Goal: Communication & Community: Answer question/provide support

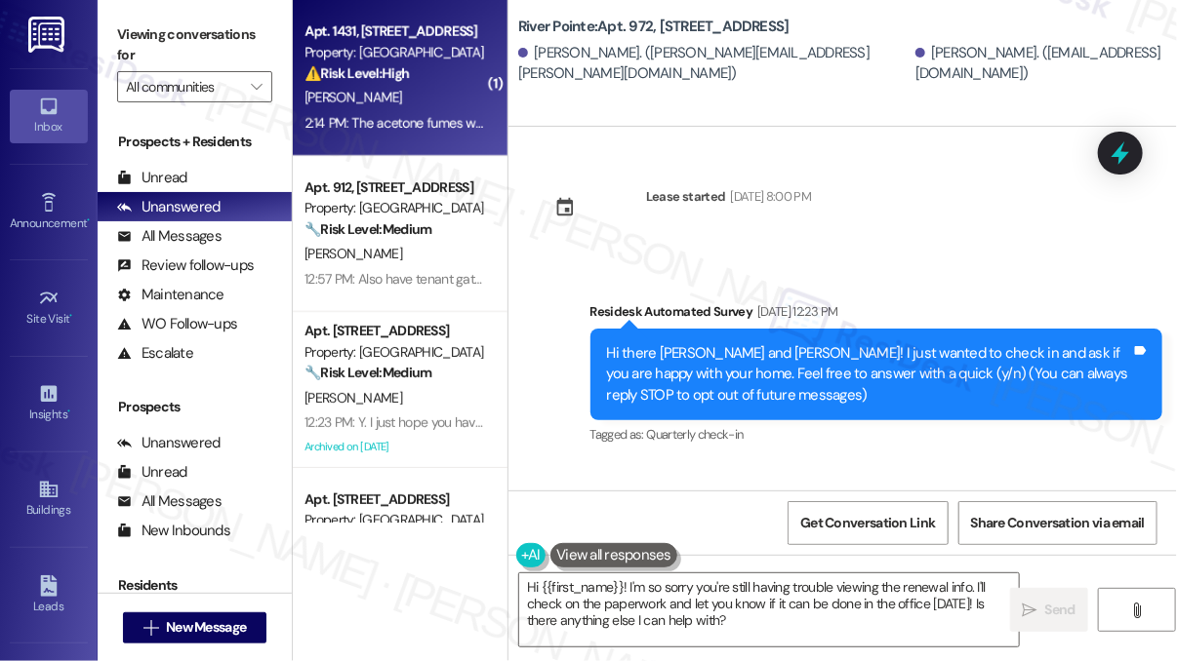
scroll to position [7364, 0]
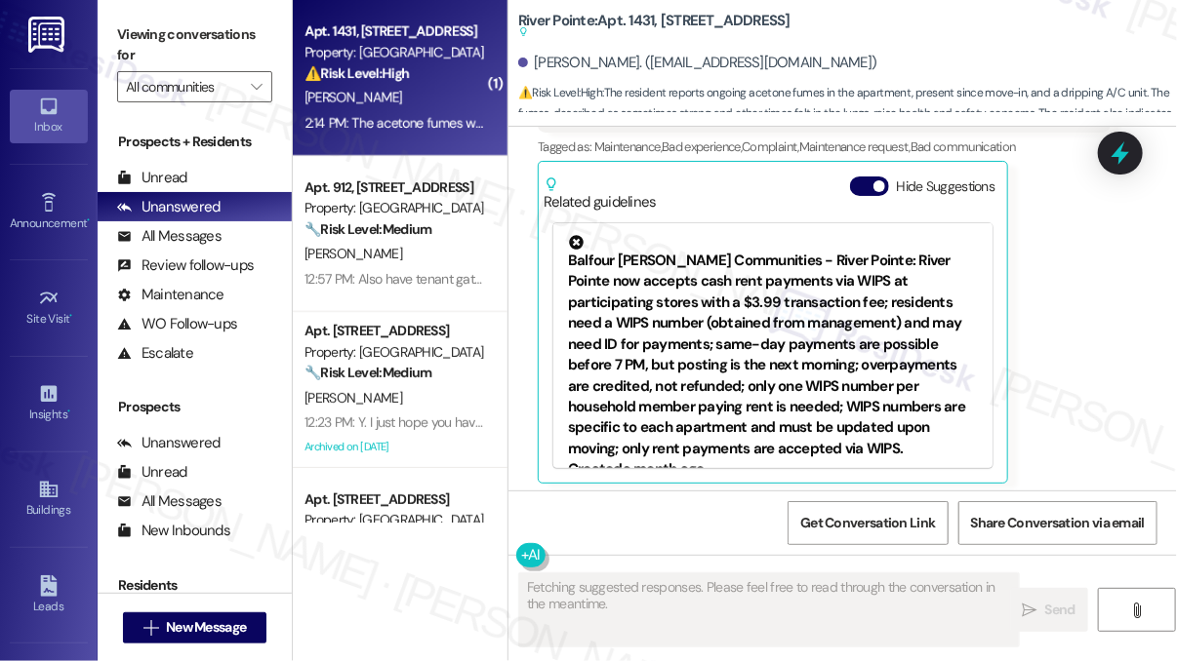
scroll to position [1138, 0]
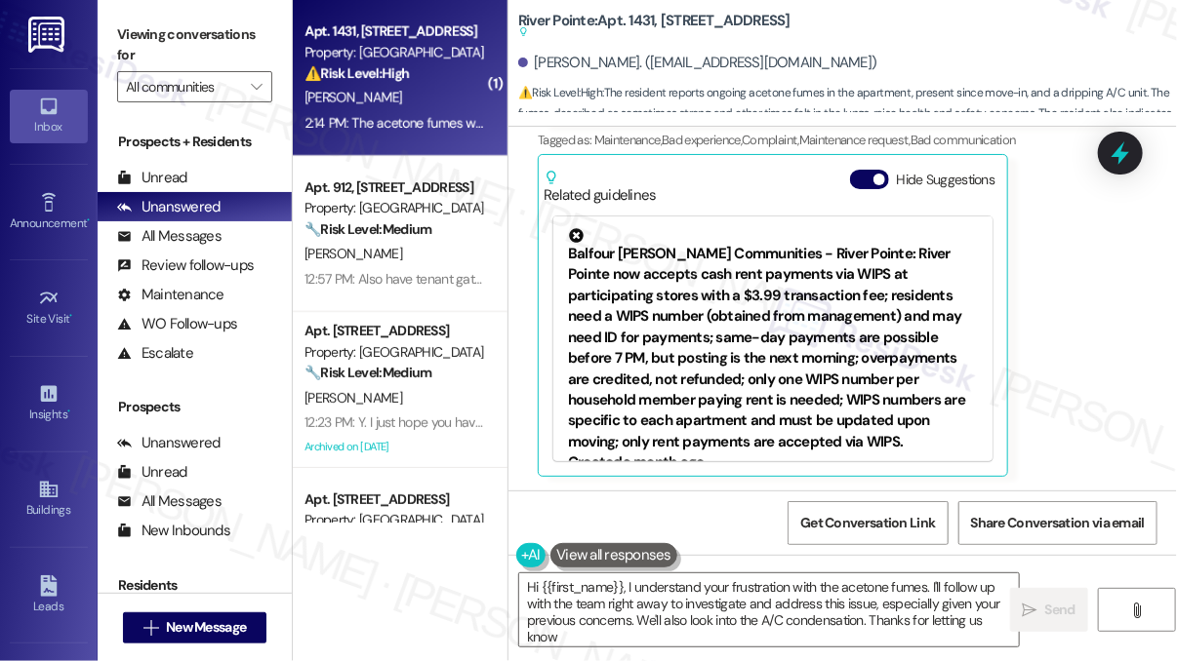
type textarea "Hi {{first_name}}, I understand your frustration with the acetone fumes. I'll f…"
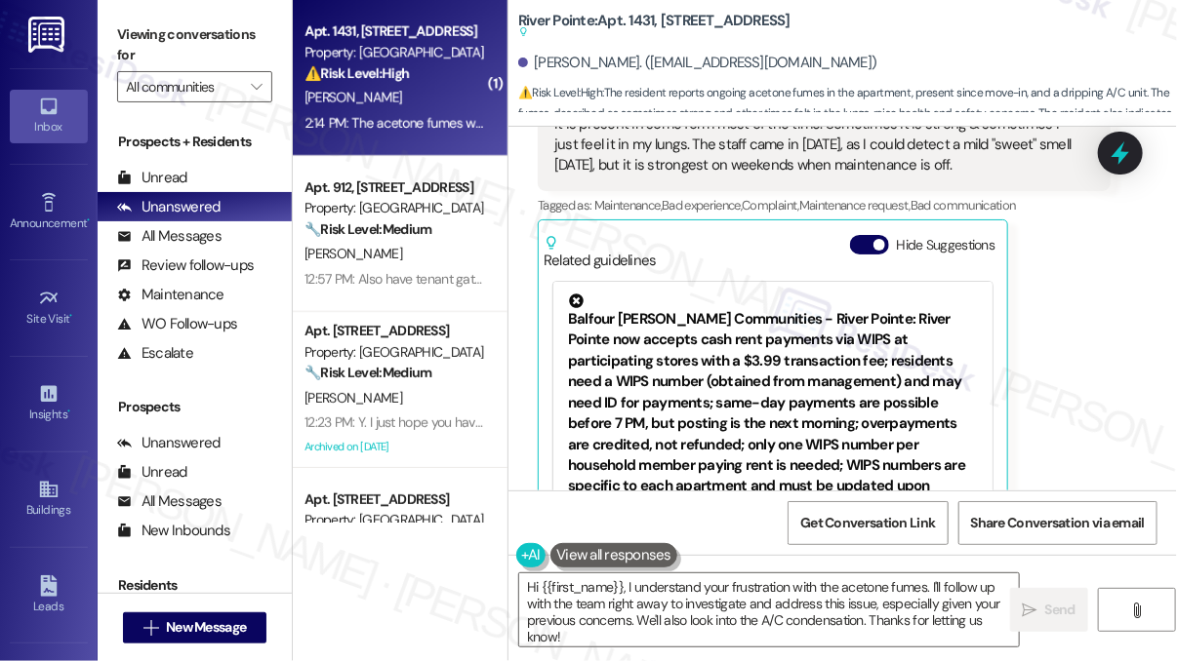
scroll to position [943, 0]
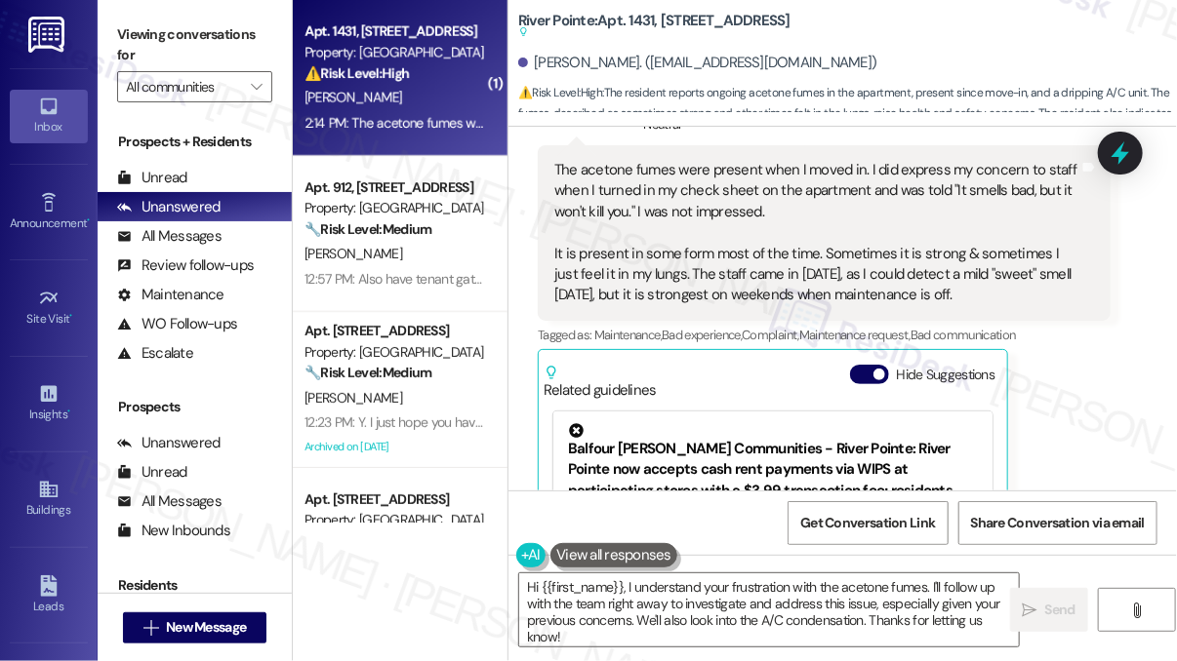
click at [631, 208] on div "The acetone fumes were present when I moved in. I did express my concern to sta…" at bounding box center [816, 233] width 525 height 146
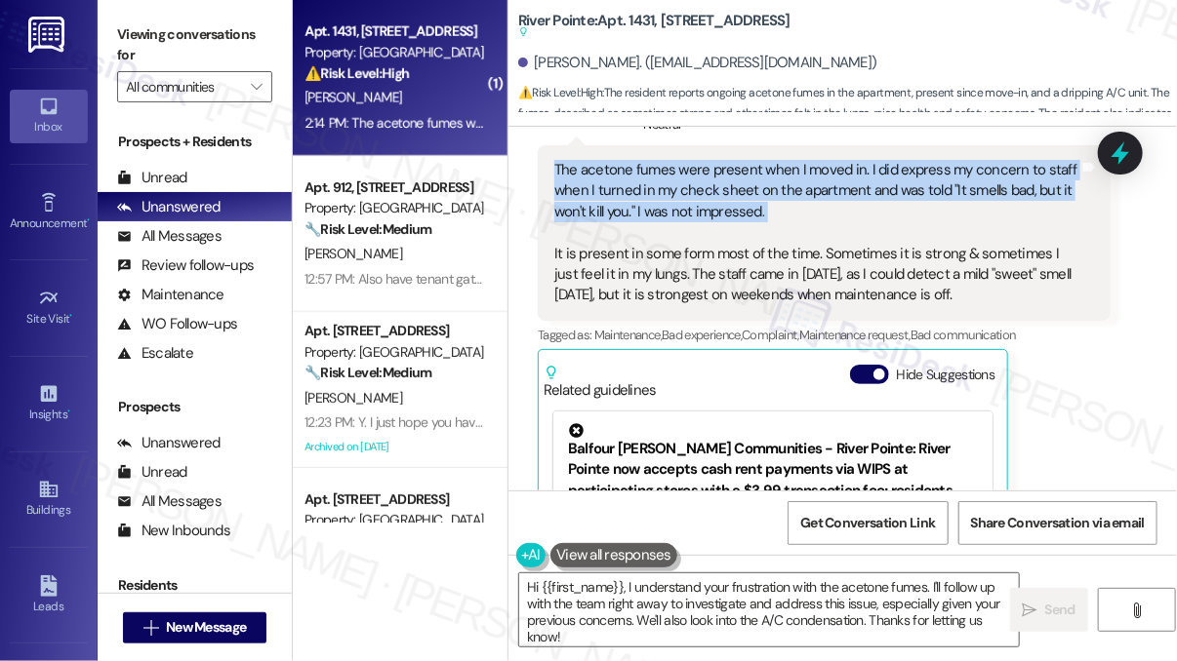
click at [631, 208] on div "The acetone fumes were present when I moved in. I did express my concern to sta…" at bounding box center [816, 233] width 525 height 146
click at [824, 214] on div "The acetone fumes were present when I moved in. I did express my concern to sta…" at bounding box center [816, 233] width 525 height 146
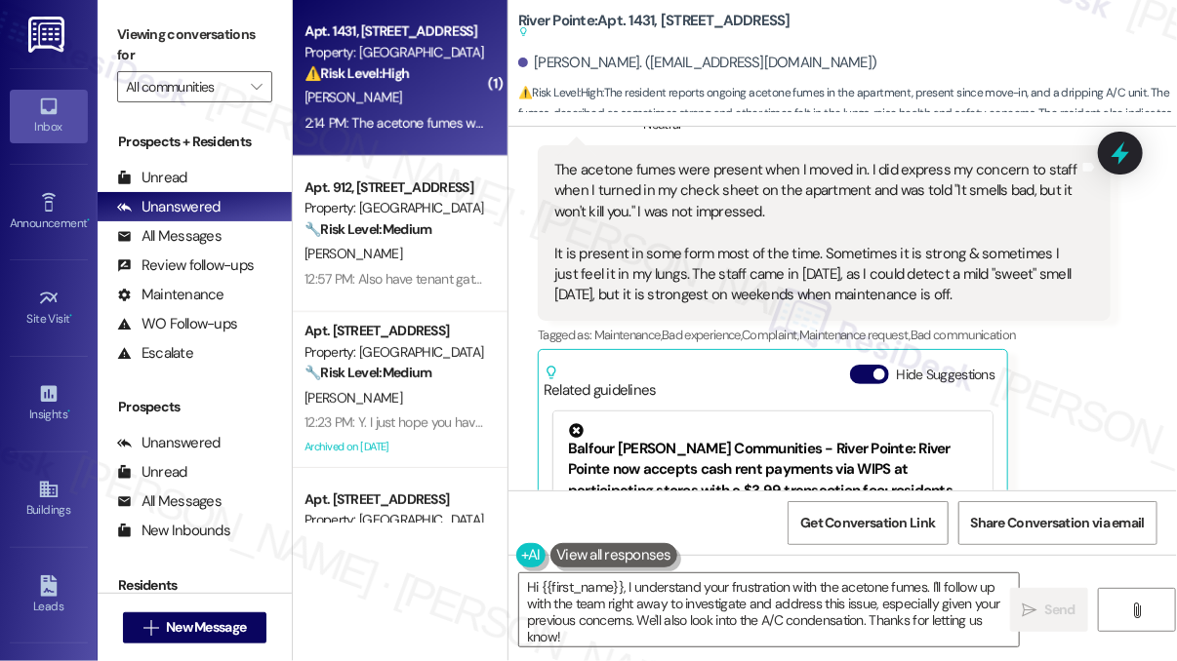
click at [706, 186] on div "The acetone fumes were present when I moved in. I did express my concern to sta…" at bounding box center [816, 233] width 525 height 146
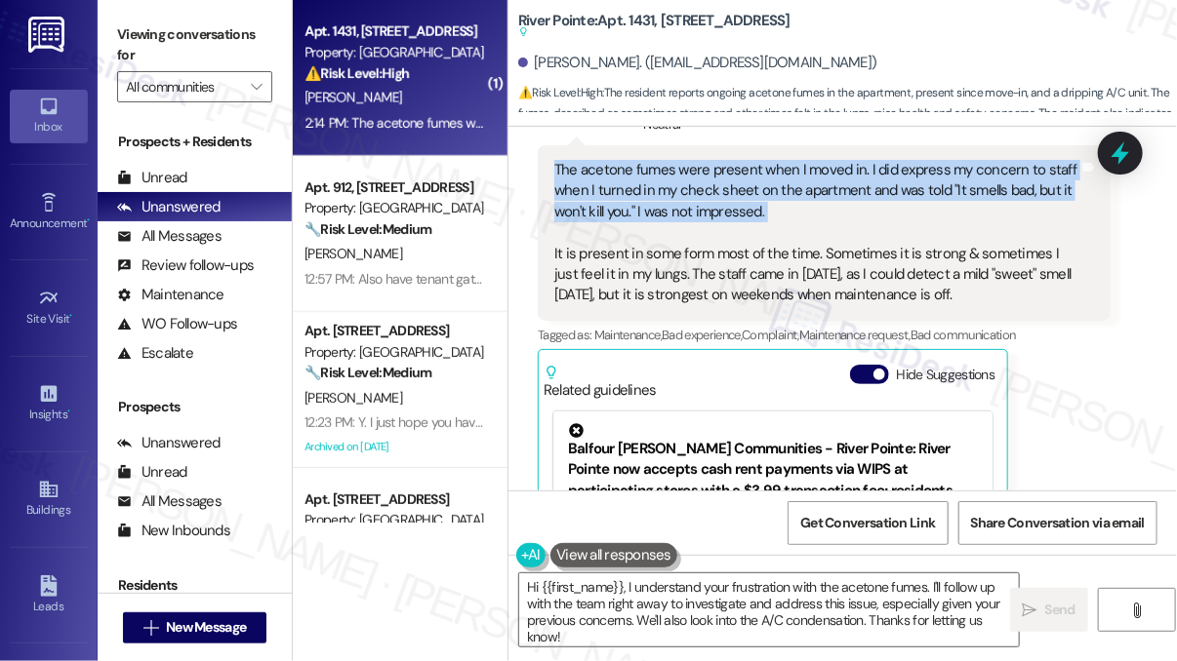
click at [706, 186] on div "The acetone fumes were present when I moved in. I did express my concern to sta…" at bounding box center [816, 233] width 525 height 146
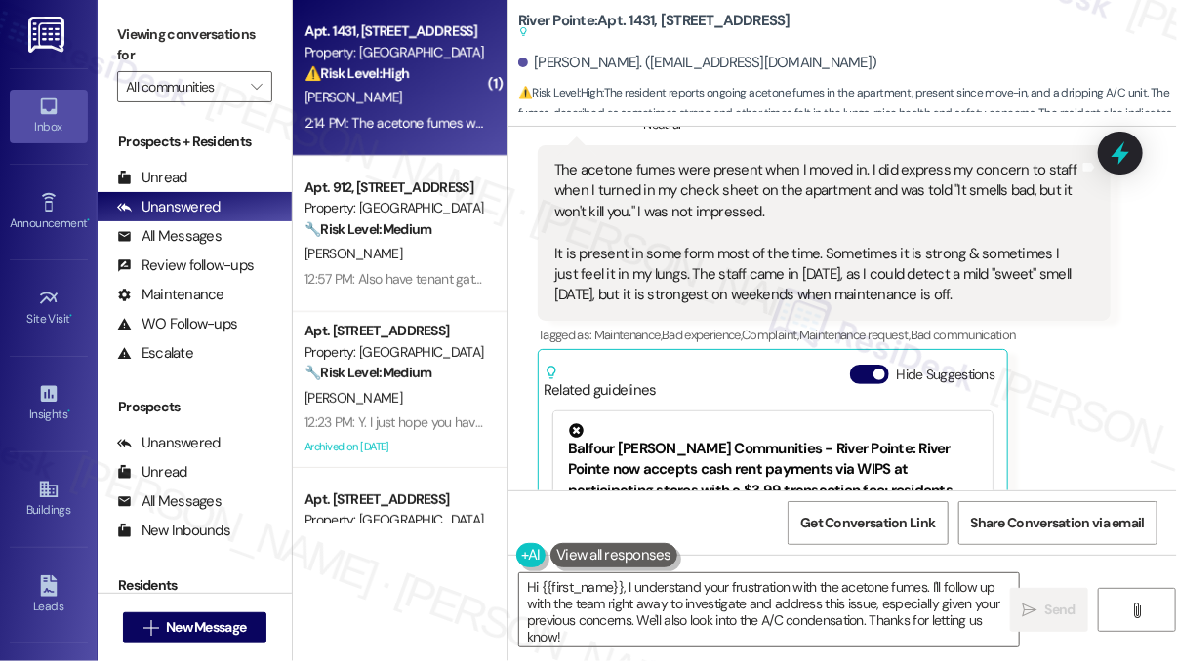
click at [646, 192] on div "The acetone fumes were present when I moved in. I did express my concern to sta…" at bounding box center [816, 233] width 525 height 146
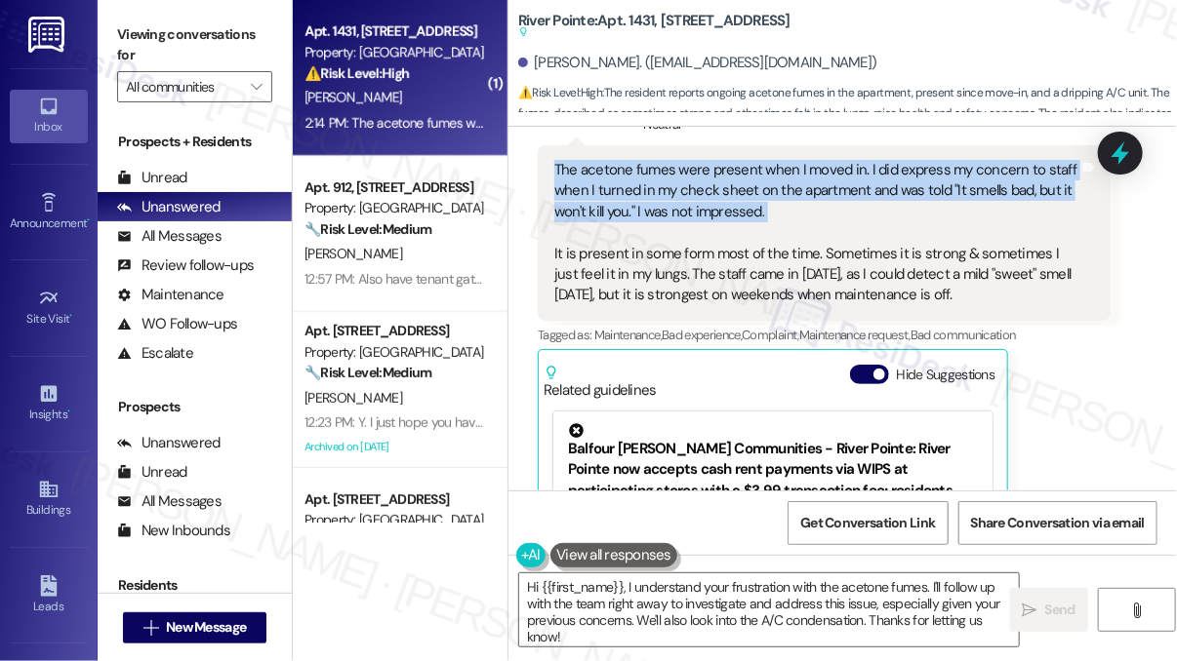
click at [646, 192] on div "The acetone fumes were present when I moved in. I did express my concern to sta…" at bounding box center [816, 233] width 525 height 146
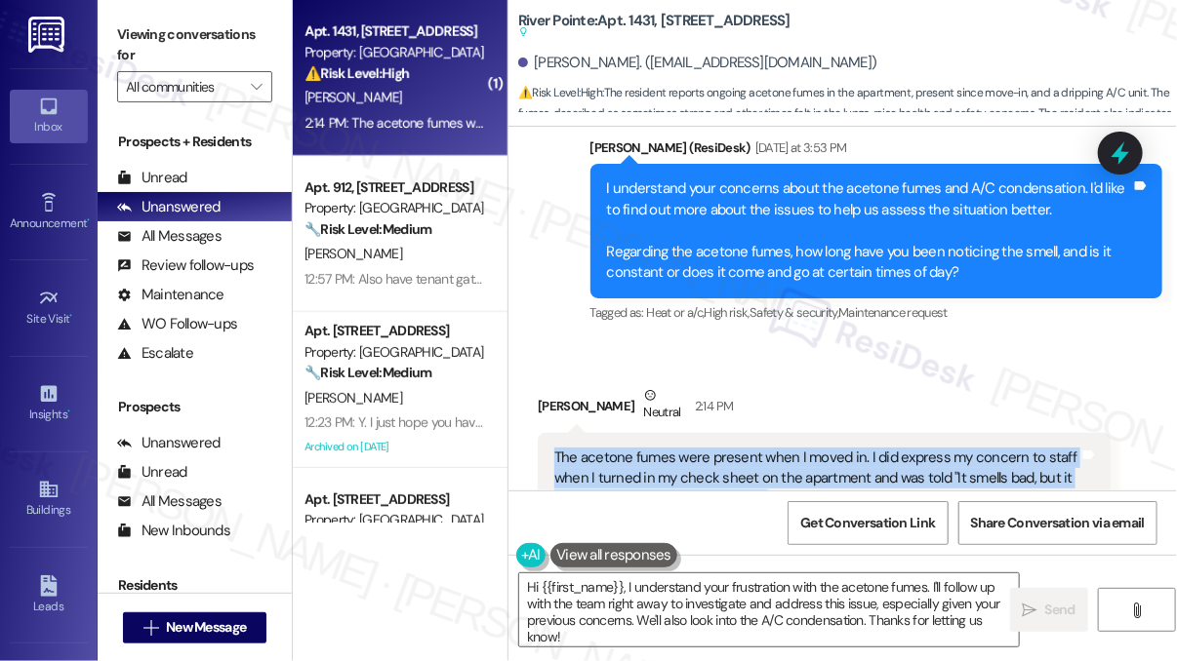
scroll to position [651, 0]
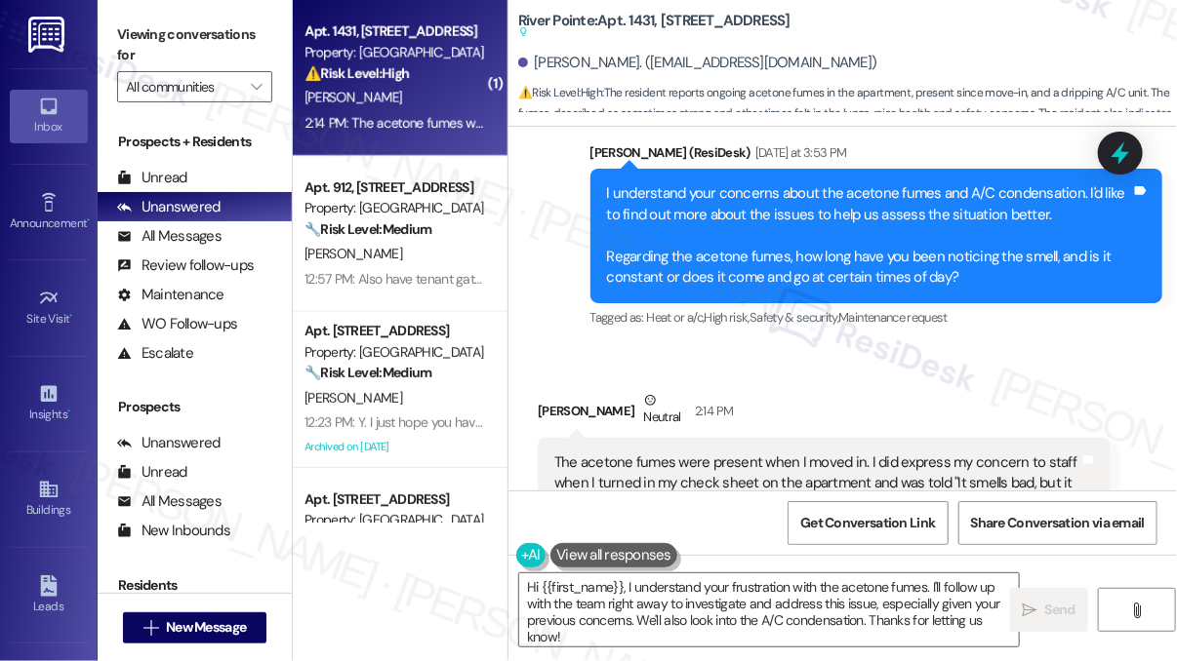
click at [819, 221] on div "I understand your concerns about the acetone fumes and A/C condensation. I'd li…" at bounding box center [869, 235] width 525 height 104
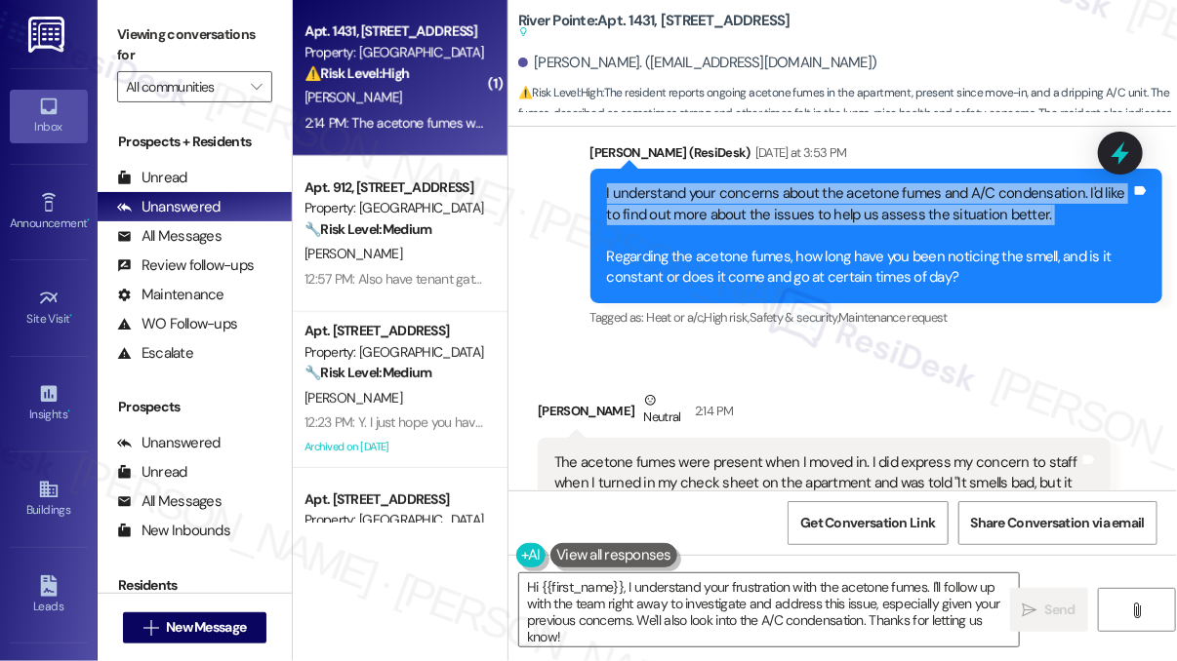
click at [819, 221] on div "I understand your concerns about the acetone fumes and A/C condensation. I'd li…" at bounding box center [869, 235] width 525 height 104
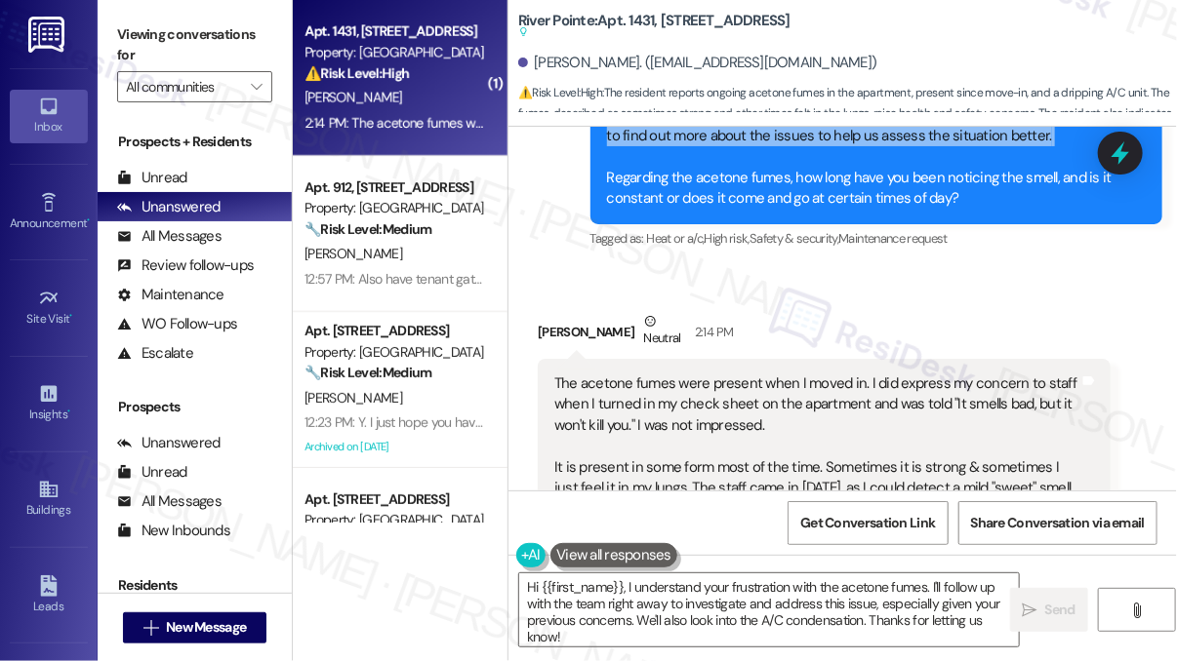
scroll to position [846, 0]
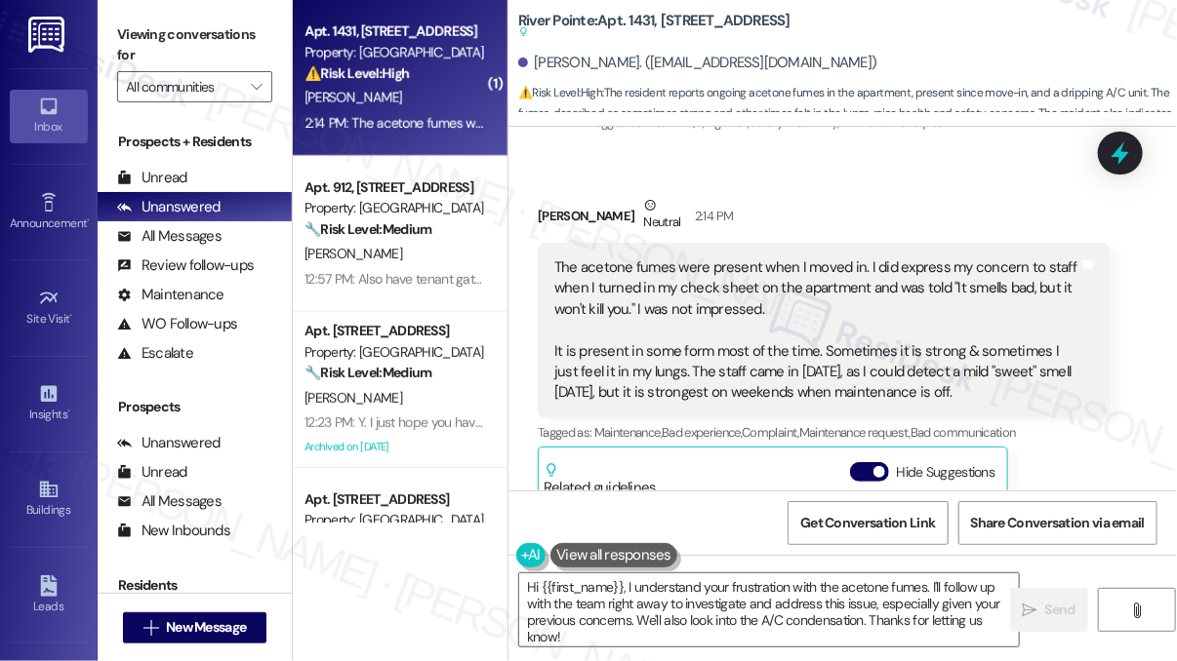
click at [744, 296] on div "The acetone fumes were present when I moved in. I did express my concern to sta…" at bounding box center [816, 331] width 525 height 146
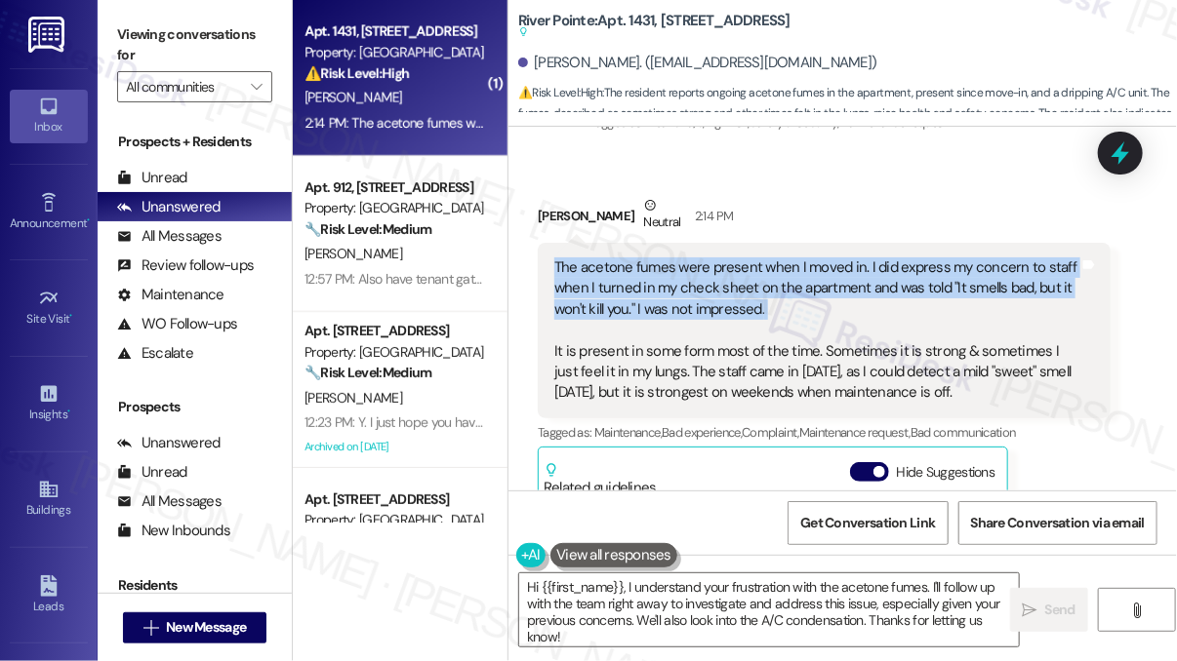
click at [745, 296] on div "The acetone fumes were present when I moved in. I did express my concern to sta…" at bounding box center [816, 331] width 525 height 146
click at [746, 602] on textarea "Hi {{first_name}}, I understand your frustration with the acetone fumes. I'll f…" at bounding box center [768, 610] width 499 height 73
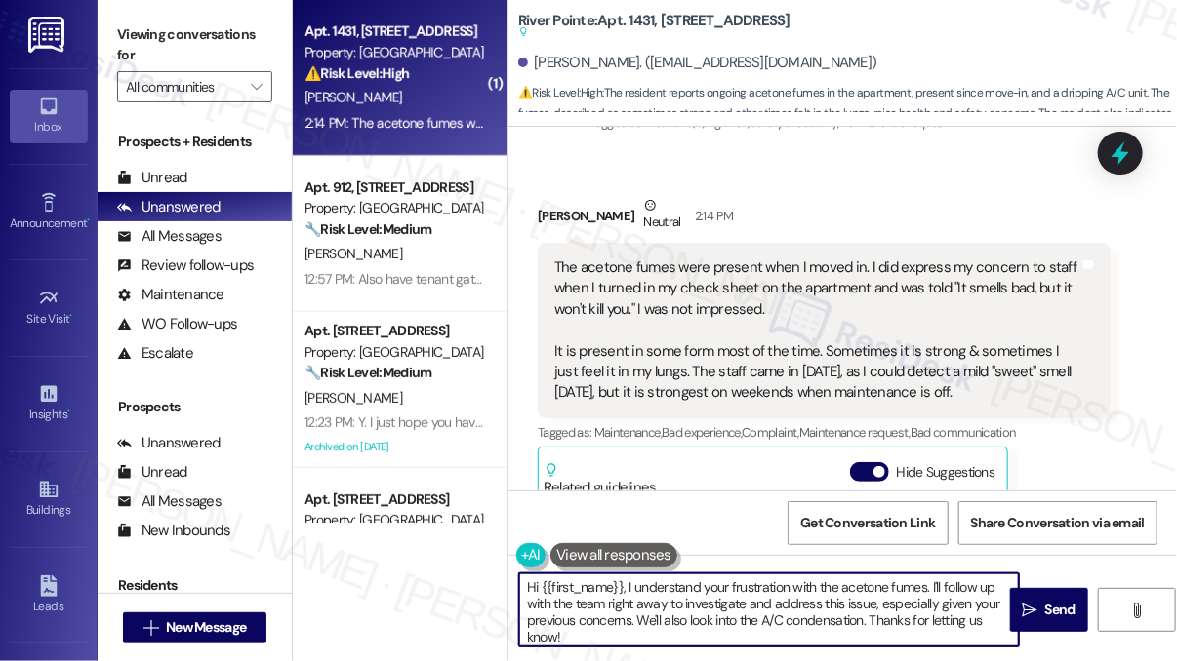
click at [746, 602] on textarea "Hi {{first_name}}, I understand your frustration with the acetone fumes. I'll f…" at bounding box center [768, 610] width 499 height 73
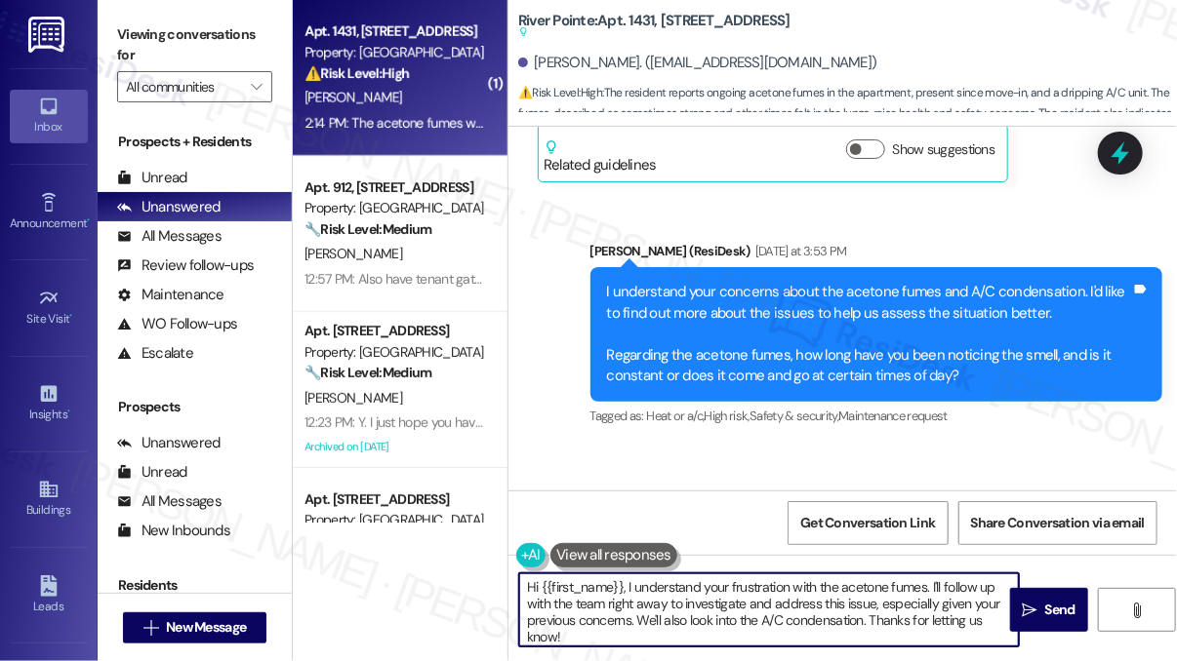
scroll to position [358, 0]
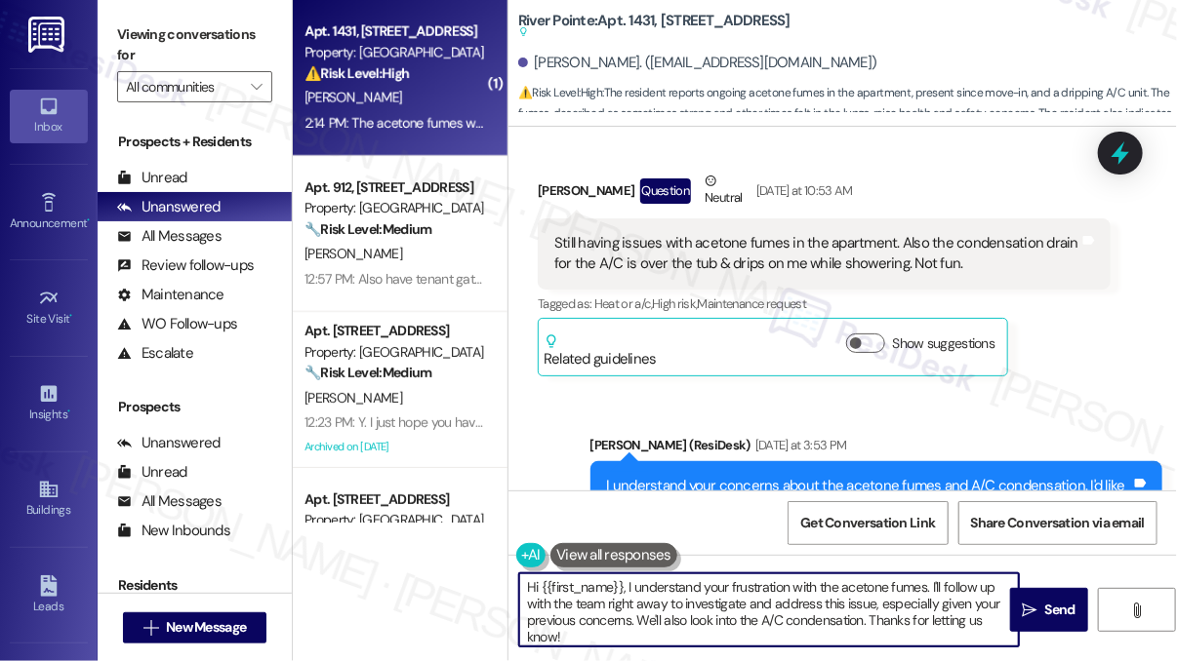
click at [634, 245] on div "Still having issues with acetone fumes in the apartment. Also the condensation …" at bounding box center [816, 254] width 525 height 42
click at [635, 245] on div "Still having issues with acetone fumes in the apartment. Also the condensation …" at bounding box center [816, 254] width 525 height 42
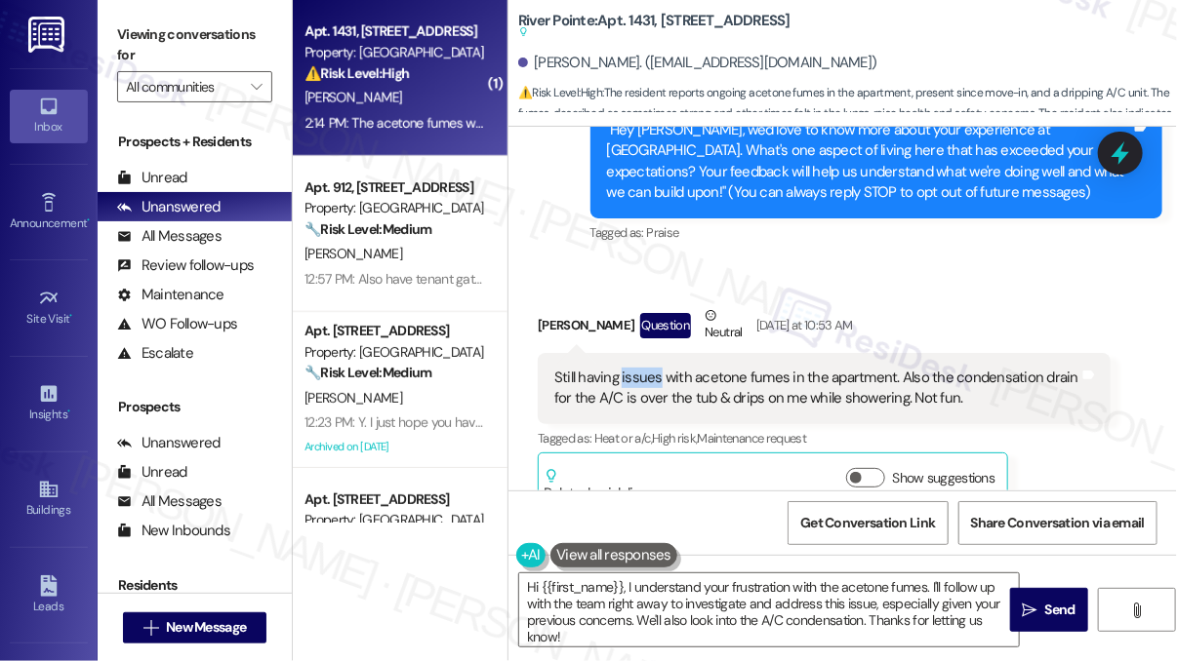
scroll to position [293, 0]
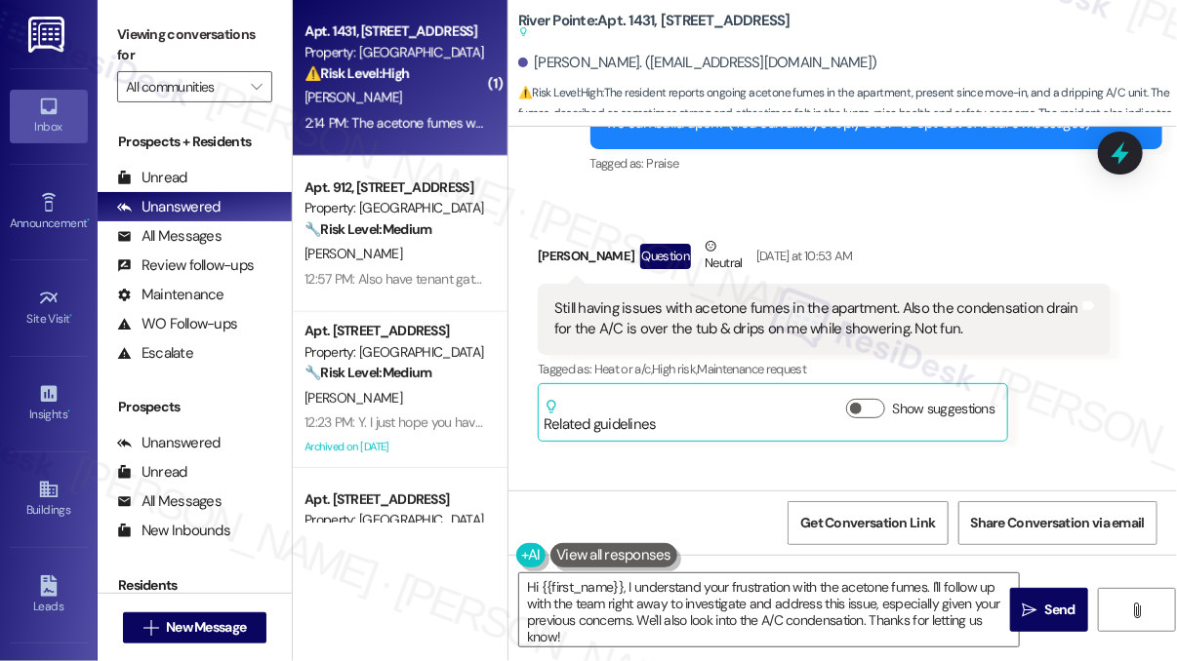
click at [788, 299] on div "Still having issues with acetone fumes in the apartment. Also the condensation …" at bounding box center [816, 320] width 525 height 42
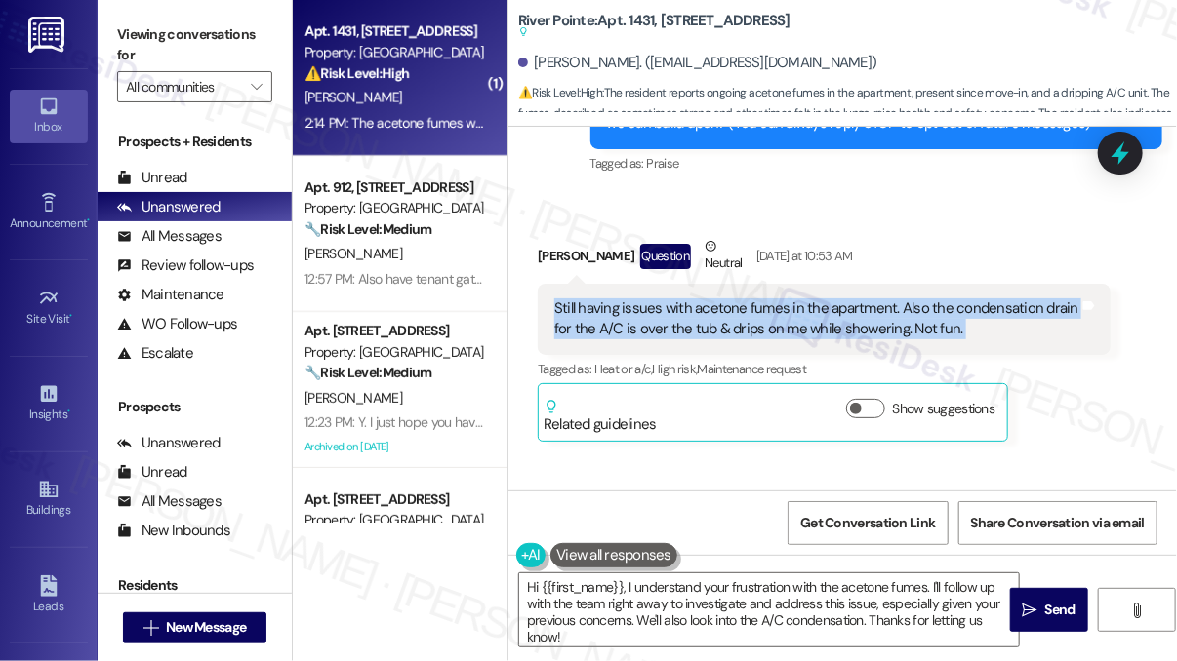
click at [788, 299] on div "Still having issues with acetone fumes in the apartment. Also the condensation …" at bounding box center [816, 320] width 525 height 42
click at [794, 321] on div "Still having issues with acetone fumes in the apartment. Also the condensation …" at bounding box center [816, 320] width 525 height 42
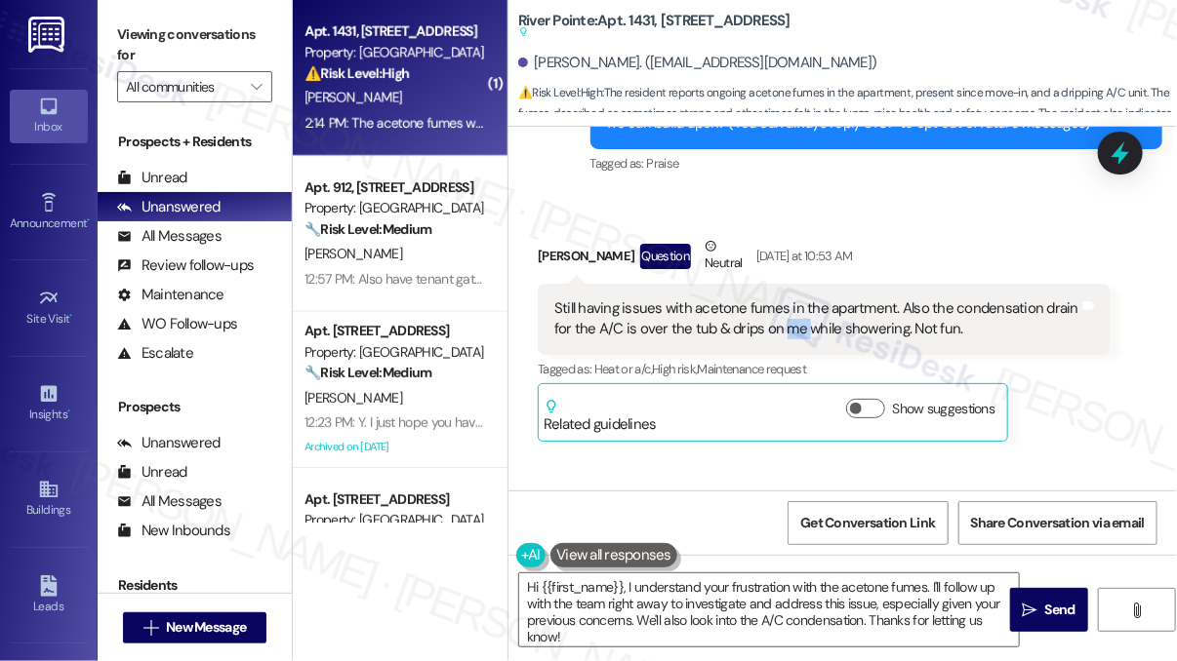
click at [794, 321] on div "Still having issues with acetone fumes in the apartment. Also the condensation …" at bounding box center [816, 320] width 525 height 42
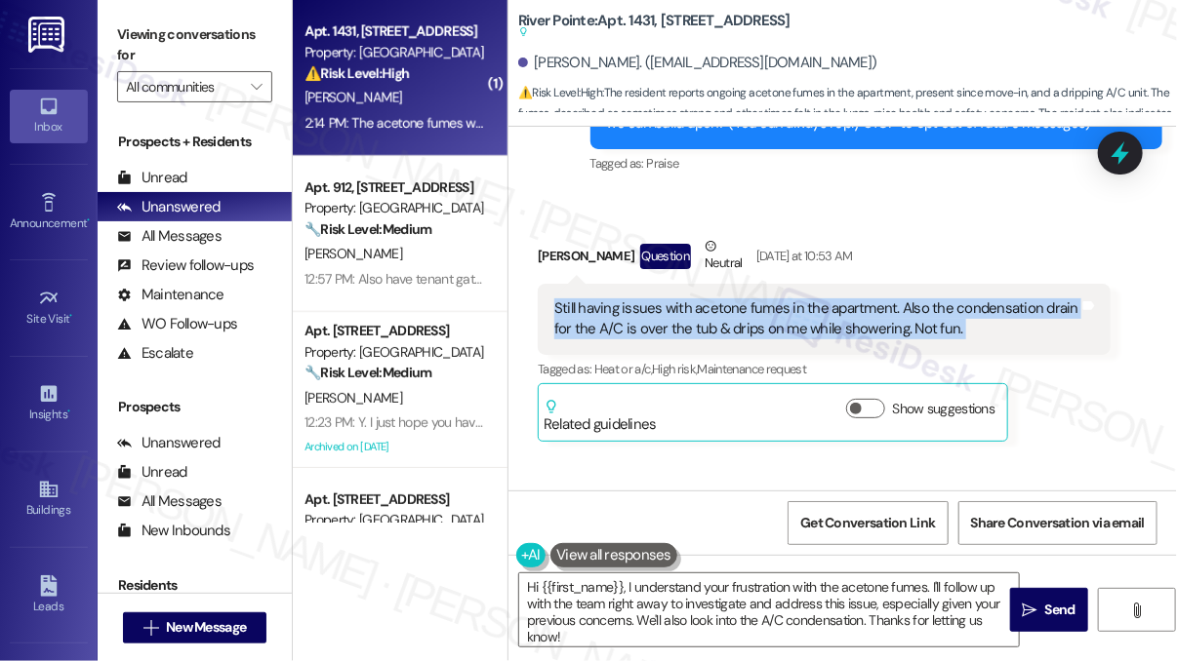
click at [794, 321] on div "Still having issues with acetone fumes in the apartment. Also the condensation …" at bounding box center [816, 320] width 525 height 42
click at [887, 315] on div "Still having issues with acetone fumes in the apartment. Also the condensation …" at bounding box center [816, 320] width 525 height 42
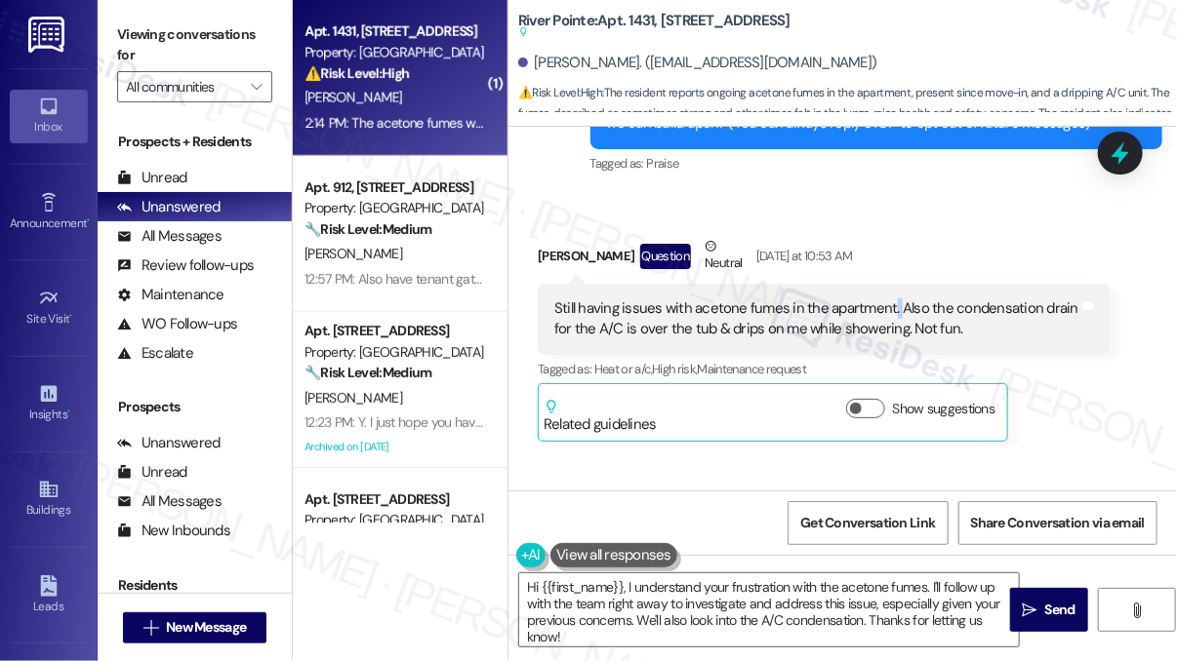
click at [888, 314] on div "Still having issues with acetone fumes in the apartment. Also the condensation …" at bounding box center [816, 320] width 525 height 42
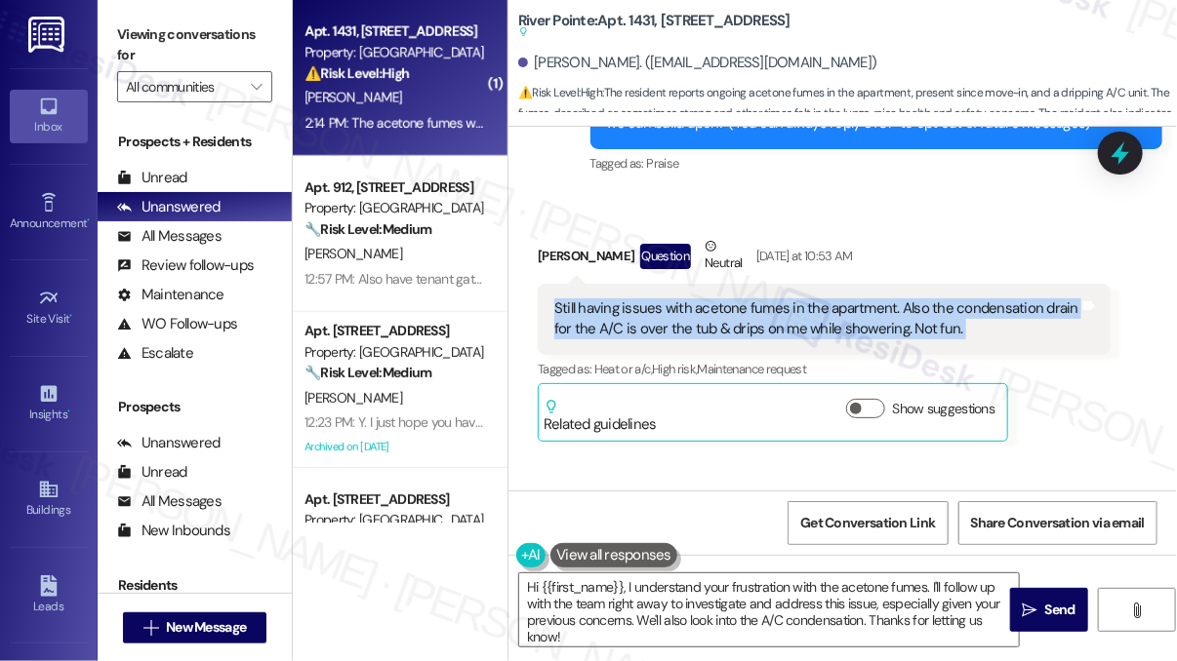
click at [888, 314] on div "Still having issues with acetone fumes in the apartment. Also the condensation …" at bounding box center [816, 320] width 525 height 42
click at [778, 317] on div "Still having issues with acetone fumes in the apartment. Also the condensation …" at bounding box center [816, 320] width 525 height 42
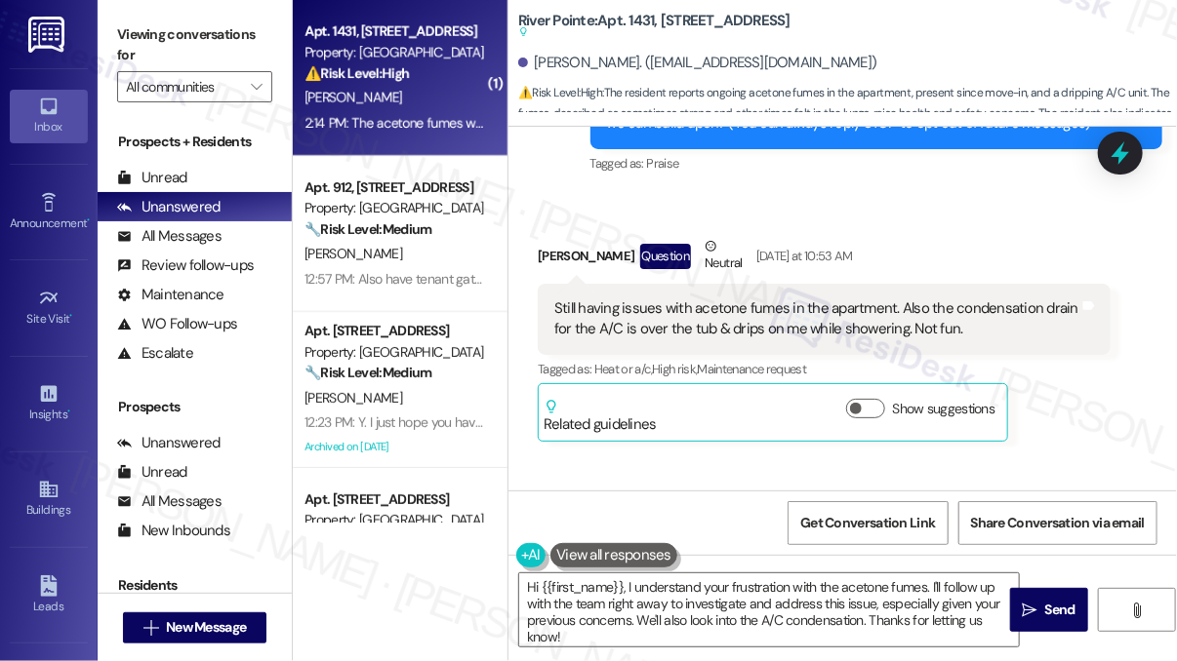
click at [777, 317] on div "Still having issues with acetone fumes in the apartment. Also the condensation …" at bounding box center [816, 320] width 525 height 42
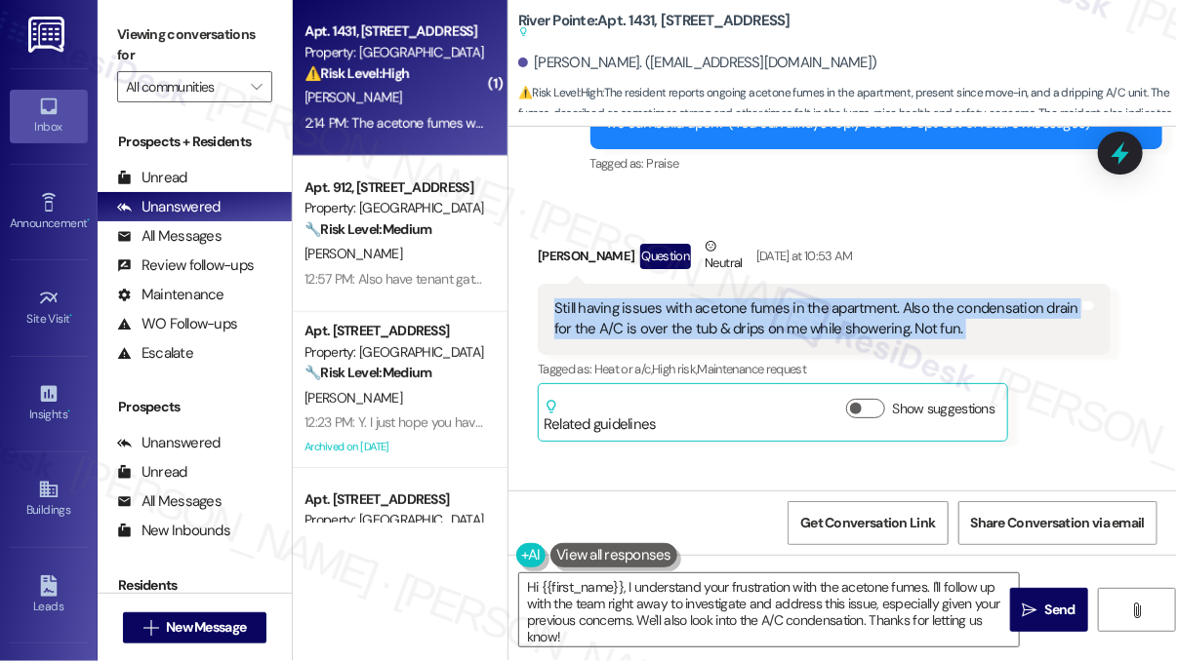
click at [777, 317] on div "Still having issues with acetone fumes in the apartment. Also the condensation …" at bounding box center [816, 320] width 525 height 42
click at [744, 314] on div "Still having issues with acetone fumes in the apartment. Also the condensation …" at bounding box center [816, 320] width 525 height 42
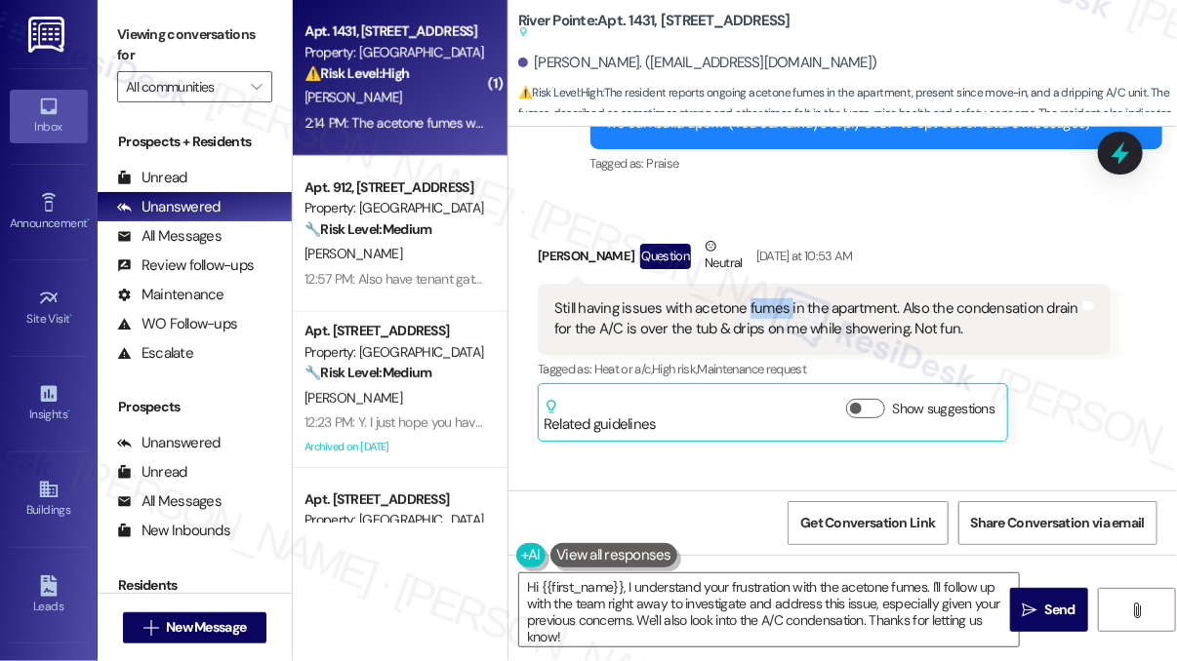
click at [744, 314] on div "Still having issues with acetone fumes in the apartment. Also the condensation …" at bounding box center [816, 320] width 525 height 42
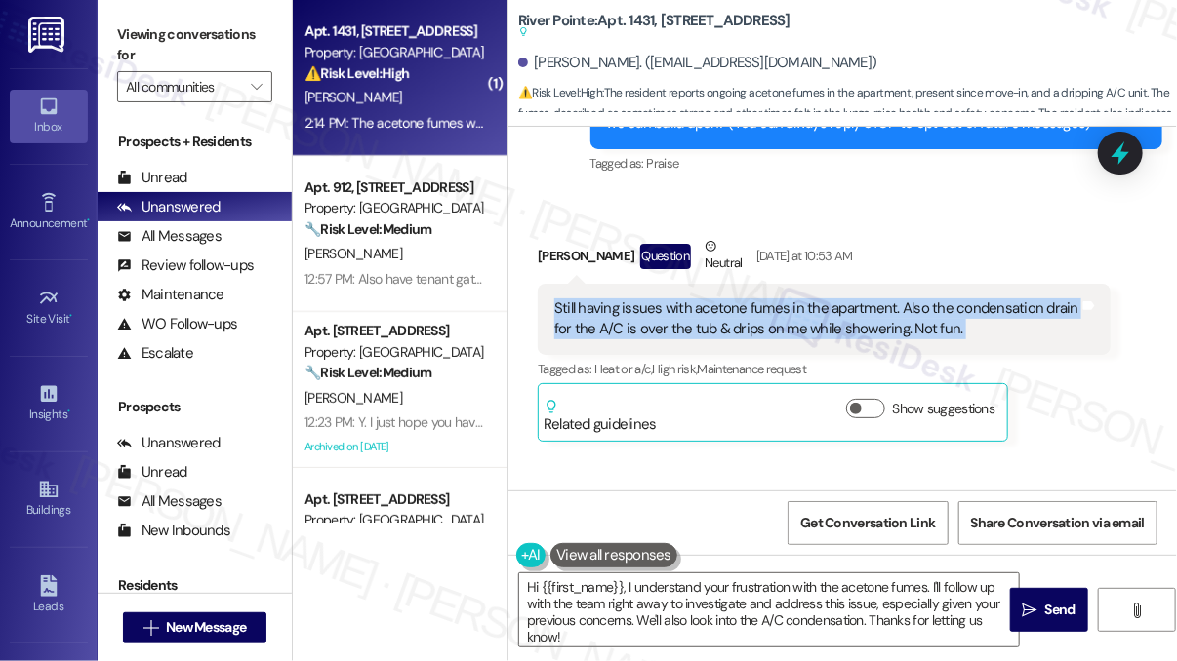
click at [744, 314] on div "Still having issues with acetone fumes in the apartment. Also the condensation …" at bounding box center [816, 320] width 525 height 42
click at [840, 322] on div "Still having issues with acetone fumes in the apartment. Also the condensation …" at bounding box center [816, 320] width 525 height 42
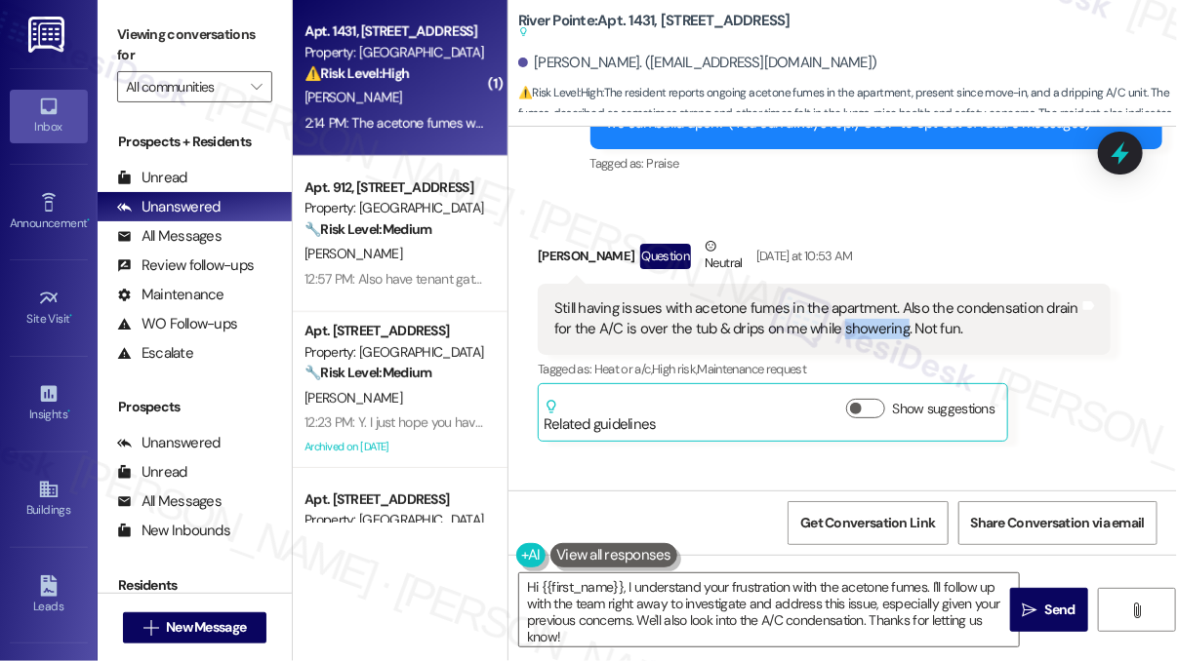
click at [840, 322] on div "Still having issues with acetone fumes in the apartment. Also the condensation …" at bounding box center [816, 320] width 525 height 42
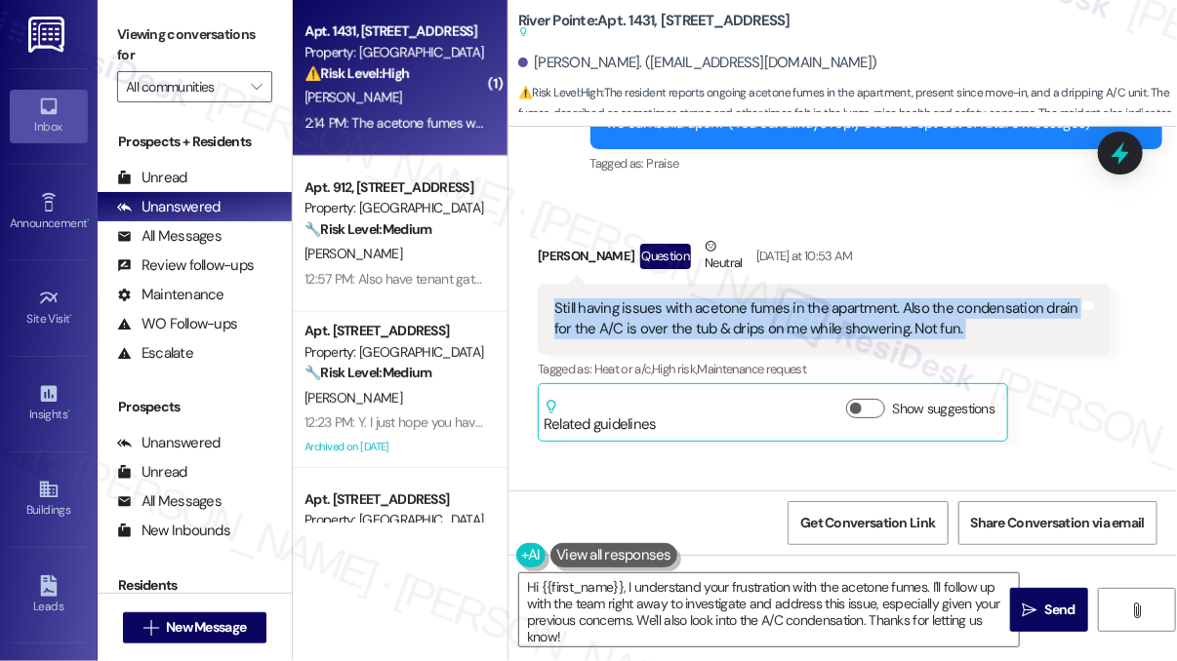
click at [840, 322] on div "Still having issues with acetone fumes in the apartment. Also the condensation …" at bounding box center [816, 320] width 525 height 42
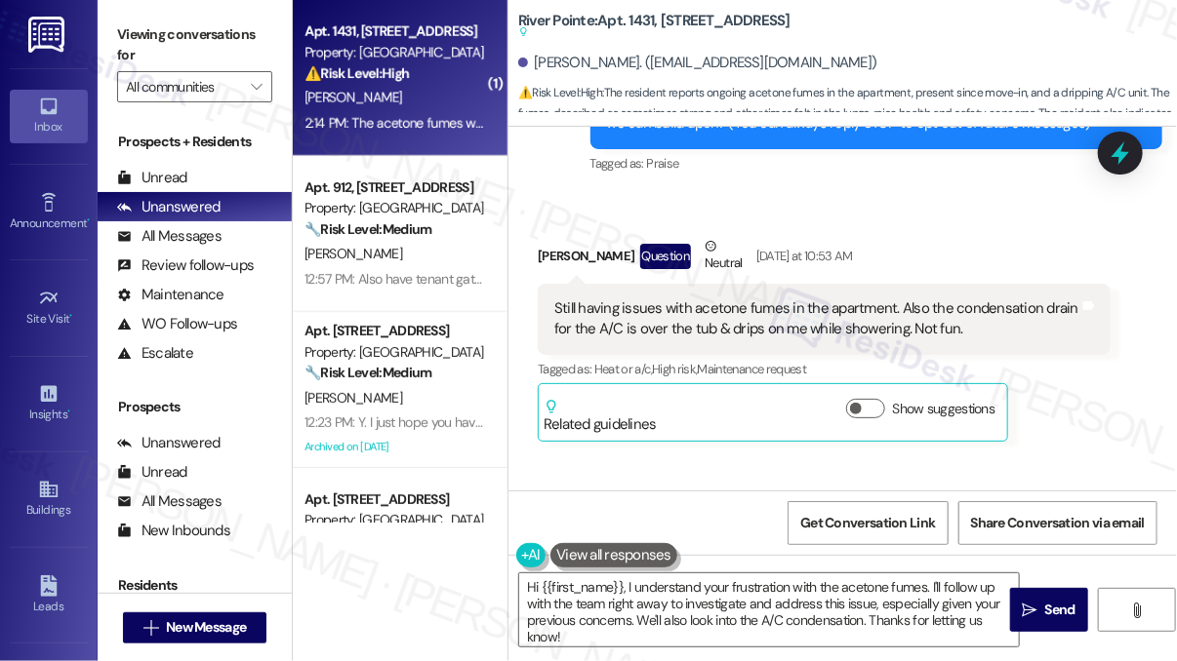
drag, startPoint x: 1077, startPoint y: 248, endPoint x: 1050, endPoint y: 245, distance: 27.5
click at [1077, 248] on div "[PERSON_NAME] Question Neutral [DATE] at 10:53 AM" at bounding box center [824, 260] width 573 height 48
click at [174, 628] on span "New Message" at bounding box center [206, 628] width 80 height 20
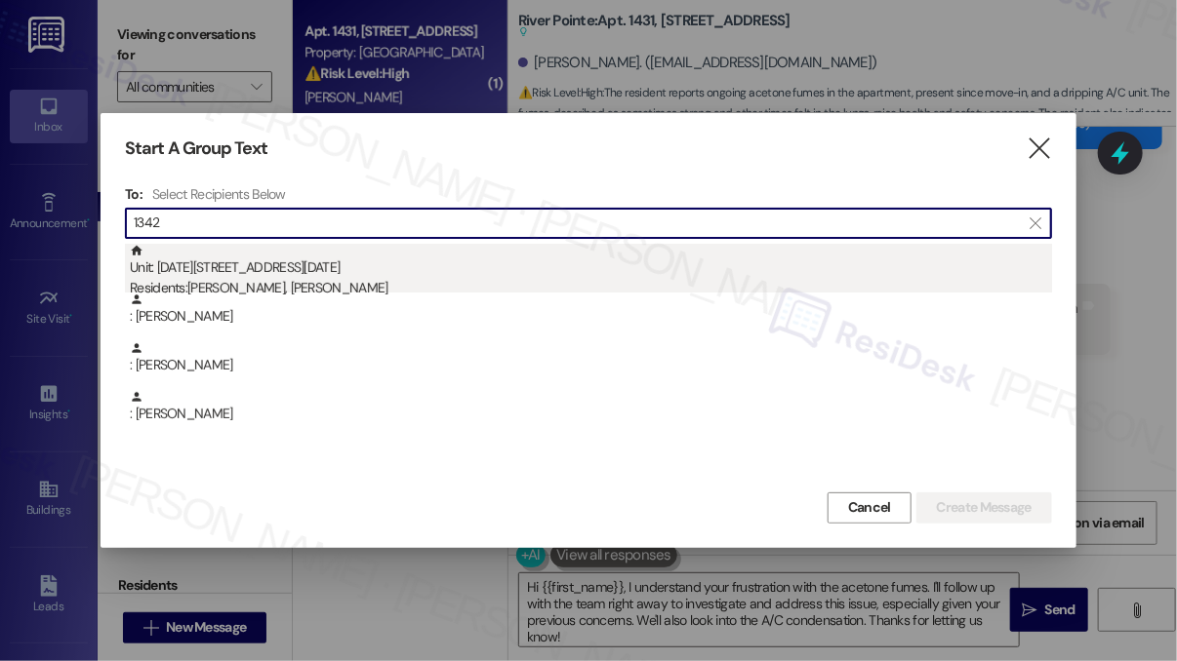
type input "1342"
click at [245, 279] on div "Residents: [PERSON_NAME], [PERSON_NAME]" at bounding box center [591, 288] width 922 height 20
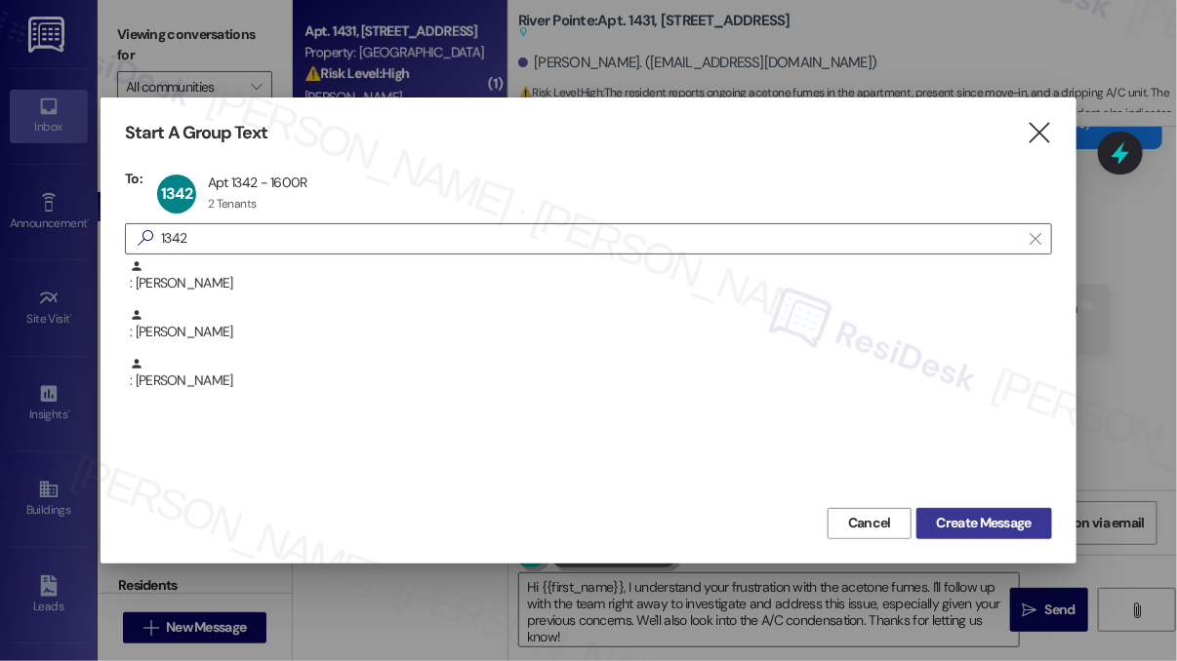
click at [961, 518] on span "Create Message" at bounding box center [984, 523] width 95 height 20
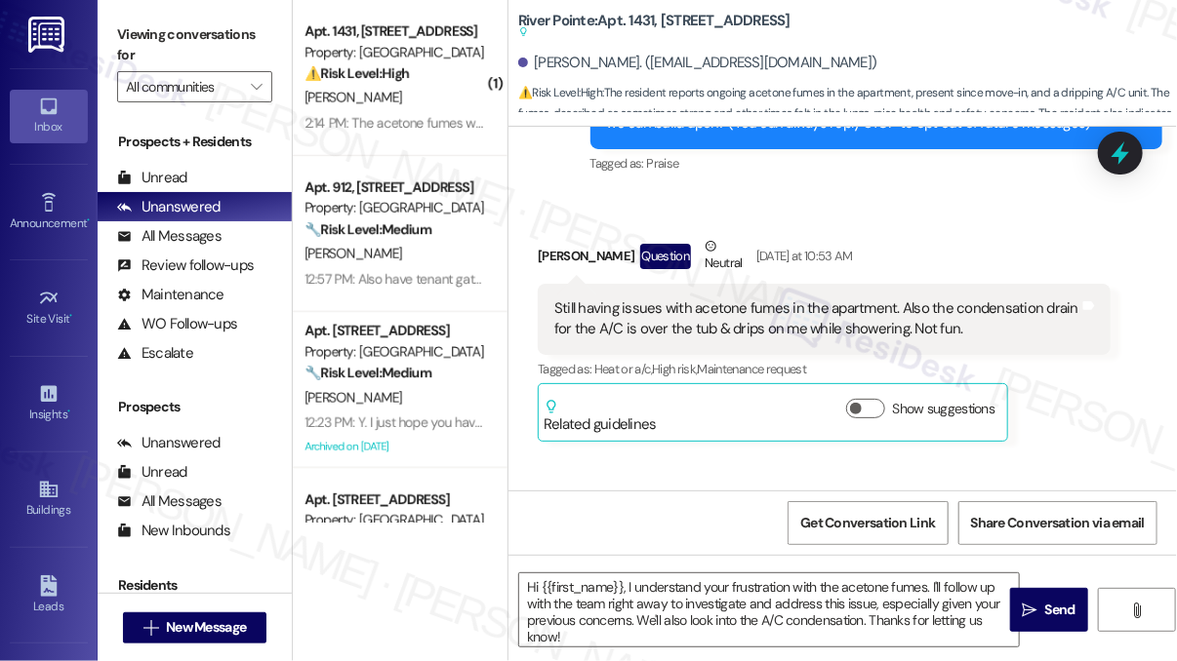
type textarea "Fetching suggested responses. Please feel free to read through the conversation…"
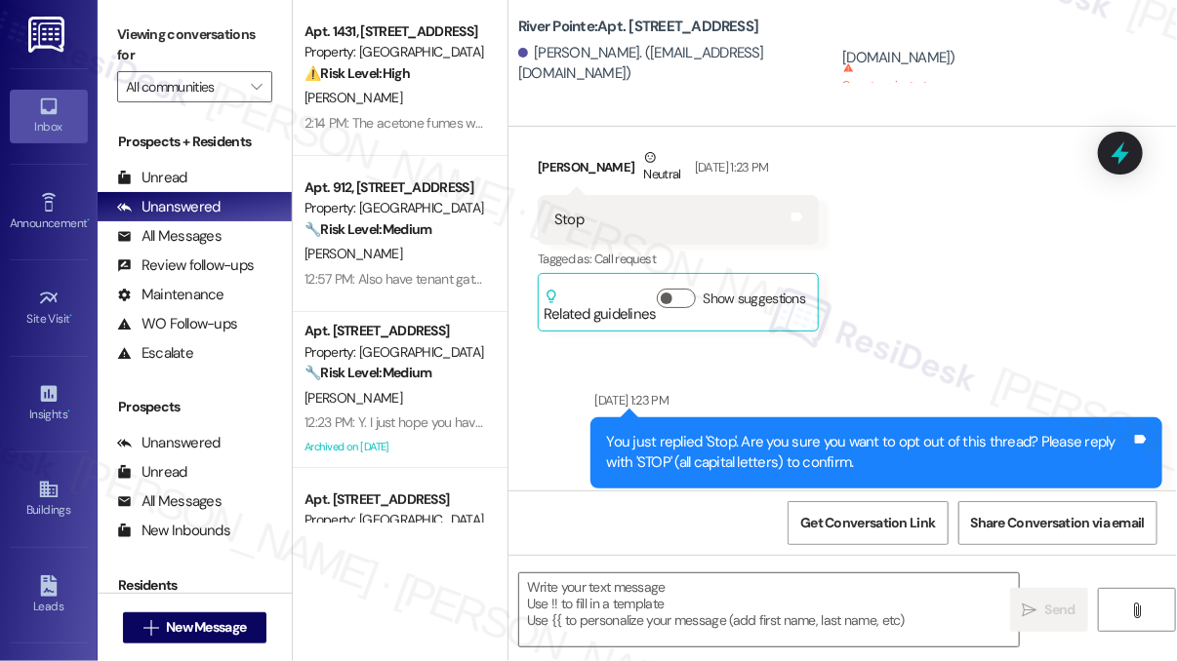
scroll to position [0, 0]
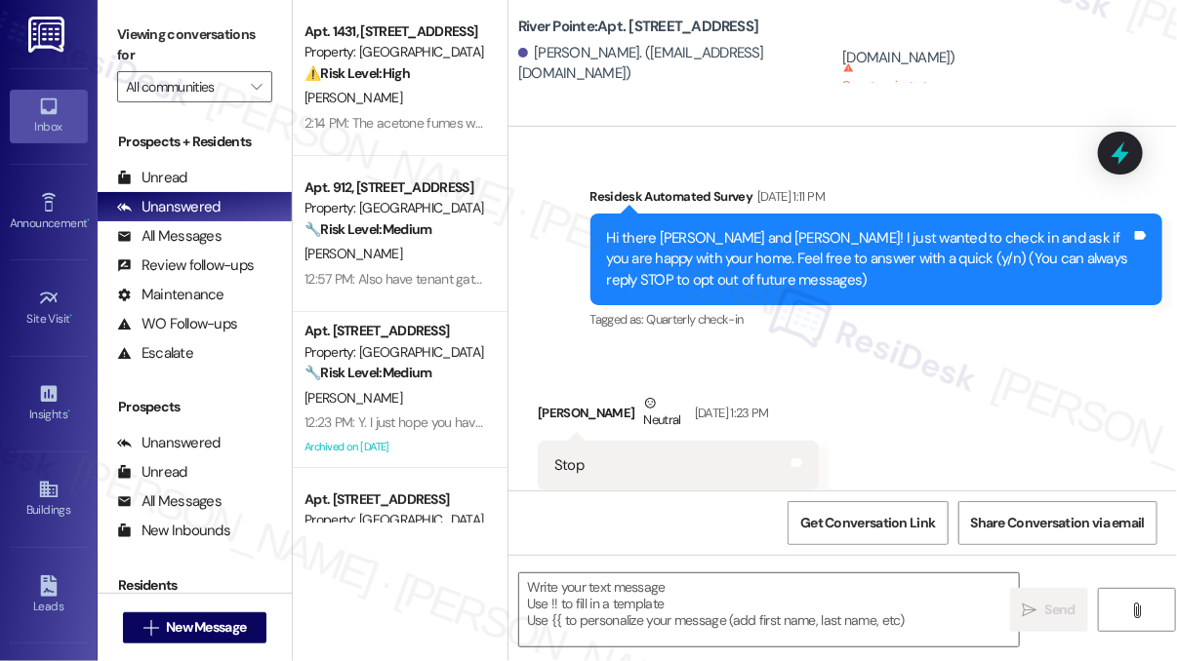
click at [1100, 351] on div "Received via SMS [PERSON_NAME] Neutral [DATE] 1:23 PM Stop Tags and notes Tagge…" at bounding box center [842, 470] width 668 height 243
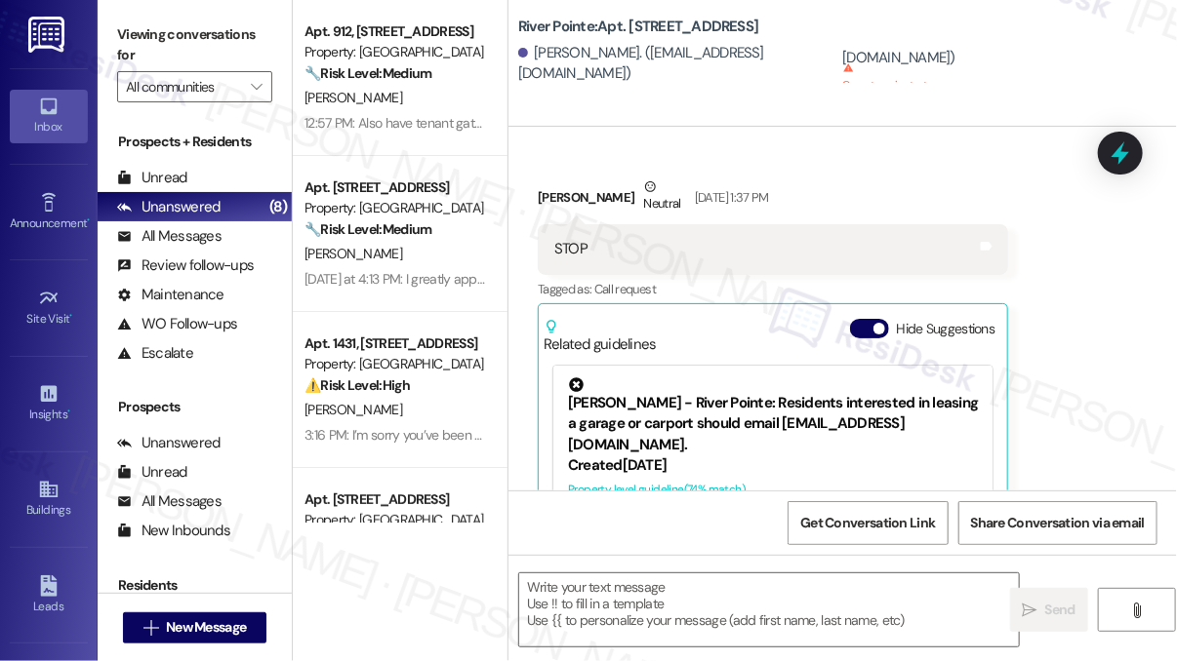
scroll to position [488, 0]
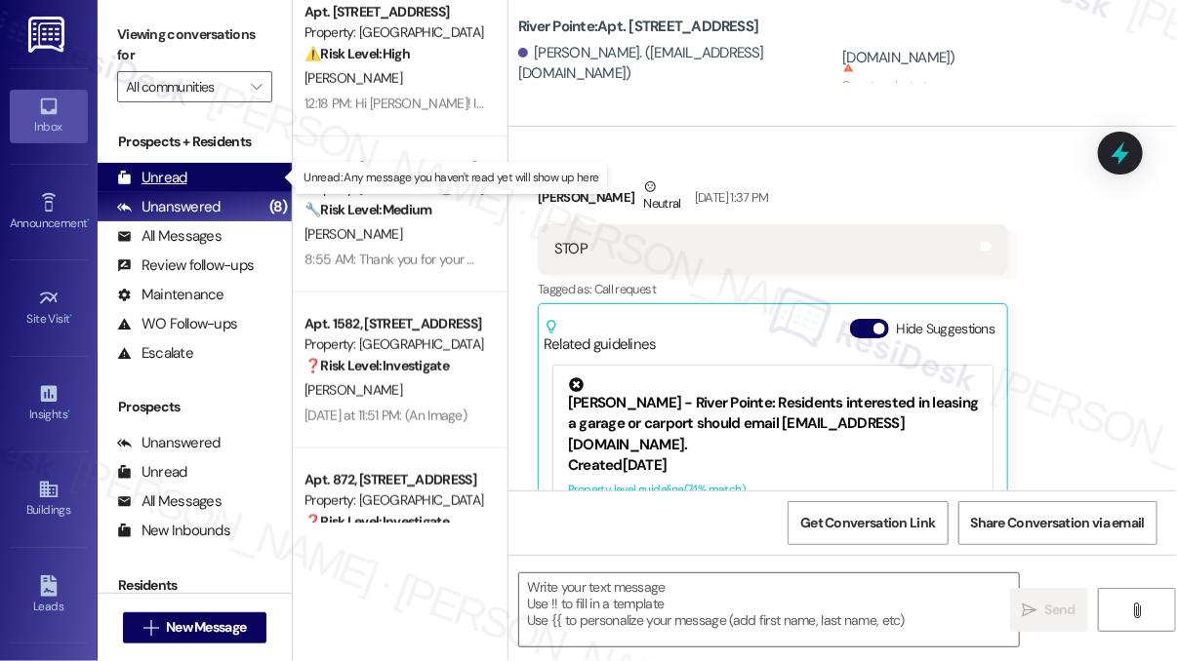
click at [191, 184] on div "Unread (0)" at bounding box center [195, 177] width 194 height 29
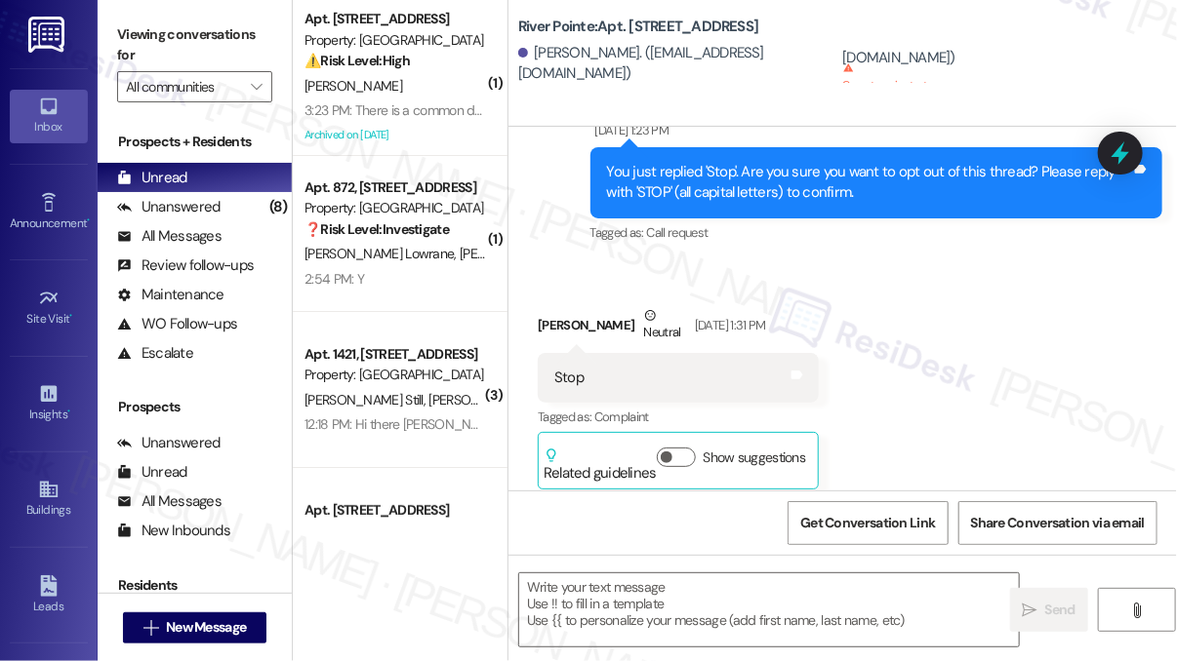
type textarea "Fetching suggested responses. Please feel free to read through the conversation…"
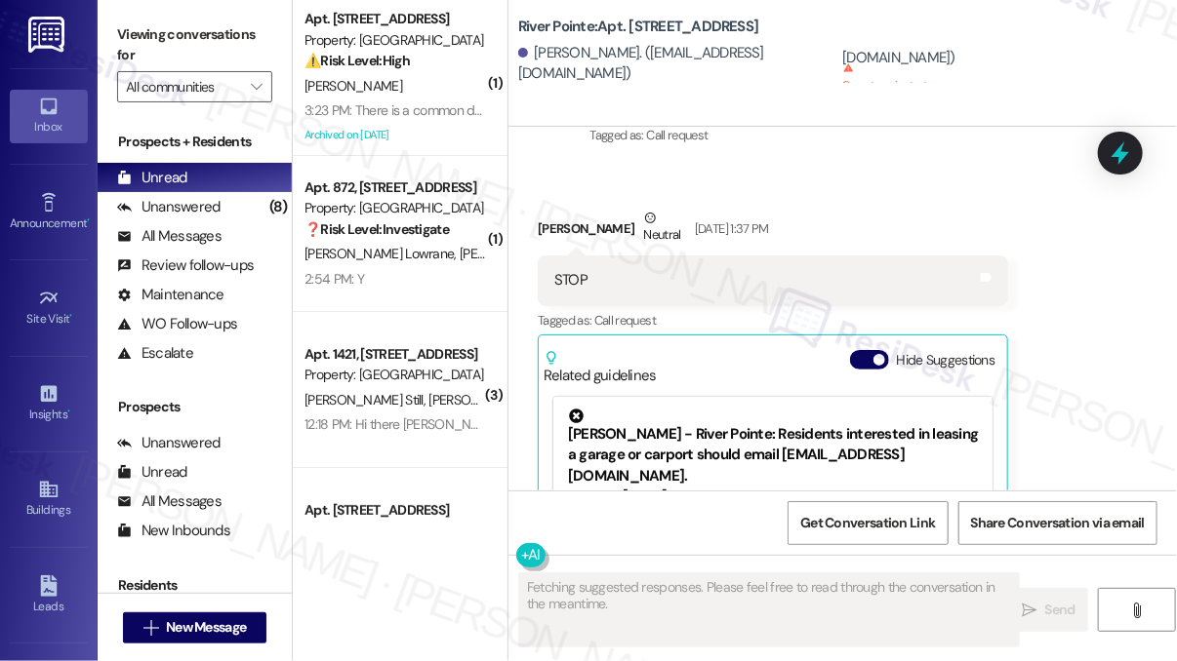
scroll to position [1221, 0]
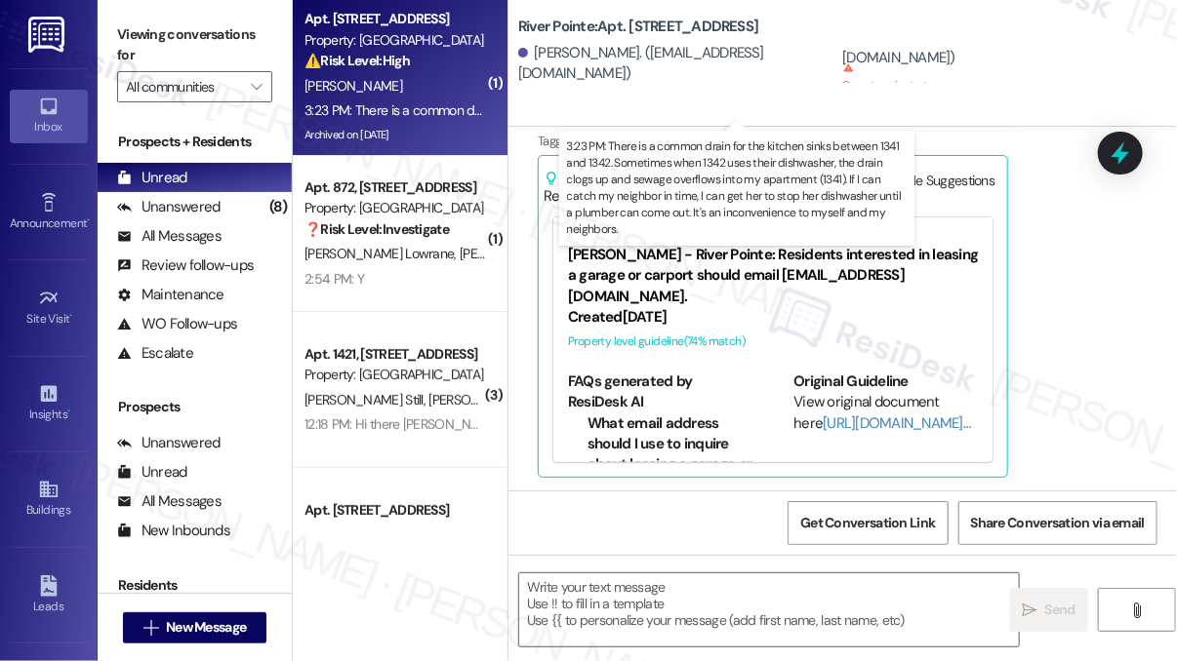
type textarea "Fetching suggested responses. Please feel free to read through the conversation…"
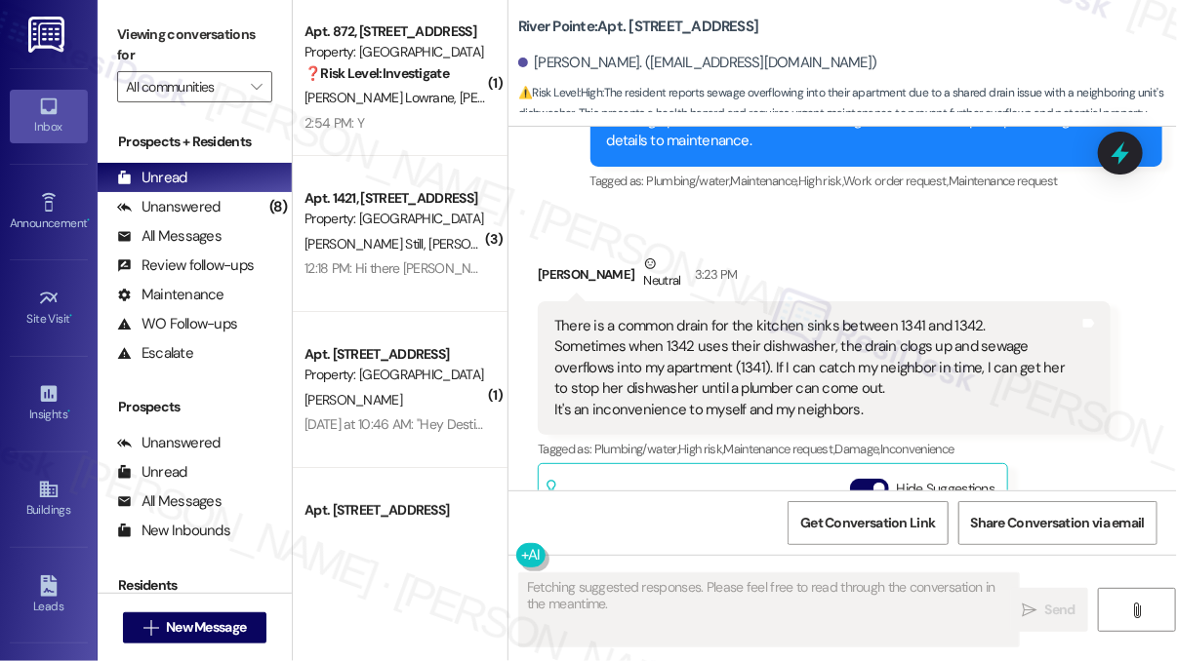
click at [706, 538] on div "Balfour [PERSON_NAME] Communities - [GEOGRAPHIC_DATA]: [GEOGRAPHIC_DATA] reside…" at bounding box center [773, 598] width 410 height 120
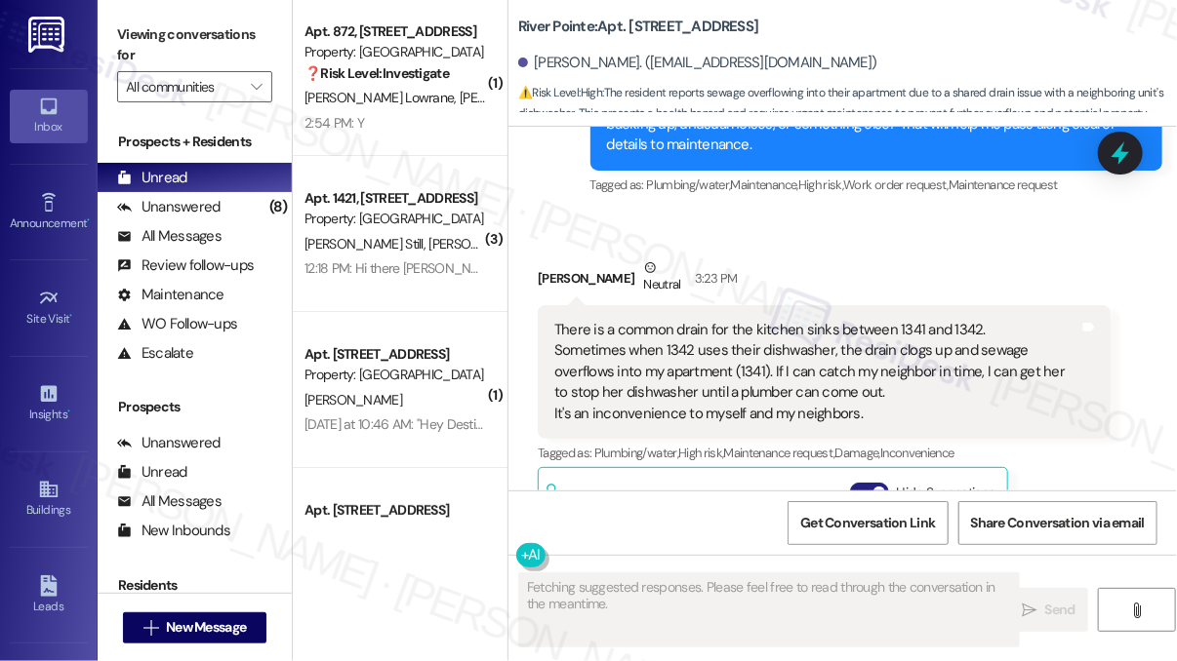
click at [881, 487] on span "button" at bounding box center [879, 493] width 12 height 12
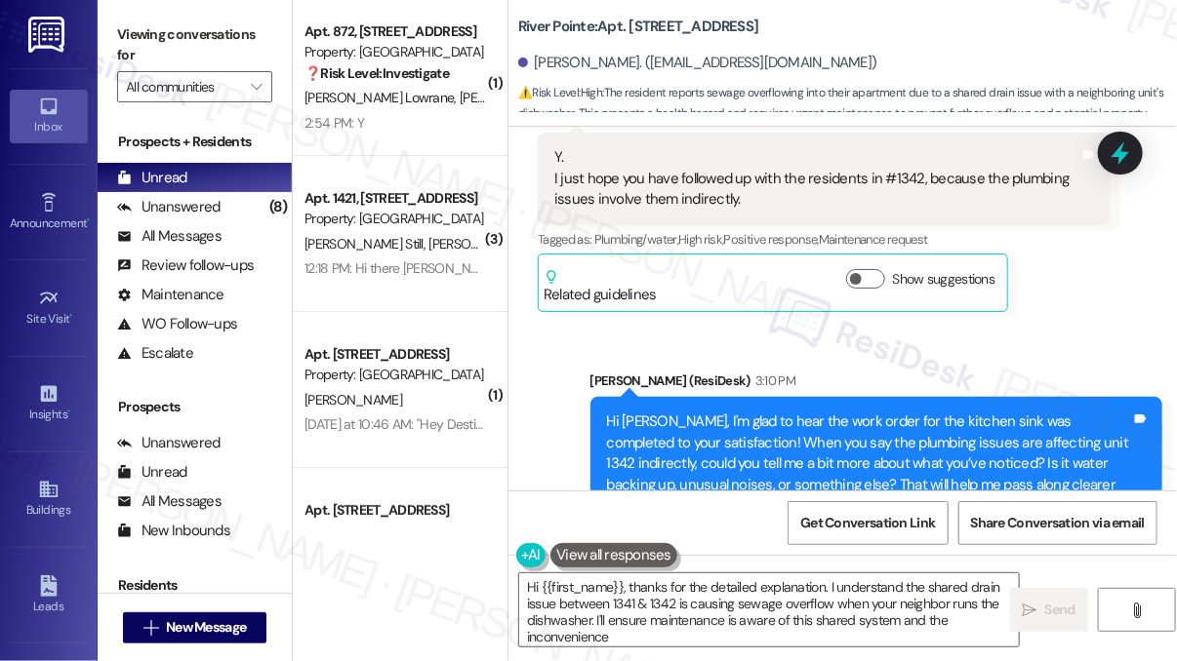
type textarea "Hi {{first_name}}, thanks for the detailed explanation. I understand the shared…"
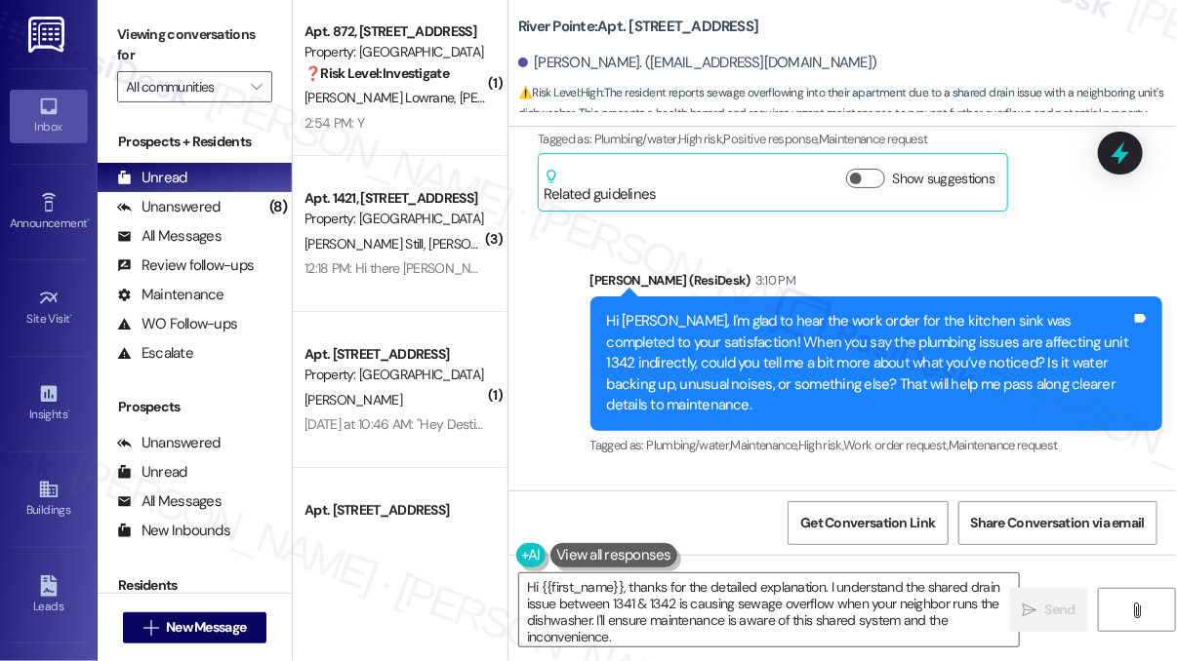
scroll to position [19778, 0]
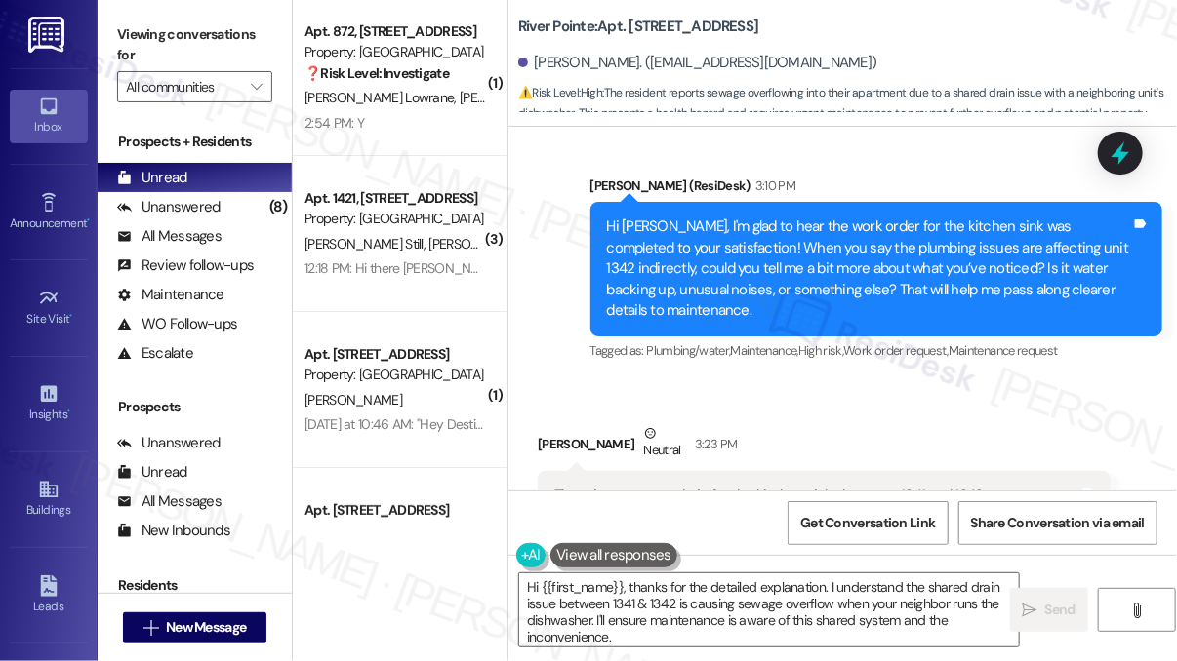
click at [792, 486] on div "There is a common drain for the kitchen sinks between 1341 and 1342. Sometimes …" at bounding box center [816, 538] width 525 height 104
click at [719, 486] on div "There is a common drain for the kitchen sinks between 1341 and 1342. Sometimes …" at bounding box center [816, 538] width 525 height 104
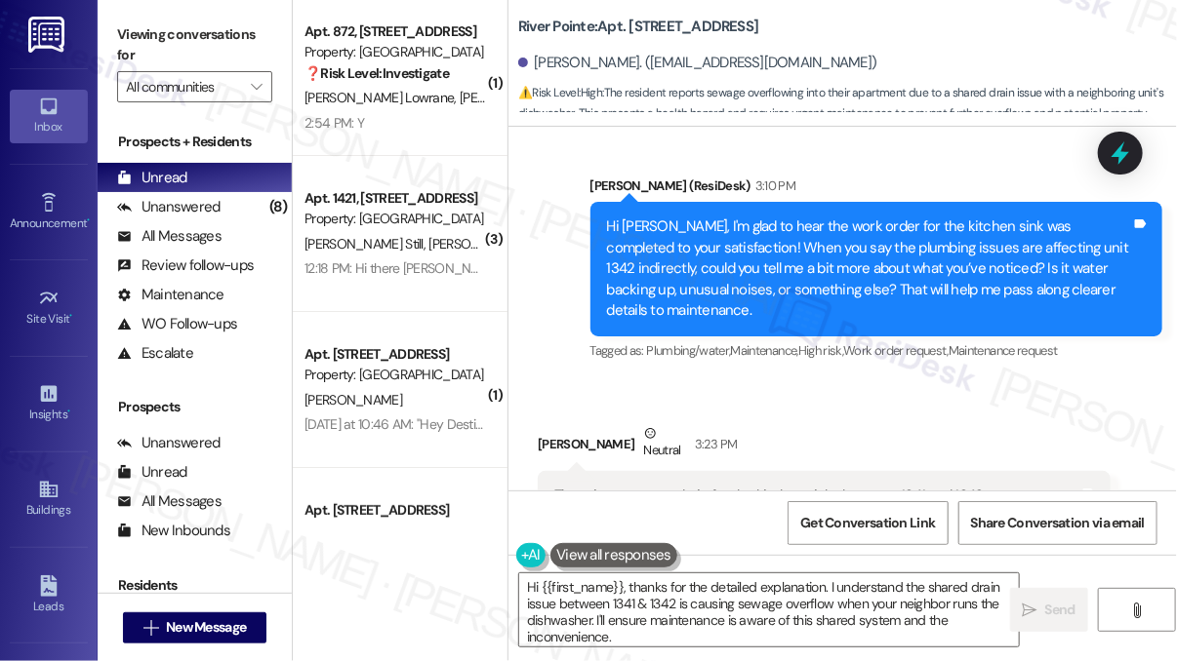
click at [719, 486] on div "There is a common drain for the kitchen sinks between 1341 and 1342. Sometimes …" at bounding box center [816, 538] width 525 height 104
click at [835, 486] on div "There is a common drain for the kitchen sinks between 1341 and 1342. Sometimes …" at bounding box center [816, 538] width 525 height 104
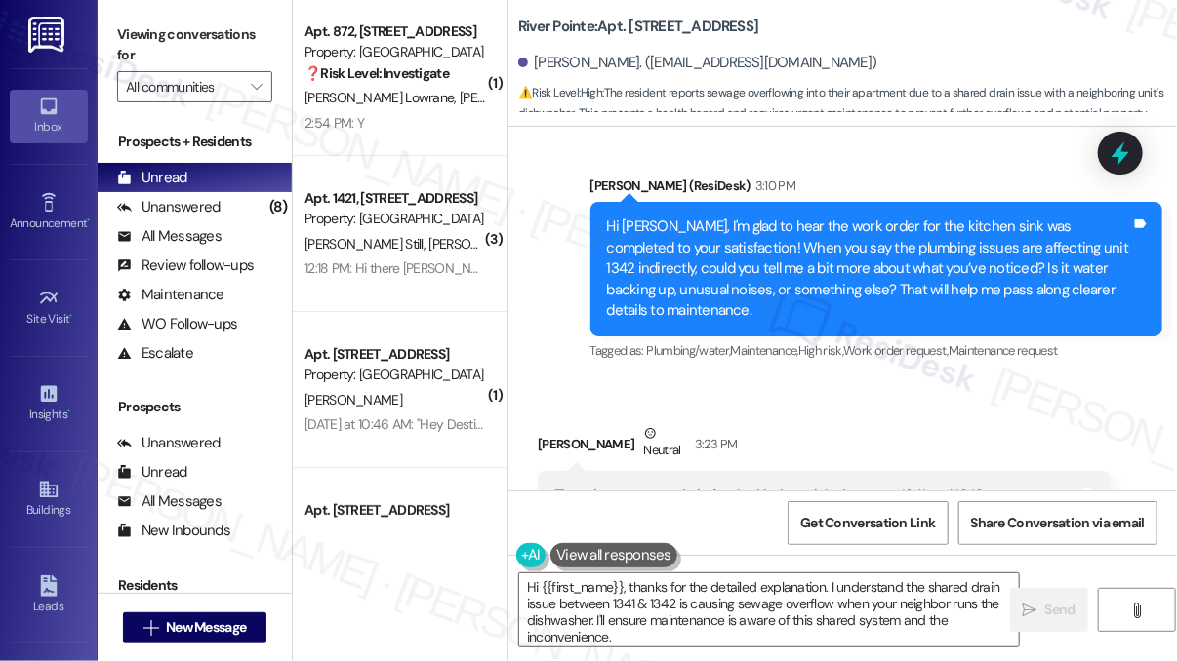
click at [660, 486] on div "There is a common drain for the kitchen sinks between 1341 and 1342. Sometimes …" at bounding box center [816, 538] width 525 height 104
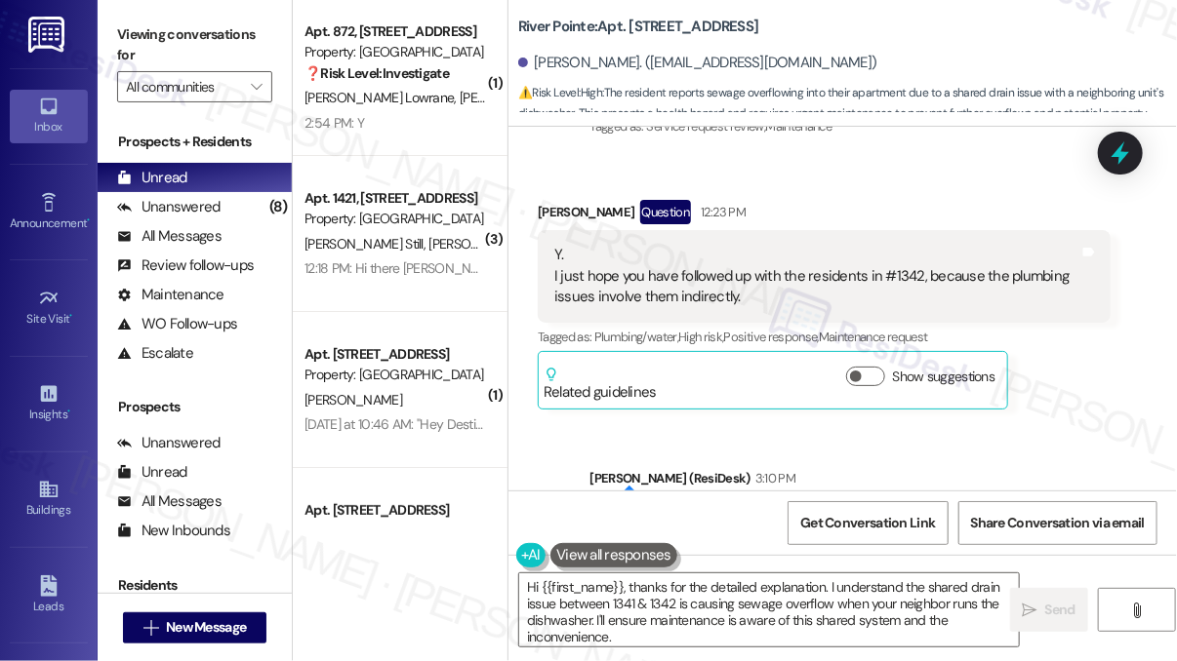
click at [759, 509] on div "Hi [PERSON_NAME], I'm glad to hear the work order for the kitchen sink was comp…" at bounding box center [869, 561] width 525 height 104
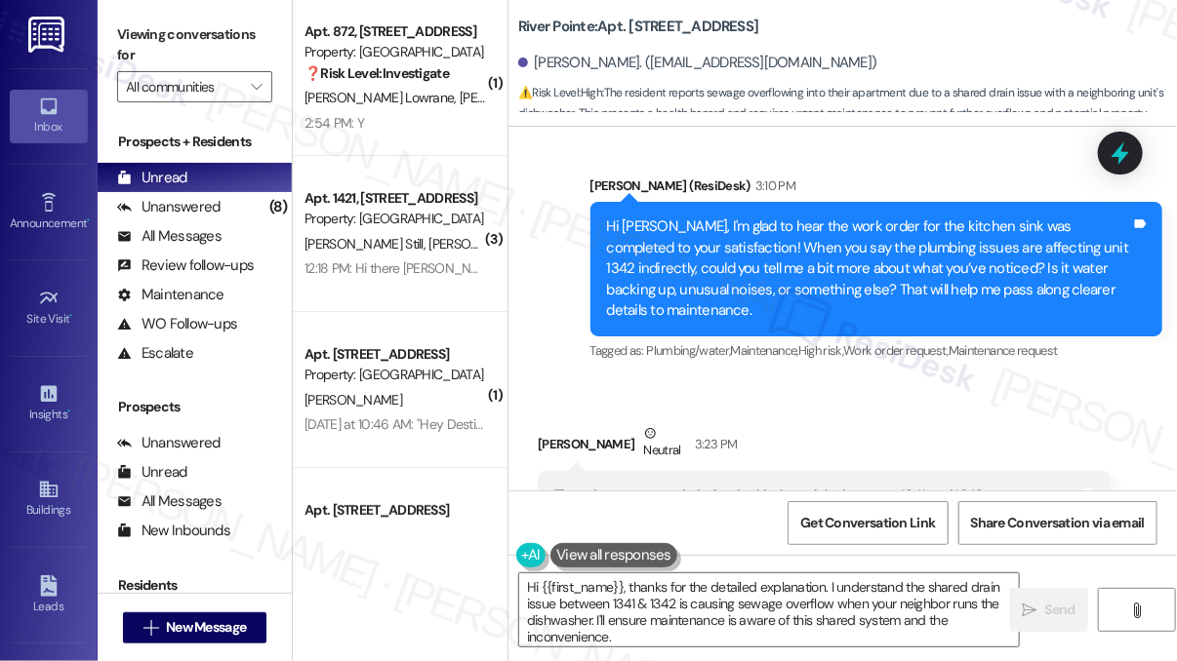
click at [654, 486] on div "There is a common drain for the kitchen sinks between 1341 and 1342. Sometimes …" at bounding box center [816, 538] width 525 height 104
click at [642, 486] on div "There is a common drain for the kitchen sinks between 1341 and 1342. Sometimes …" at bounding box center [816, 538] width 525 height 104
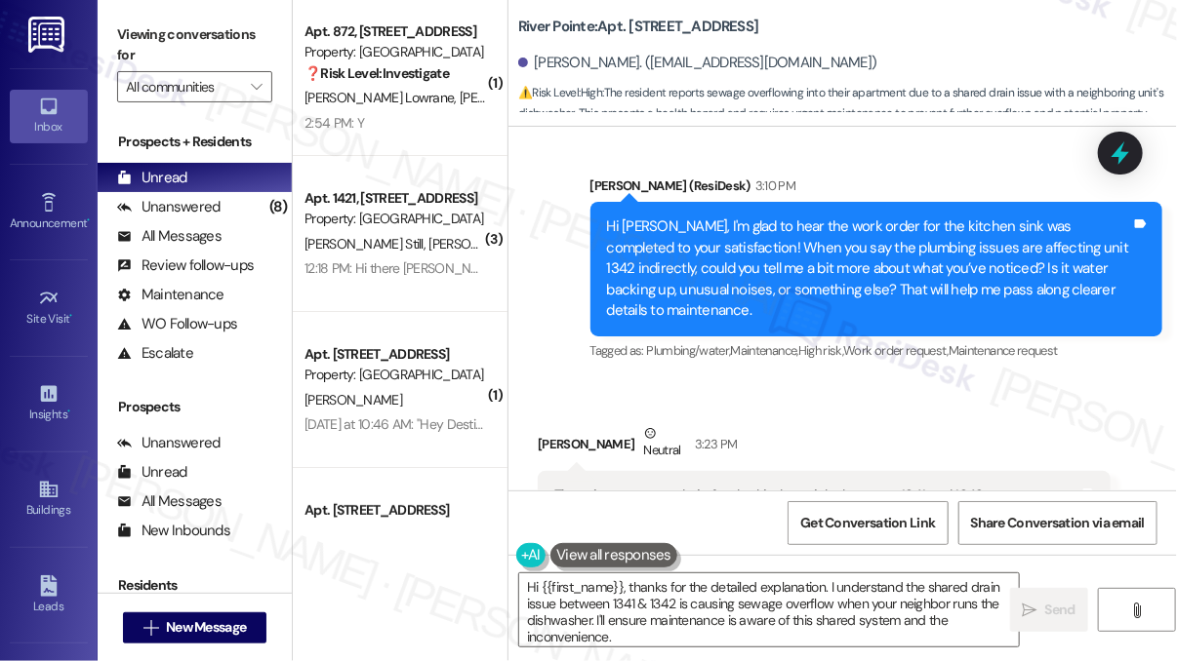
click at [642, 486] on div "There is a common drain for the kitchen sinks between 1341 and 1342. Sometimes …" at bounding box center [816, 538] width 525 height 104
click at [655, 486] on div "There is a common drain for the kitchen sinks between 1341 and 1342. Sometimes …" at bounding box center [816, 538] width 525 height 104
click at [602, 486] on div "There is a common drain for the kitchen sinks between 1341 and 1342. Sometimes …" at bounding box center [816, 538] width 525 height 104
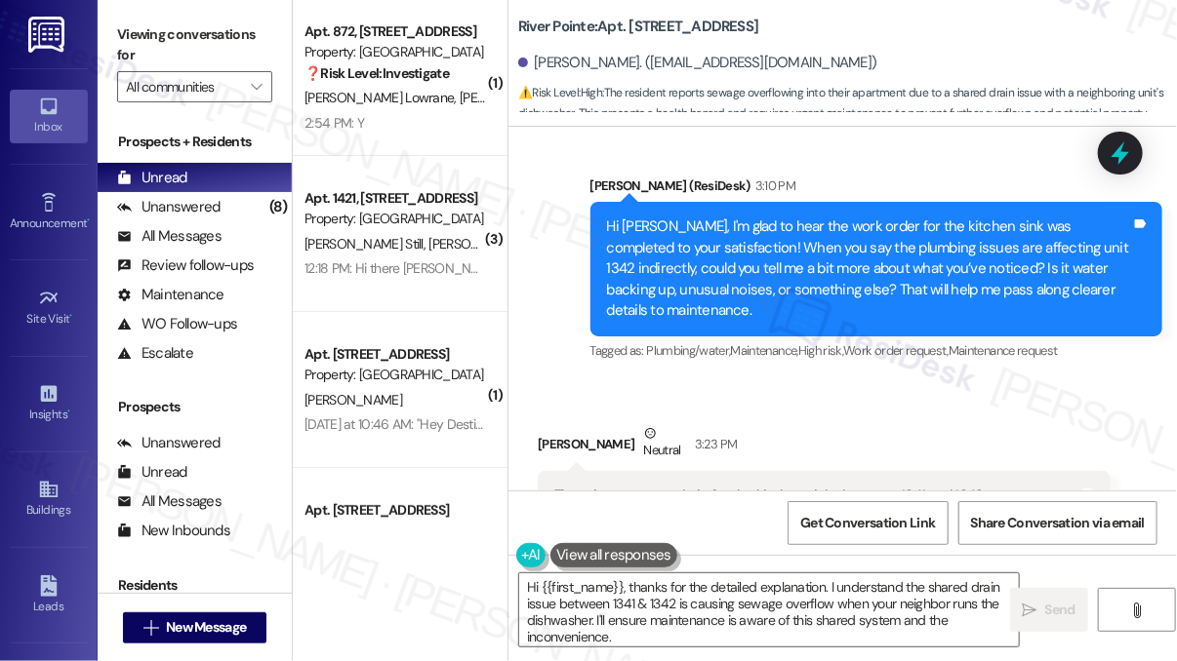
click at [602, 486] on div "There is a common drain for the kitchen sinks between 1341 and 1342. Sometimes …" at bounding box center [816, 538] width 525 height 104
click at [670, 602] on textarea "Hi {{first_name}}, thanks for the detailed explanation. I understand the shared…" at bounding box center [768, 610] width 499 height 73
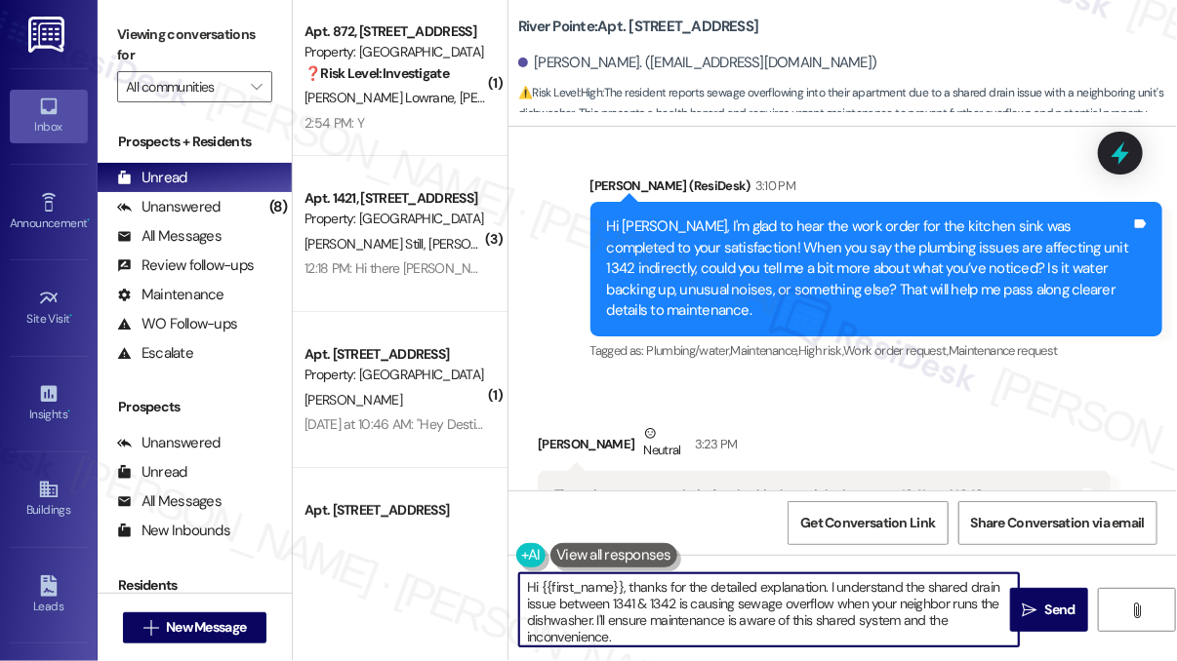
click at [671, 602] on textarea "Hi {{first_name}}, thanks for the detailed explanation. I understand the shared…" at bounding box center [768, 610] width 499 height 73
click at [681, 486] on div "There is a common drain for the kitchen sinks between 1341 and 1342. Sometimes …" at bounding box center [816, 538] width 525 height 104
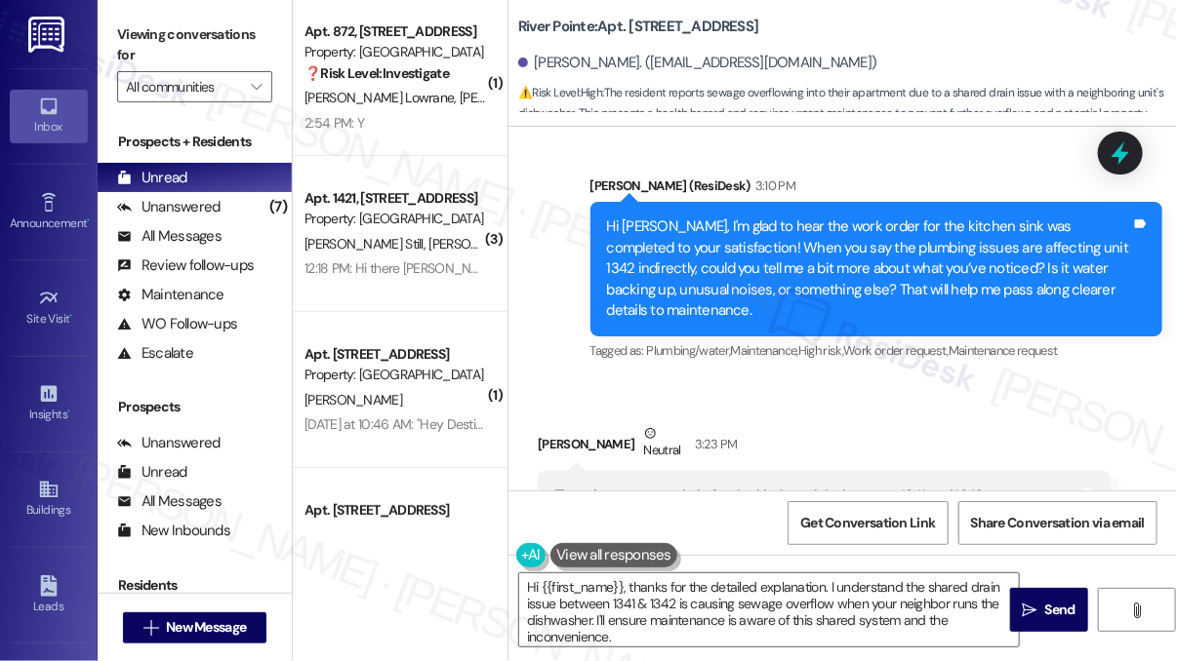
click at [681, 486] on div "There is a common drain for the kitchen sinks between 1341 and 1342. Sometimes …" at bounding box center [816, 538] width 525 height 104
click at [688, 486] on div "There is a common drain for the kitchen sinks between 1341 and 1342. Sometimes …" at bounding box center [816, 538] width 525 height 104
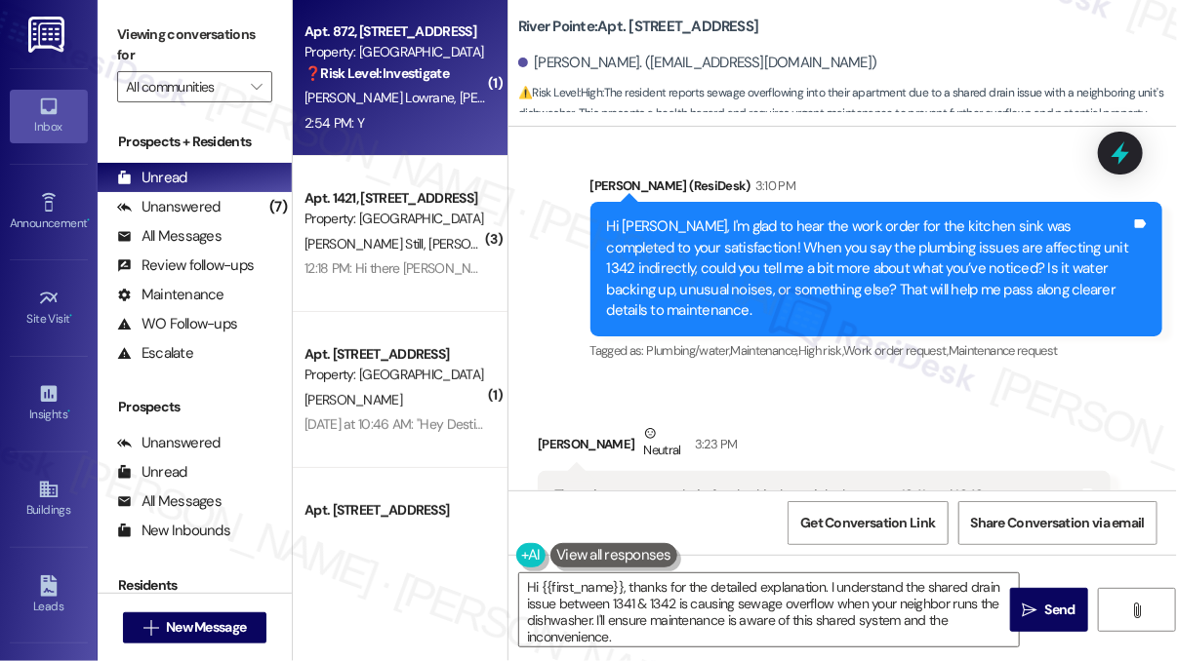
click at [442, 97] on div "[PERSON_NAME] Lowrane [PERSON_NAME]" at bounding box center [394, 98] width 184 height 24
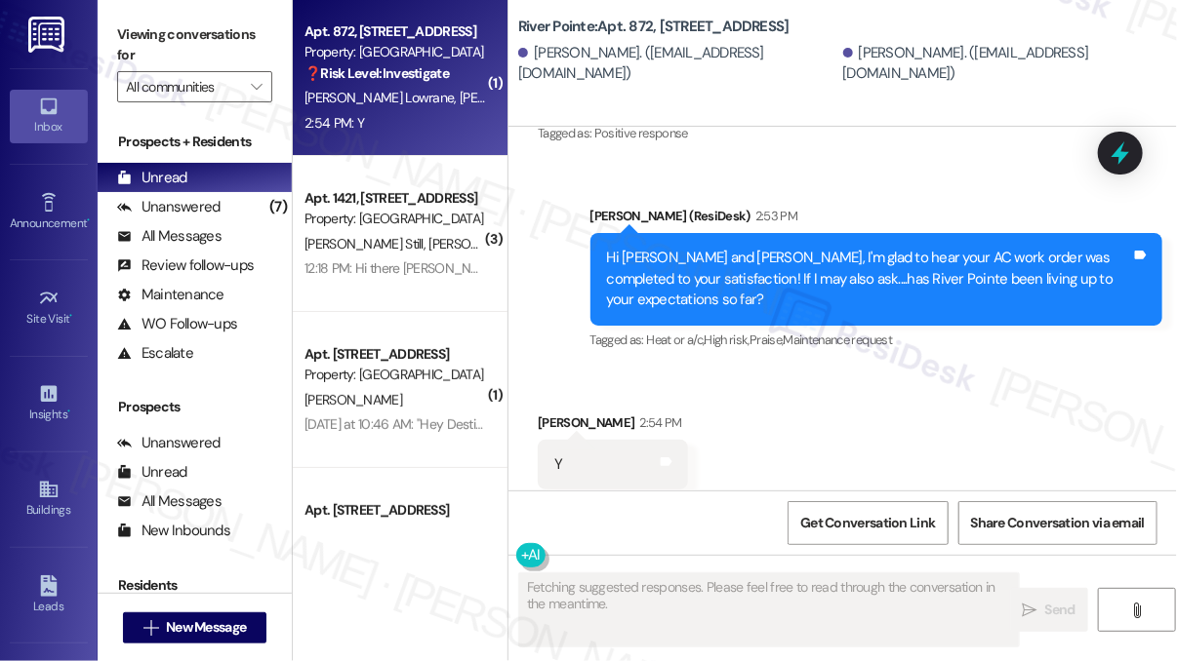
scroll to position [3681, 0]
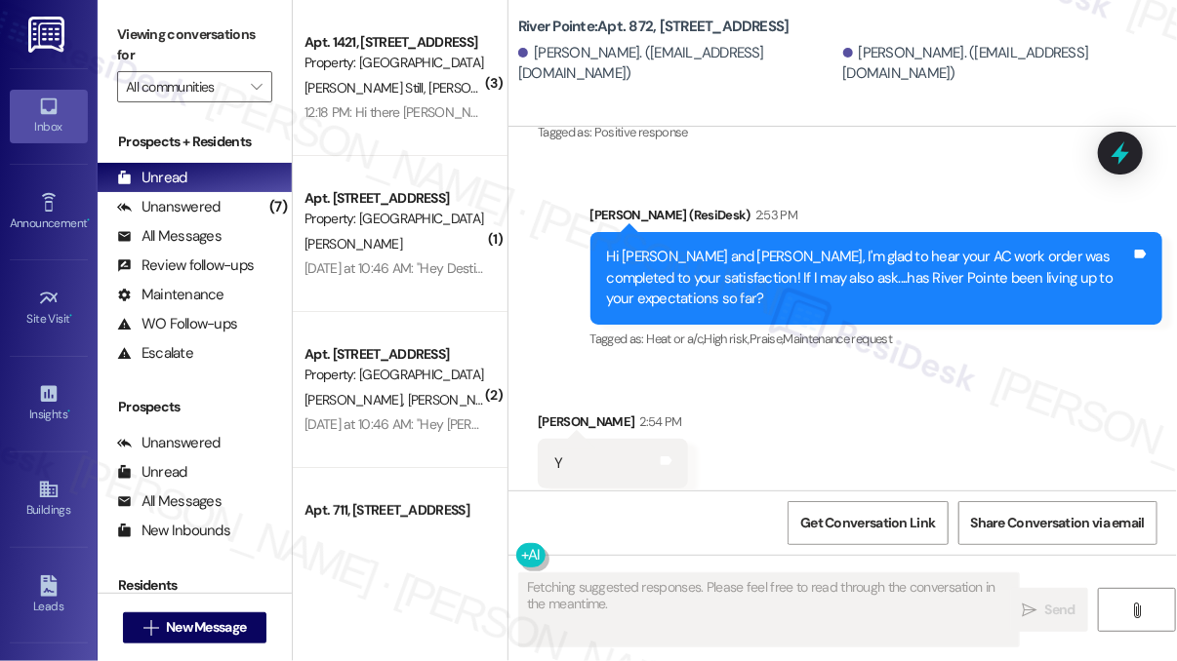
click at [766, 247] on div "Hi [PERSON_NAME] and [PERSON_NAME], I'm glad to hear your AC work order was com…" at bounding box center [869, 278] width 525 height 62
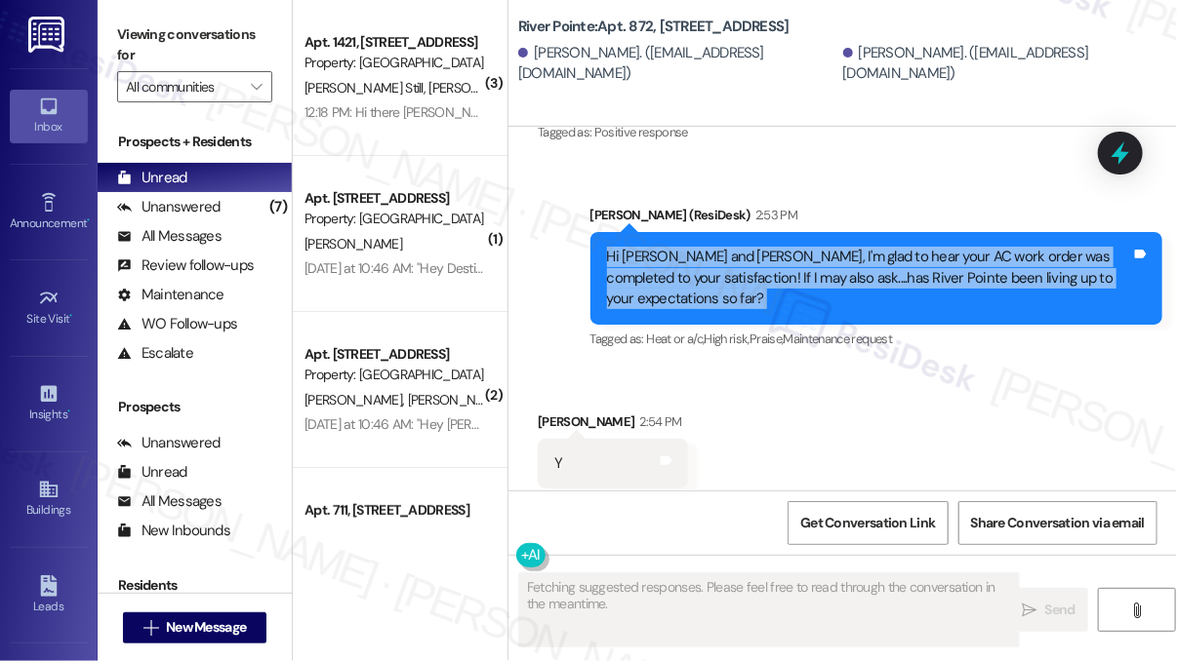
click at [766, 247] on div "Hi [PERSON_NAME] and [PERSON_NAME], I'm glad to hear your AC work order was com…" at bounding box center [869, 278] width 525 height 62
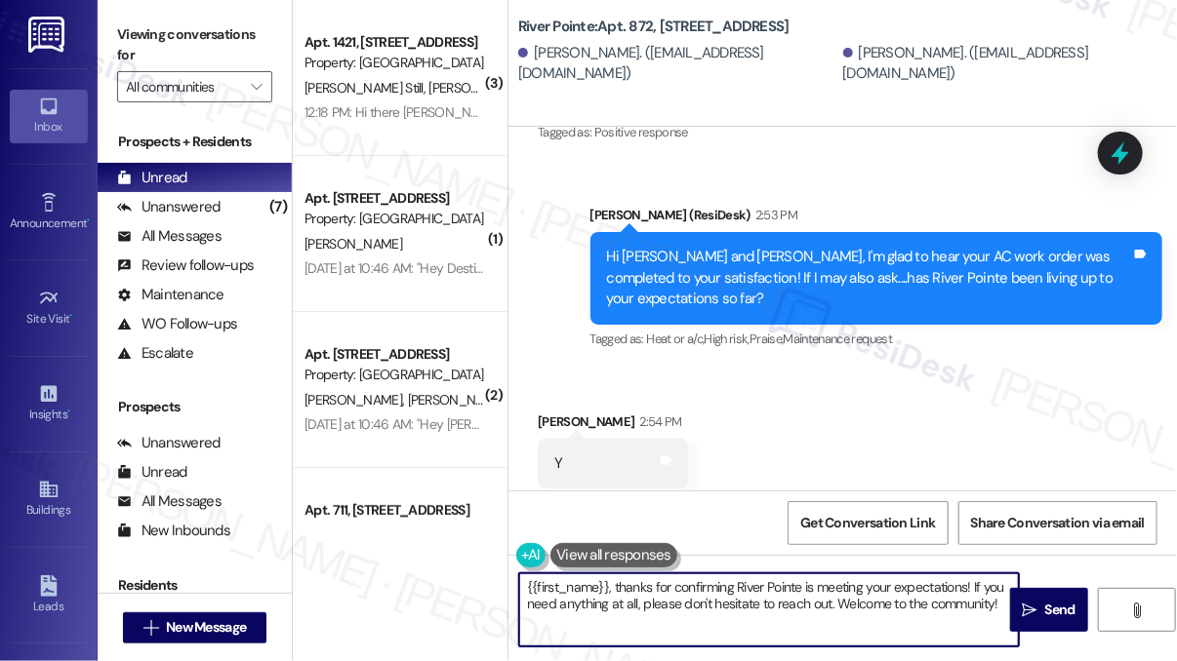
drag, startPoint x: 972, startPoint y: 584, endPoint x: 1014, endPoint y: 632, distance: 63.6
click at [1014, 632] on textarea "{{first_name}}, thanks for confirming River Pointe is meeting your expectations…" at bounding box center [768, 610] width 499 height 73
paste textarea "That’s awesome to hear, [PERSON_NAME]! Thank you! If you don’t mind, would you …"
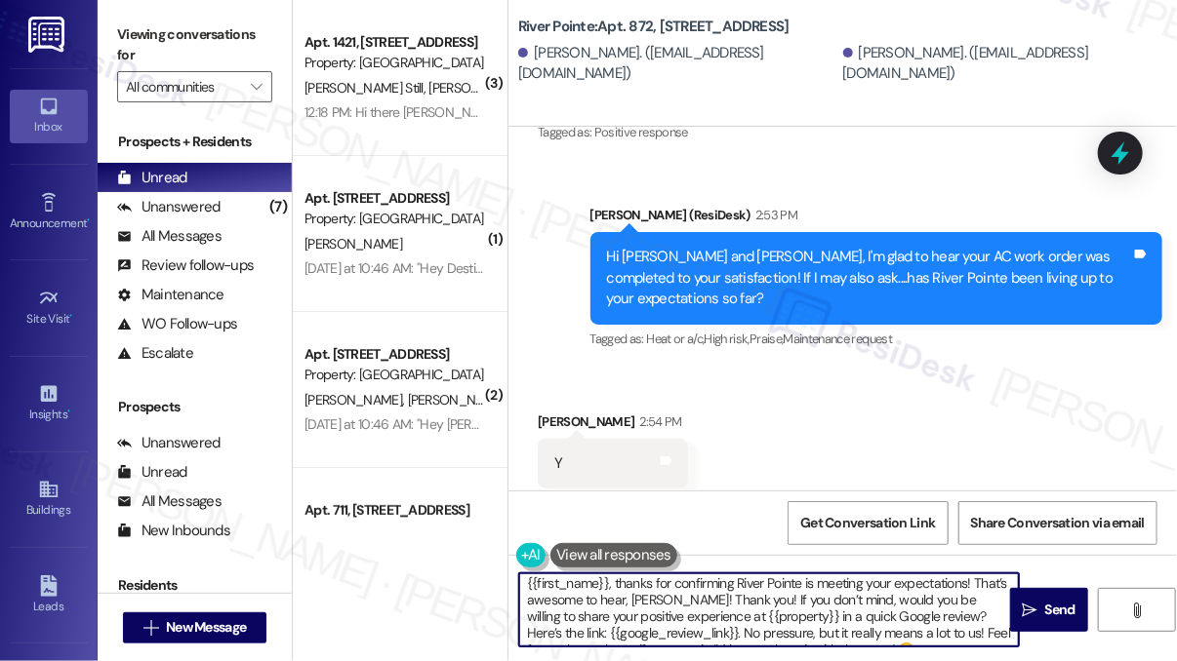
scroll to position [0, 0]
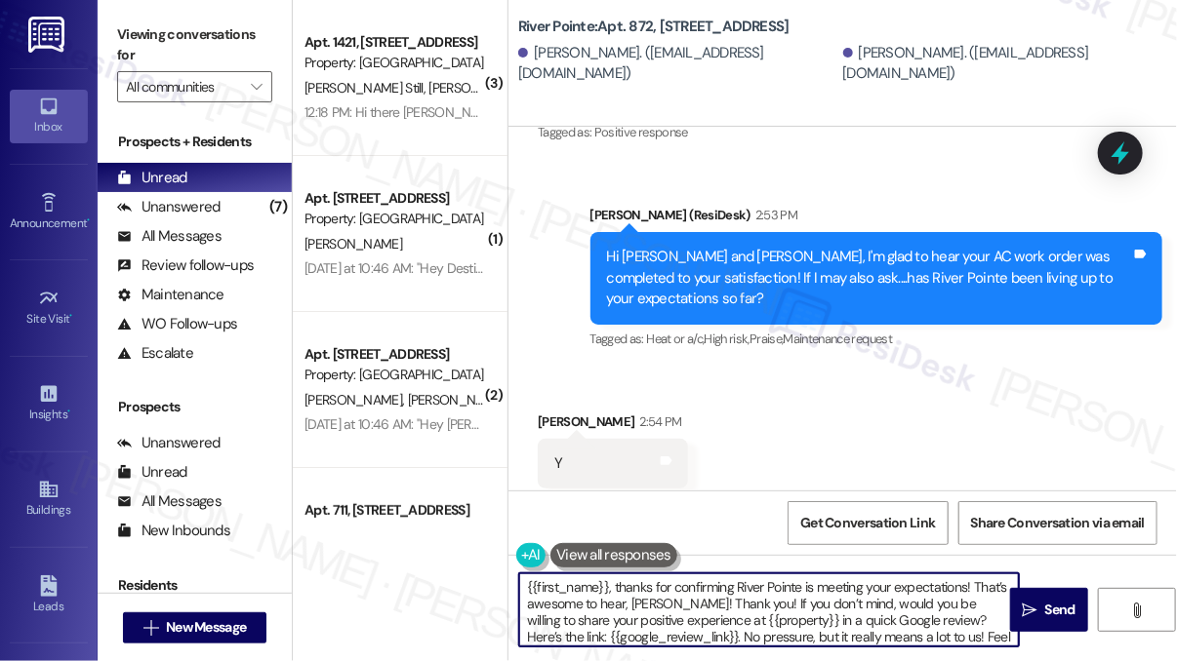
drag, startPoint x: 528, startPoint y: 603, endPoint x: 515, endPoint y: 587, distance: 20.1
click at [515, 587] on div "{{first_name}}, thanks for confirming River Pointe is meeting your expectations…" at bounding box center [758, 610] width 501 height 75
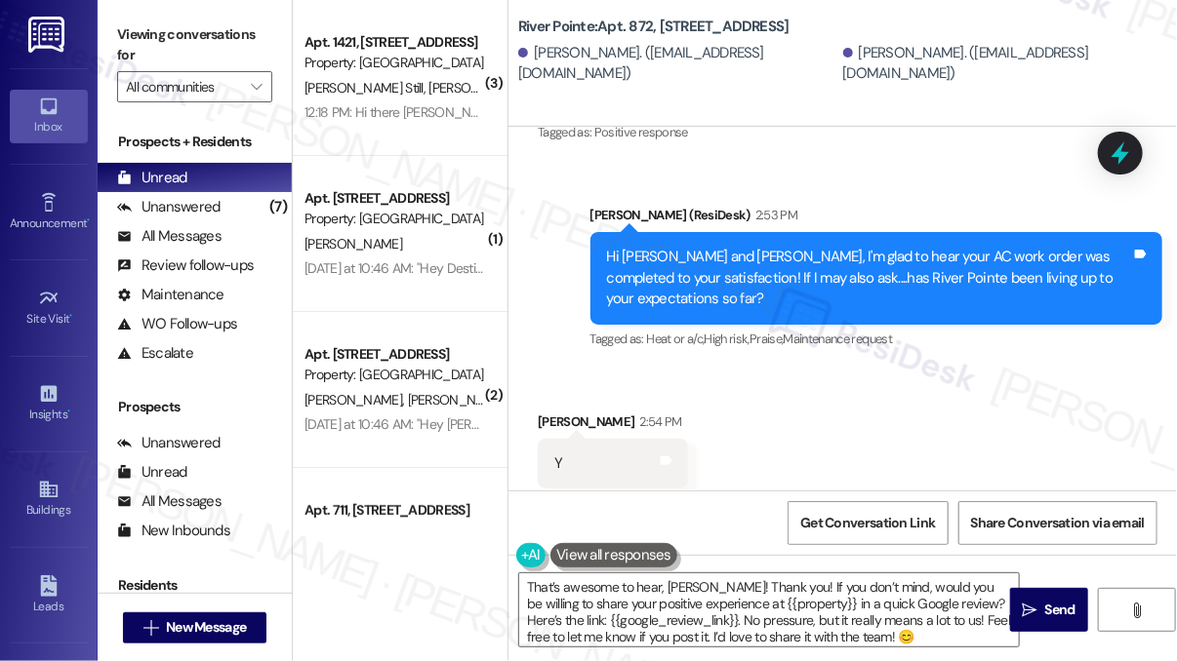
click at [549, 412] on div "[PERSON_NAME] 2:54 PM" at bounding box center [613, 425] width 150 height 27
click at [644, 591] on textarea "That’s awesome to hear, [PERSON_NAME]! Thank you! If you don’t mind, would you …" at bounding box center [768, 610] width 499 height 73
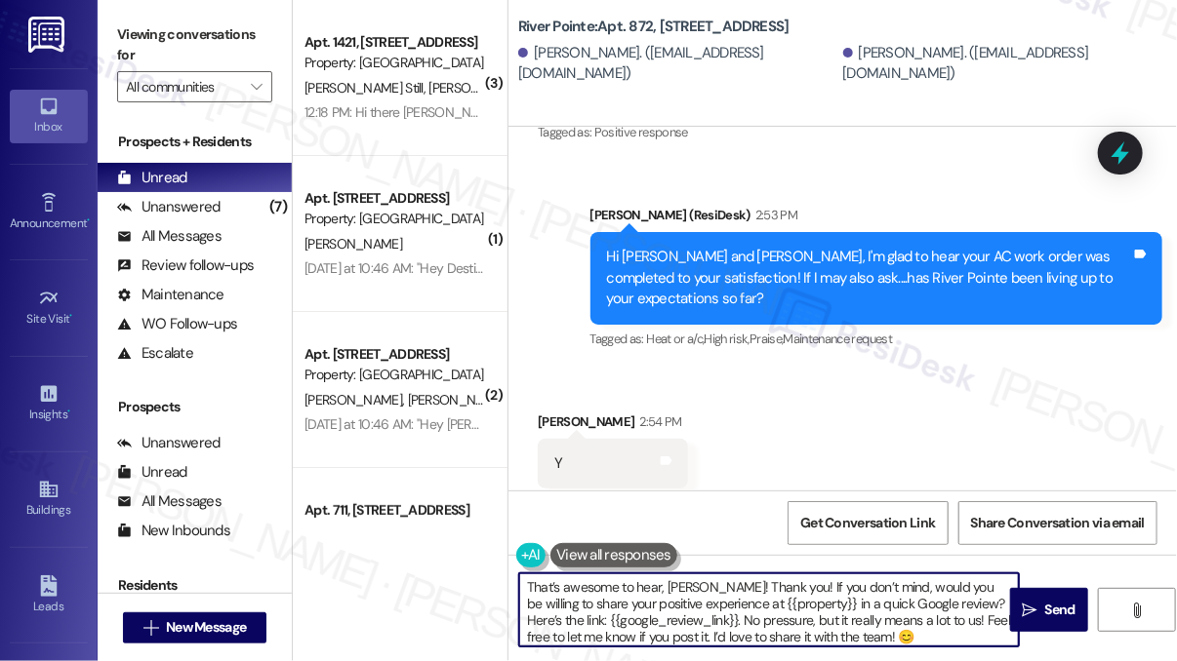
click at [644, 591] on textarea "That’s awesome to hear, [PERSON_NAME]! Thank you! If you don’t mind, would you …" at bounding box center [768, 610] width 499 height 73
click at [567, 439] on div "Y Tags and notes" at bounding box center [613, 464] width 150 height 50
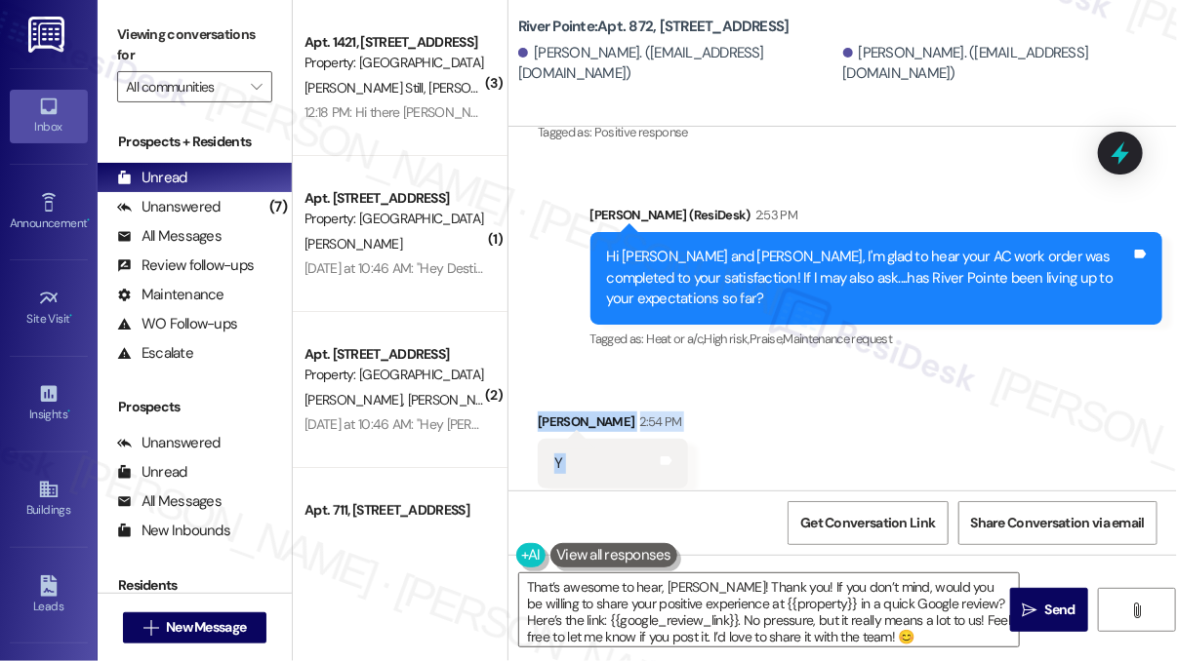
click at [566, 412] on div "[PERSON_NAME] 2:54 PM Y Tags and notes Tagged as: Positive response Click to hi…" at bounding box center [613, 465] width 150 height 106
click at [566, 412] on div "[PERSON_NAME] 2:54 PM" at bounding box center [613, 425] width 150 height 27
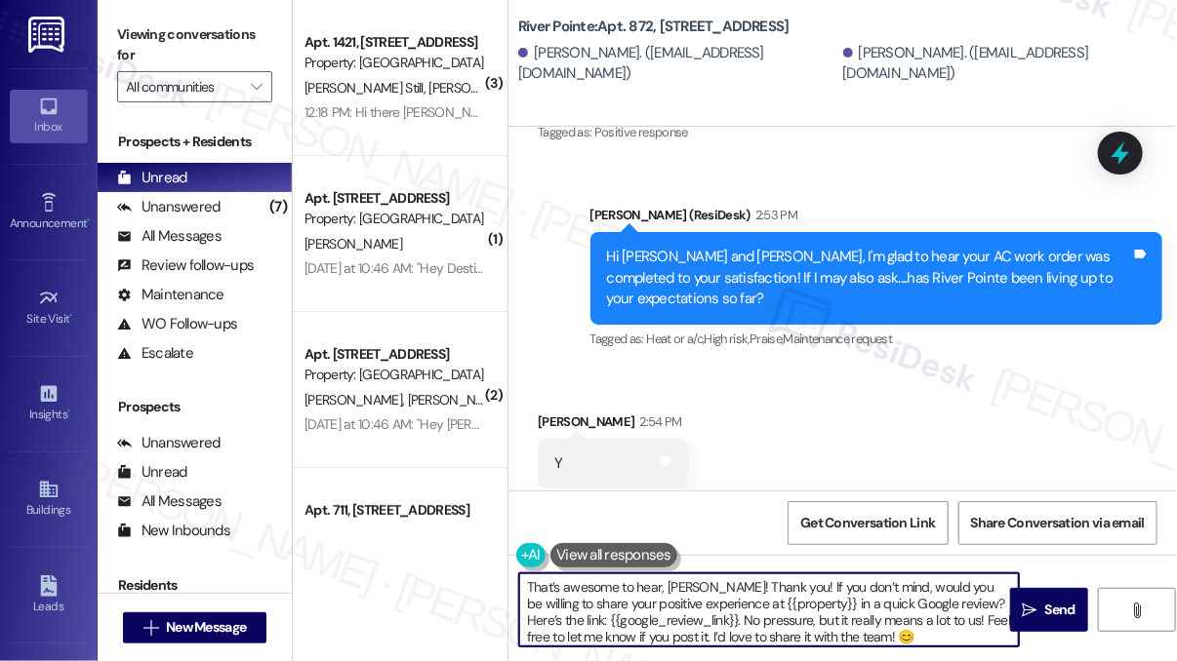
click at [683, 580] on textarea "That’s awesome to hear, [PERSON_NAME]! Thank you! If you don’t mind, would you …" at bounding box center [768, 610] width 499 height 73
paste textarea "[PERSON_NAME]"
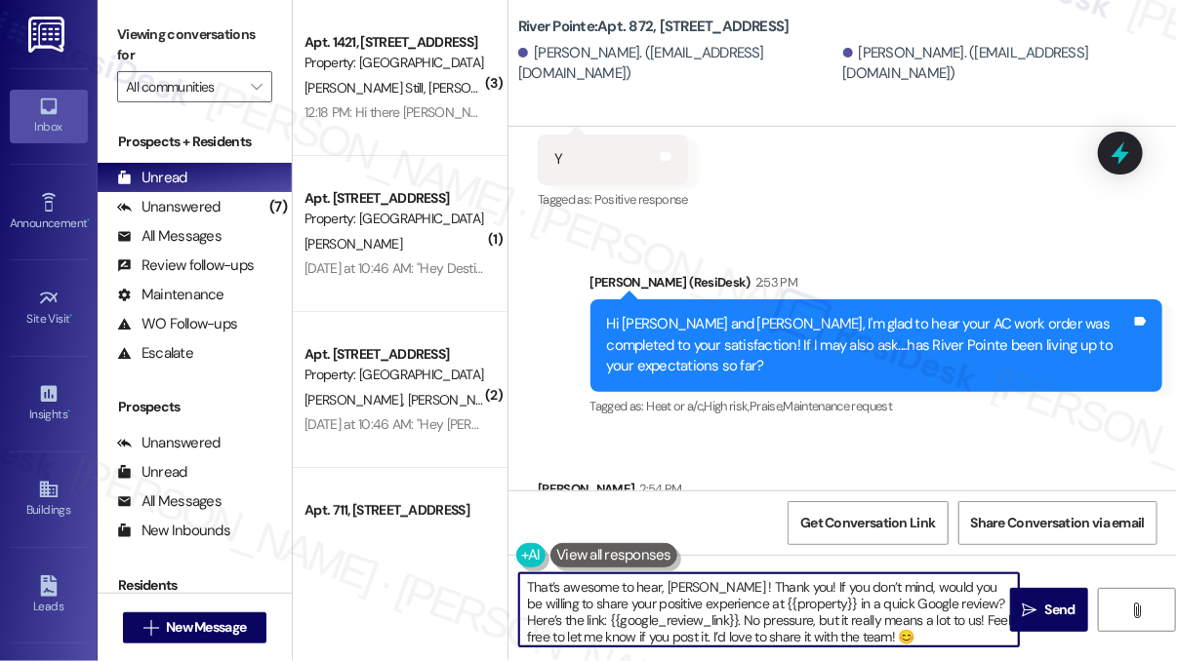
scroll to position [3681, 0]
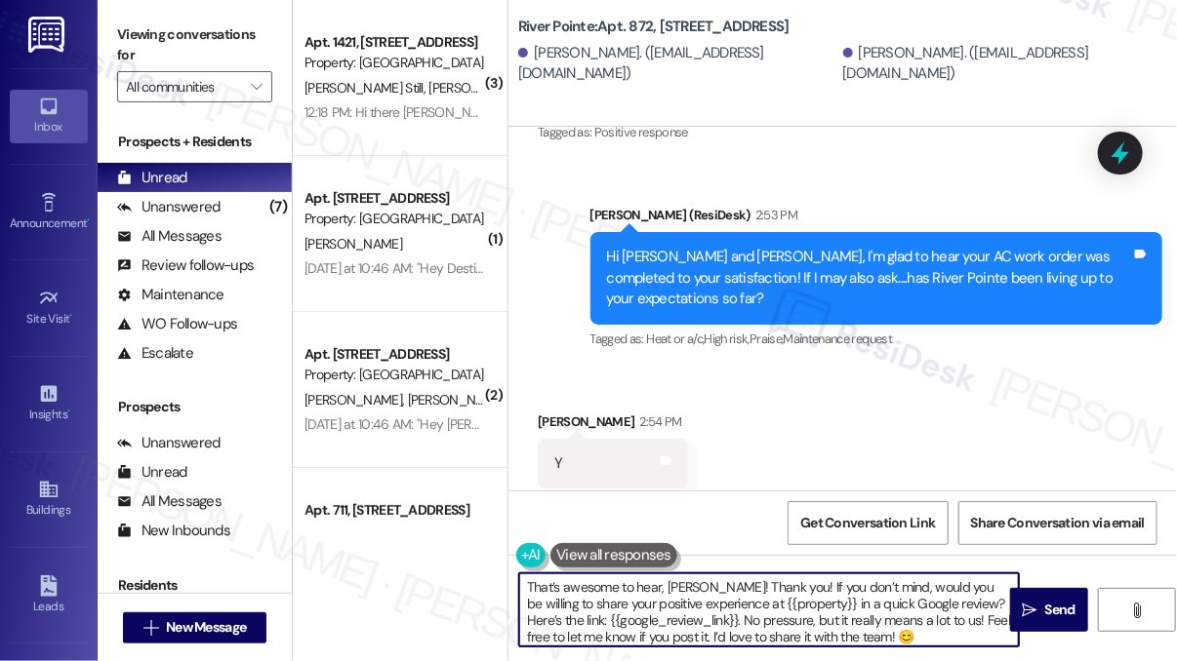
click at [759, 583] on textarea "That’s awesome to hear, [PERSON_NAME]! Thank you! If you don’t mind, would you …" at bounding box center [768, 610] width 499 height 73
click at [734, 603] on textarea "That’s awesome to hear, [PERSON_NAME]! Thank you! If you don’t mind, would you …" at bounding box center [768, 610] width 499 height 73
drag, startPoint x: 755, startPoint y: 601, endPoint x: 835, endPoint y: 600, distance: 80.0
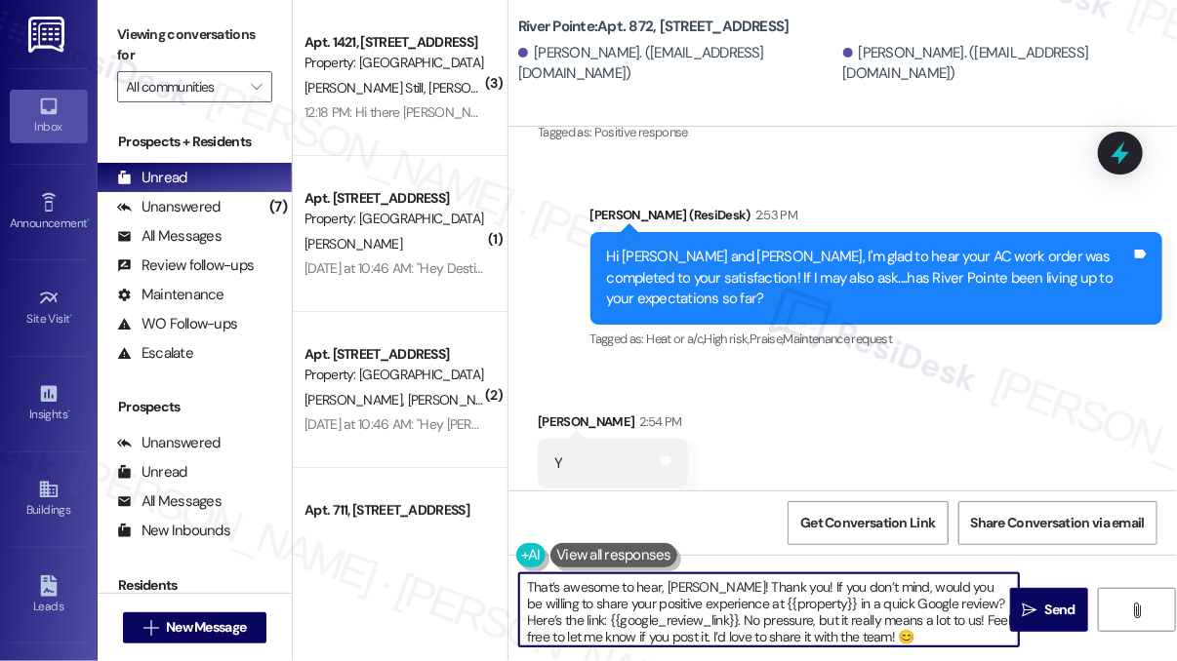
click at [835, 600] on textarea "That’s awesome to hear, [PERSON_NAME]! Thank you! If you don’t mind, would you …" at bounding box center [768, 610] width 499 height 73
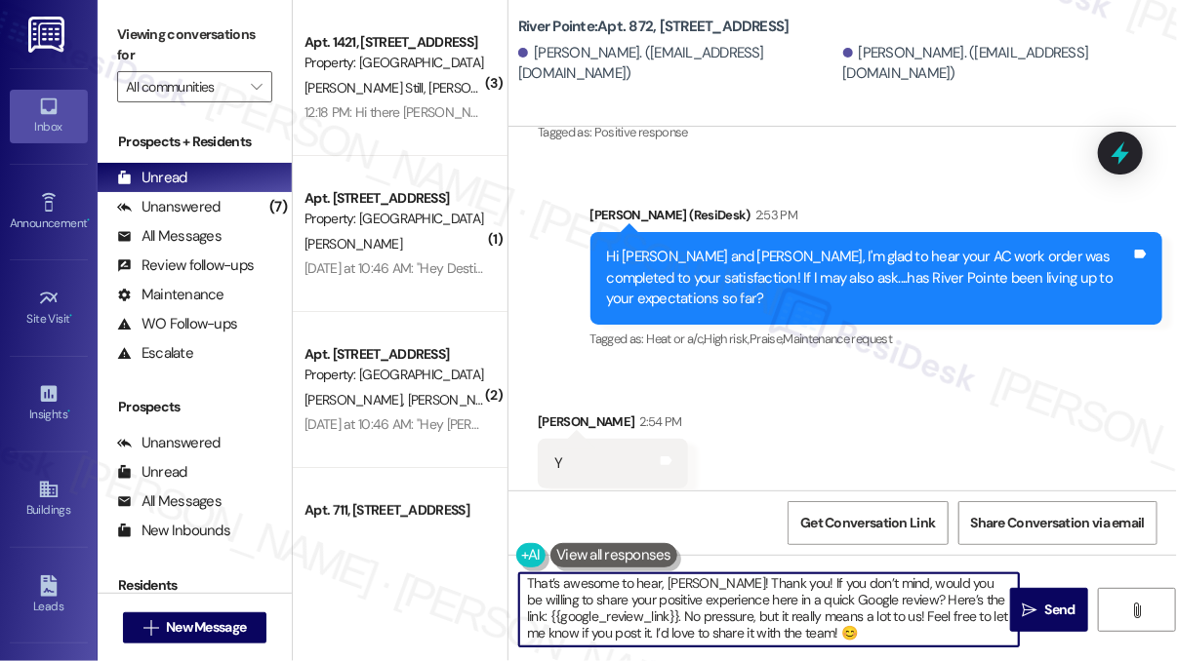
click at [927, 629] on textarea "That’s awesome to hear, [PERSON_NAME]! Thank you! If you don’t mind, would you …" at bounding box center [768, 610] width 499 height 73
click at [773, 579] on textarea "That’s awesome to hear, [PERSON_NAME]! Thank you! If you don’t mind, would you …" at bounding box center [768, 610] width 499 height 73
type textarea "That’s awesome to hear, [PERSON_NAME]! Thank you! If you don’t mind, would you …"
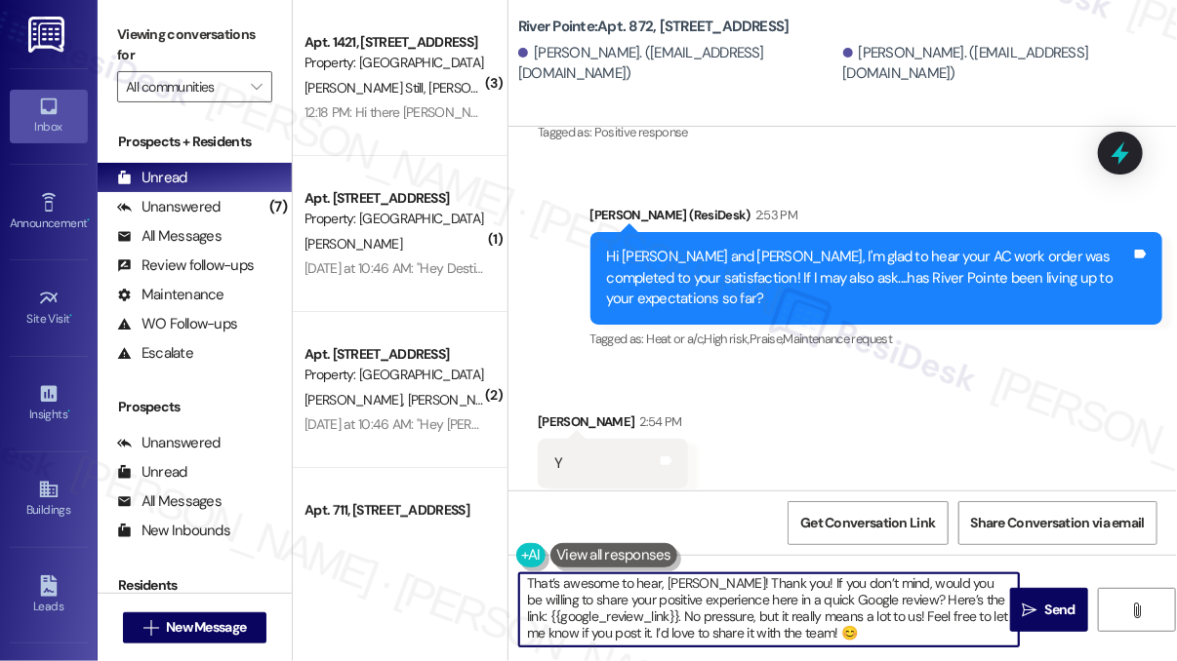
click at [807, 439] on div "Received via SMS [PERSON_NAME] 2:54 PM Y Tags and notes Tagged as: Positive res…" at bounding box center [842, 450] width 668 height 165
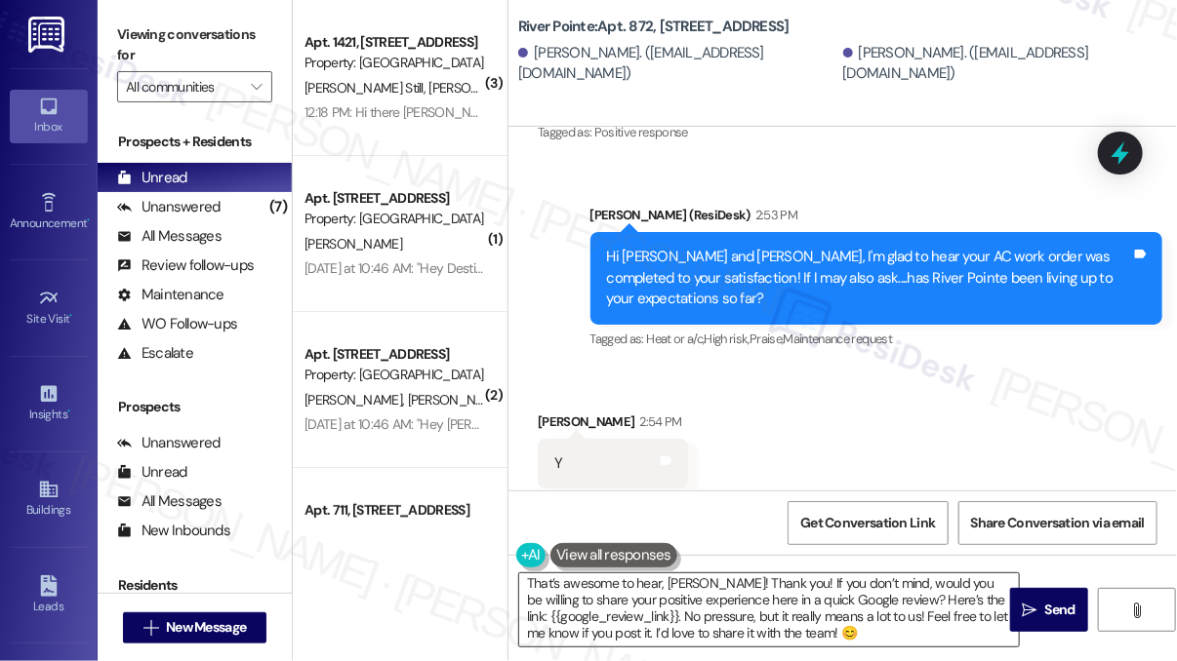
click at [789, 588] on textarea "That’s awesome to hear, [PERSON_NAME]! Thank you! If you don’t mind, would you …" at bounding box center [768, 610] width 499 height 73
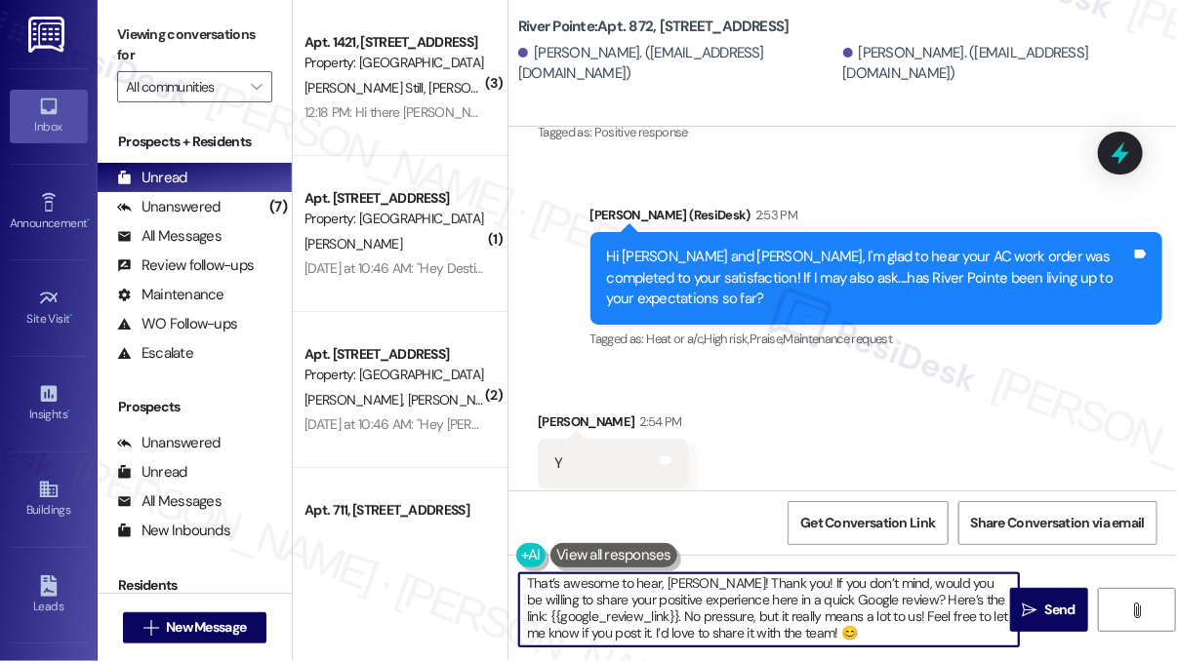
click at [789, 588] on textarea "That’s awesome to hear, [PERSON_NAME]! Thank you! If you don’t mind, would you …" at bounding box center [768, 610] width 499 height 73
click at [782, 444] on div "Received via SMS [PERSON_NAME] 2:54 PM Y Tags and notes Tagged as: Positive res…" at bounding box center [842, 450] width 668 height 165
click at [794, 579] on textarea "That’s awesome to hear, [PERSON_NAME]! Thank you! If you don’t mind, would you …" at bounding box center [768, 610] width 499 height 73
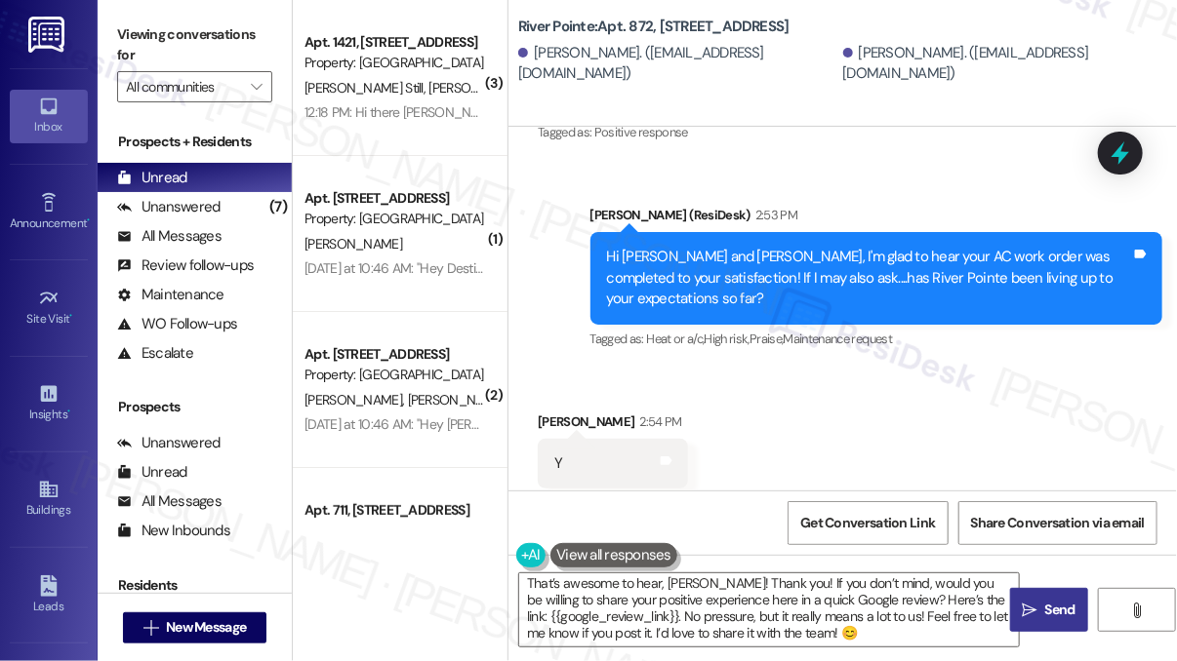
click at [1026, 598] on button " Send" at bounding box center [1049, 610] width 78 height 44
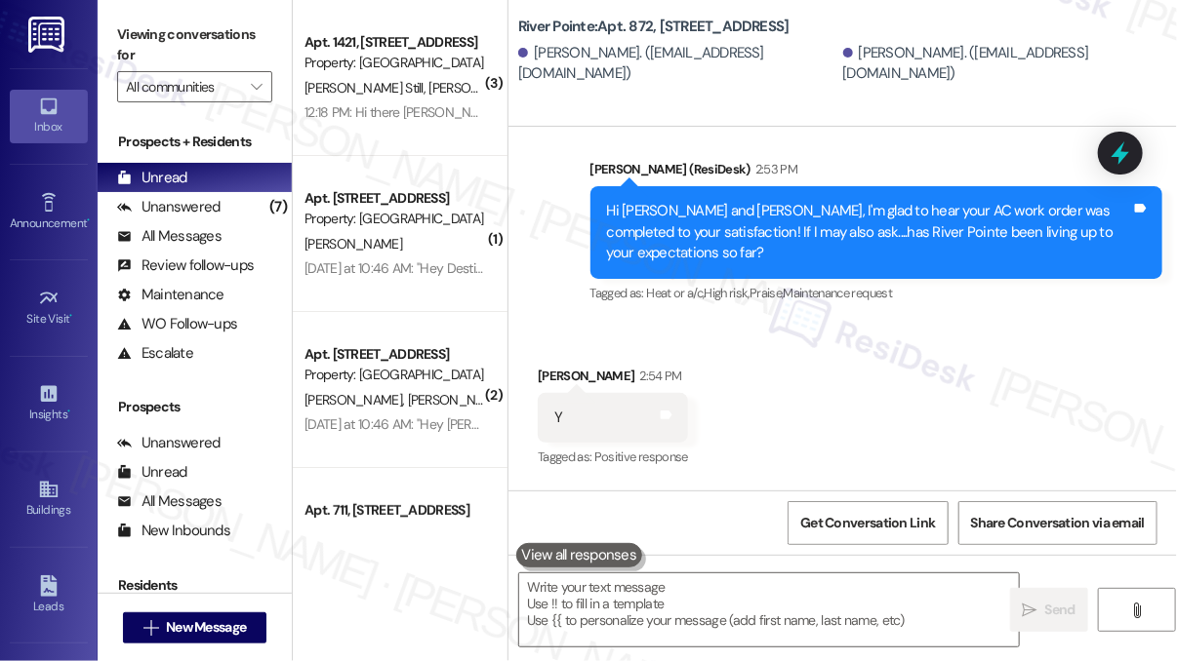
scroll to position [3901, 0]
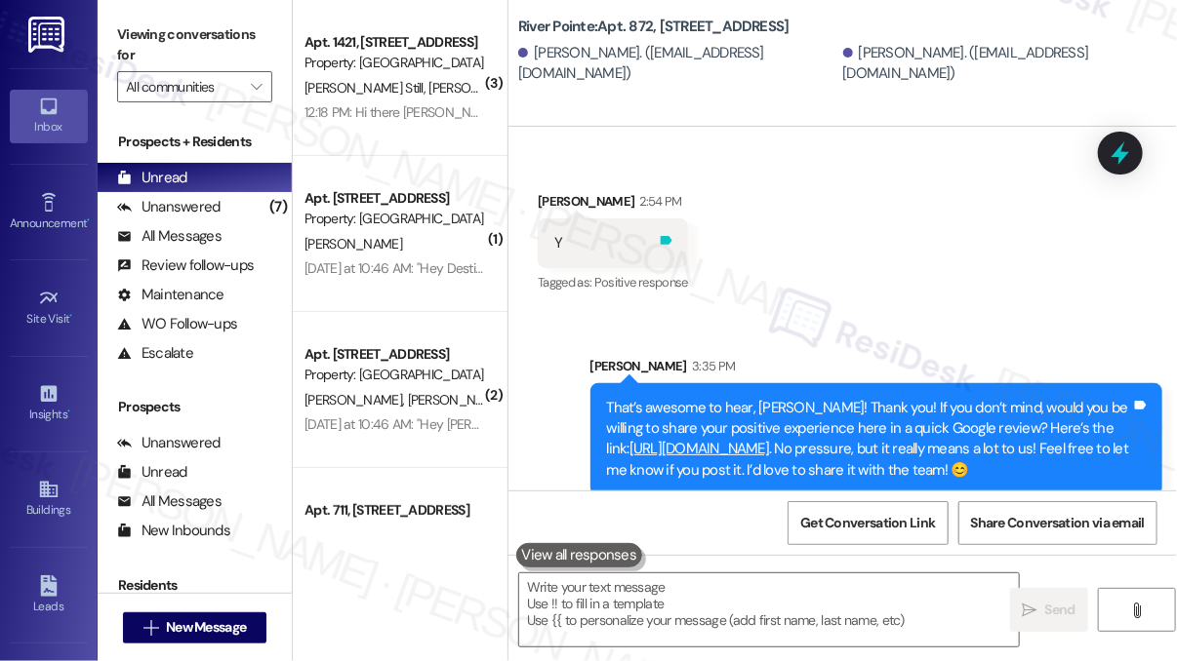
click at [671, 236] on icon at bounding box center [666, 240] width 12 height 9
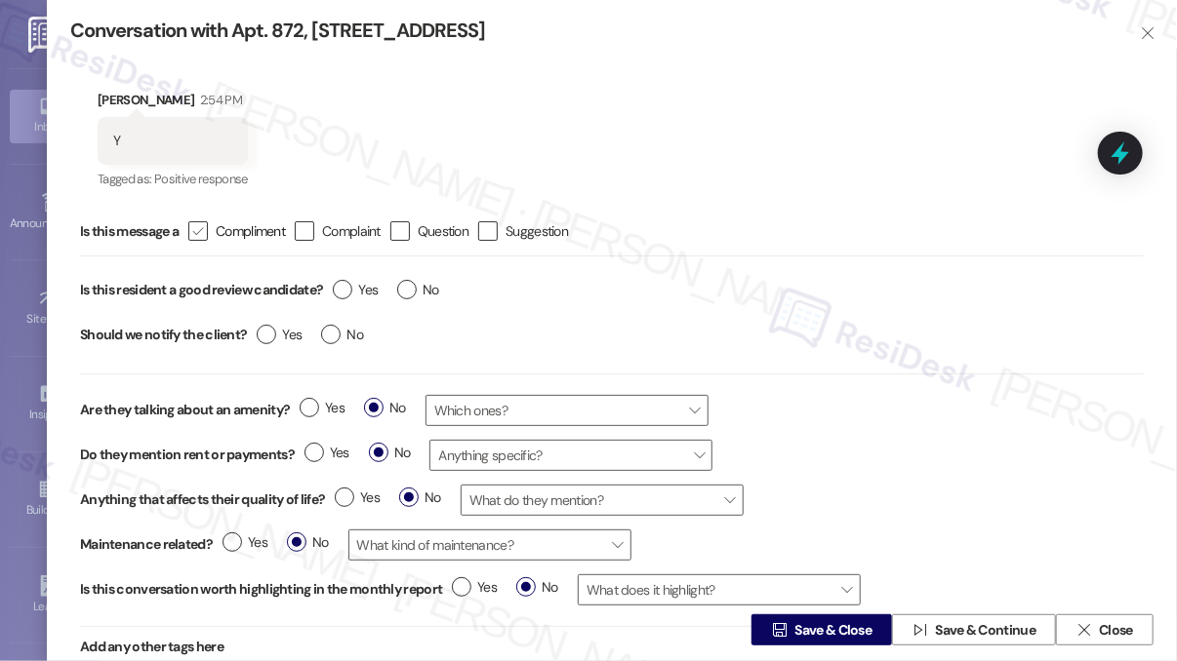
click at [198, 241] on div "" at bounding box center [198, 231] width 20 height 20
click at [191, 238] on input " Compliment" at bounding box center [185, 231] width 13 height 13
checkbox input "true"
click at [347, 292] on label "Yes" at bounding box center [355, 290] width 45 height 20
click at [347, 292] on input "Yes" at bounding box center [355, 292] width 45 height 25
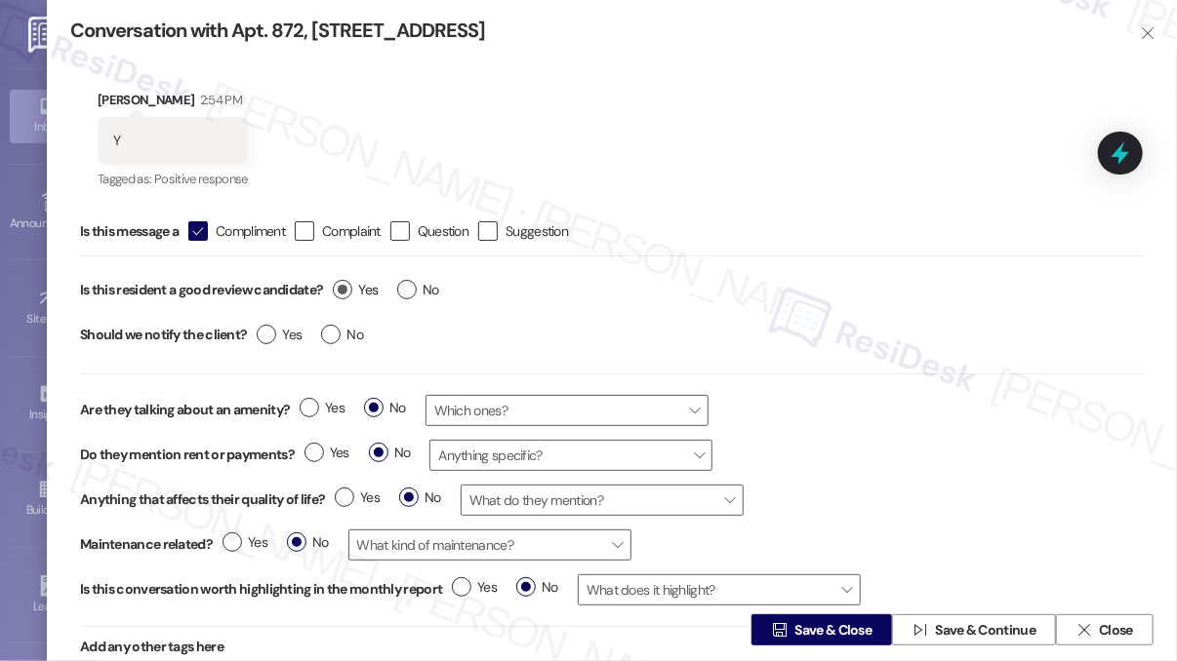
radio input "true"
click at [333, 336] on label "No" at bounding box center [342, 335] width 42 height 20
click at [333, 336] on input "No" at bounding box center [342, 337] width 42 height 25
radio input "true"
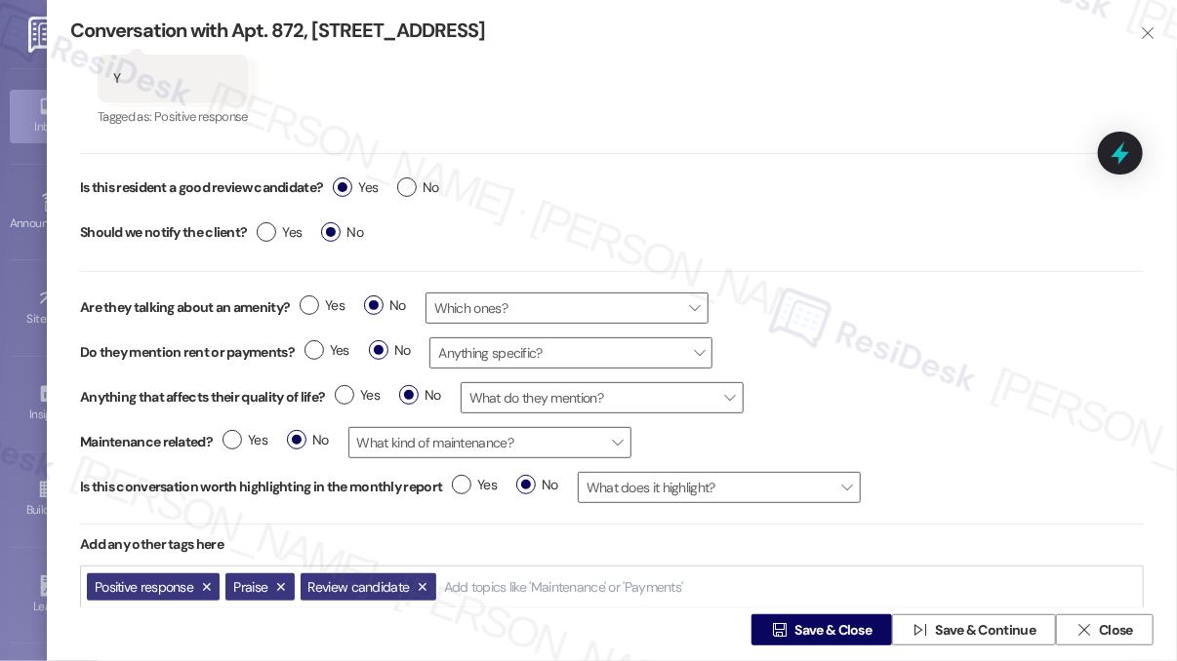
scroll to position [92, 0]
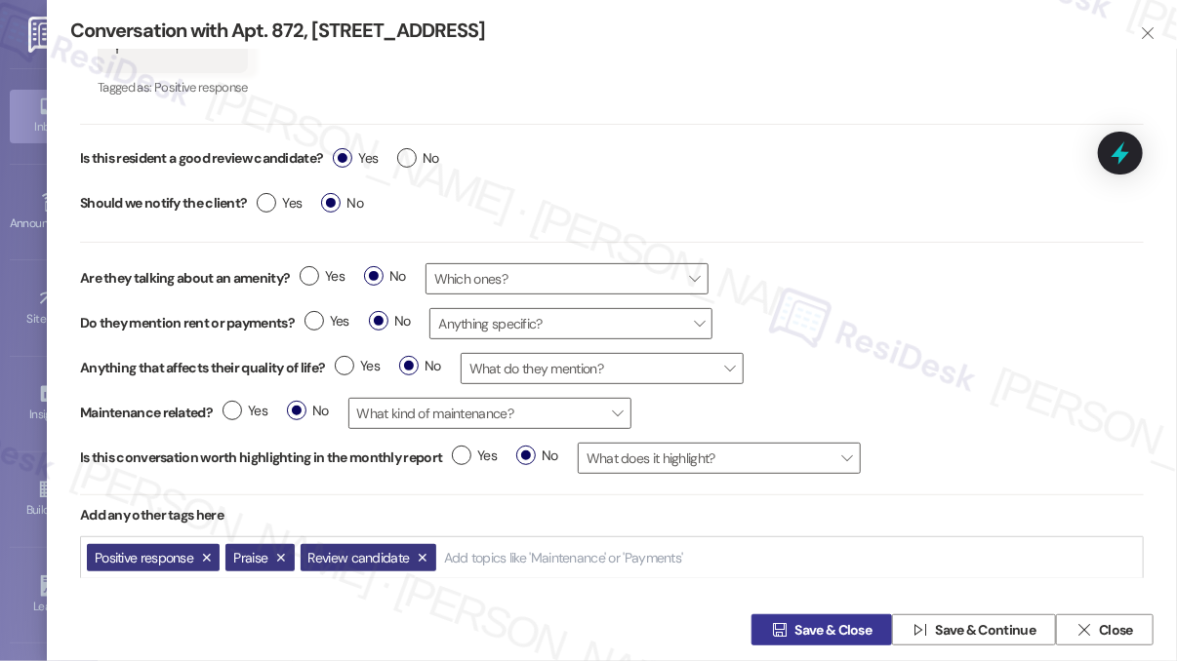
click at [795, 621] on span "Save & Close" at bounding box center [833, 630] width 77 height 20
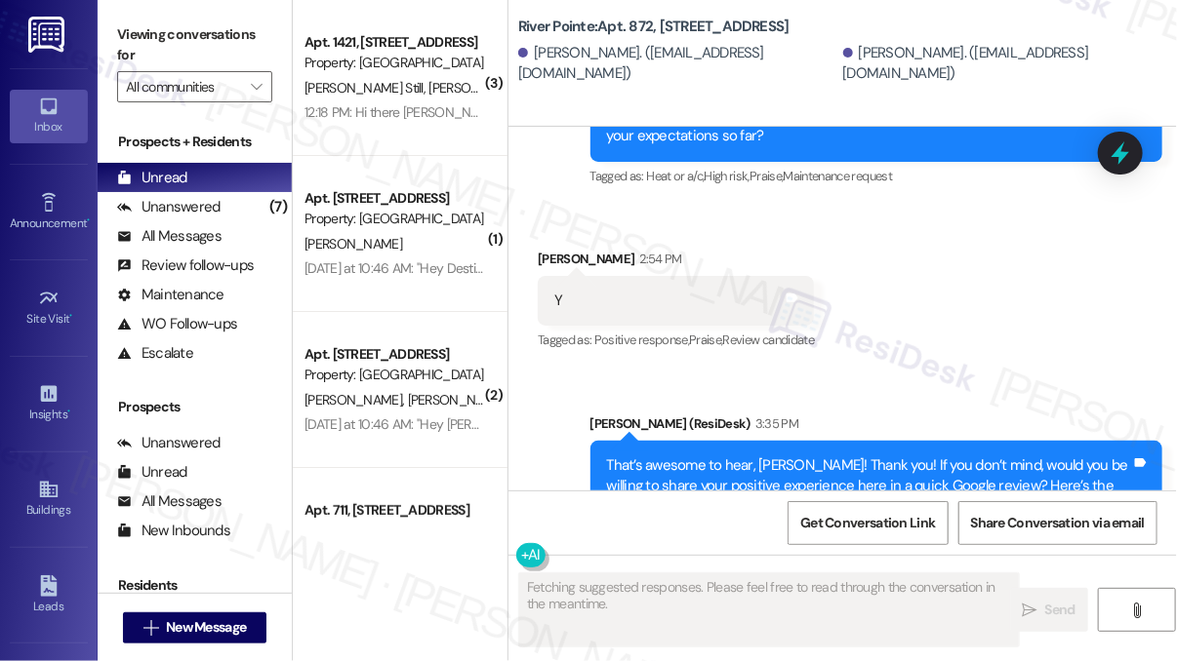
scroll to position [3992, 0]
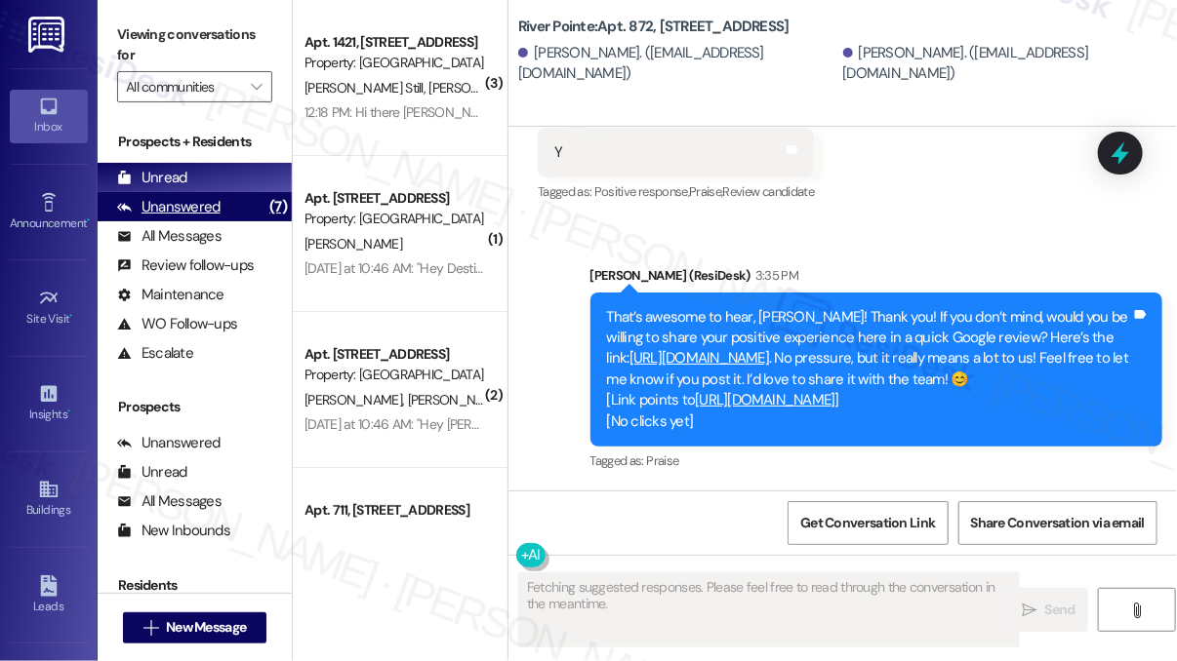
click at [225, 203] on div "Unanswered (7)" at bounding box center [195, 206] width 194 height 29
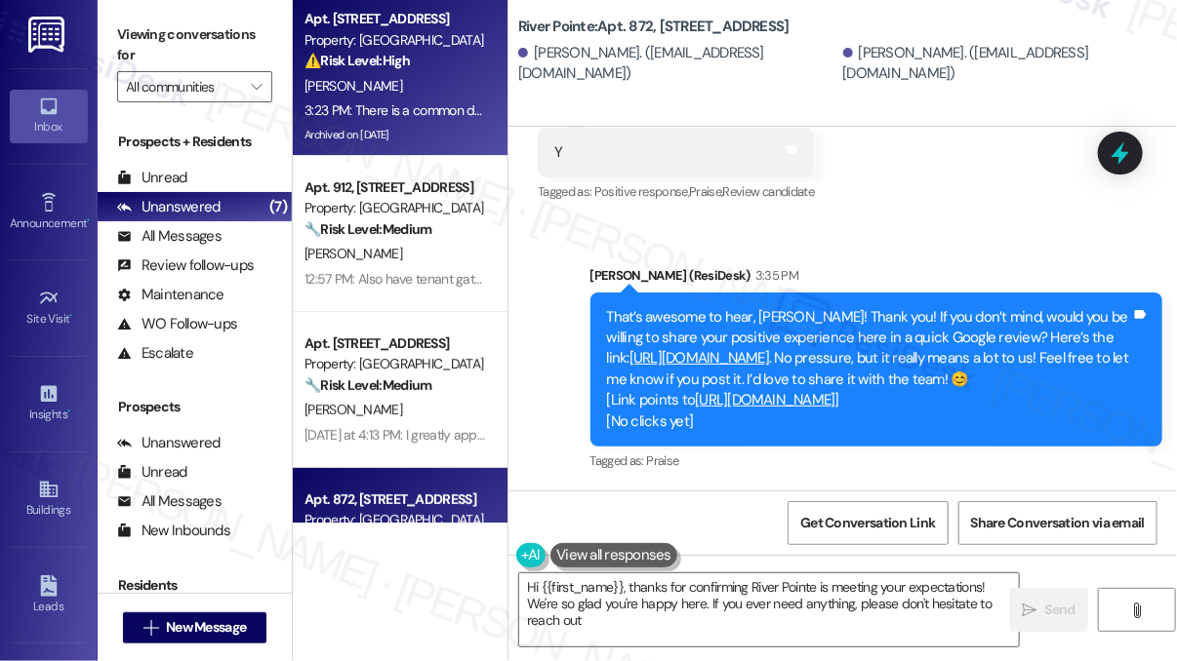
type textarea "Hi {{first_name}}, thanks for confirming River Pointe is meeting your expectati…"
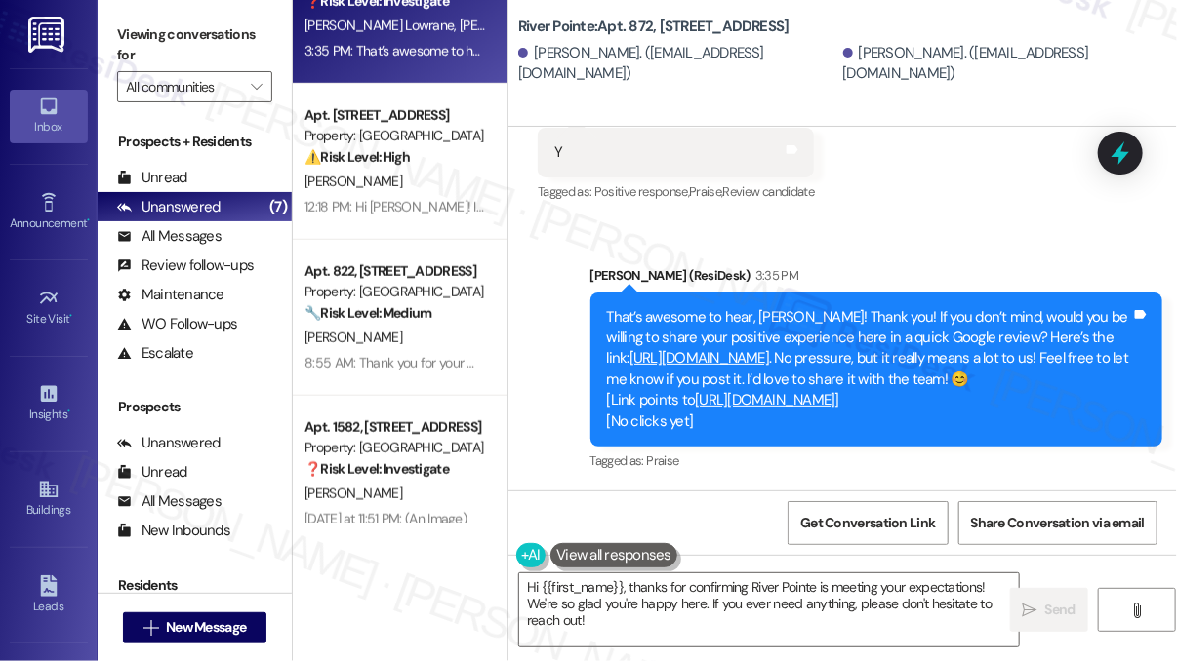
scroll to position [570, 0]
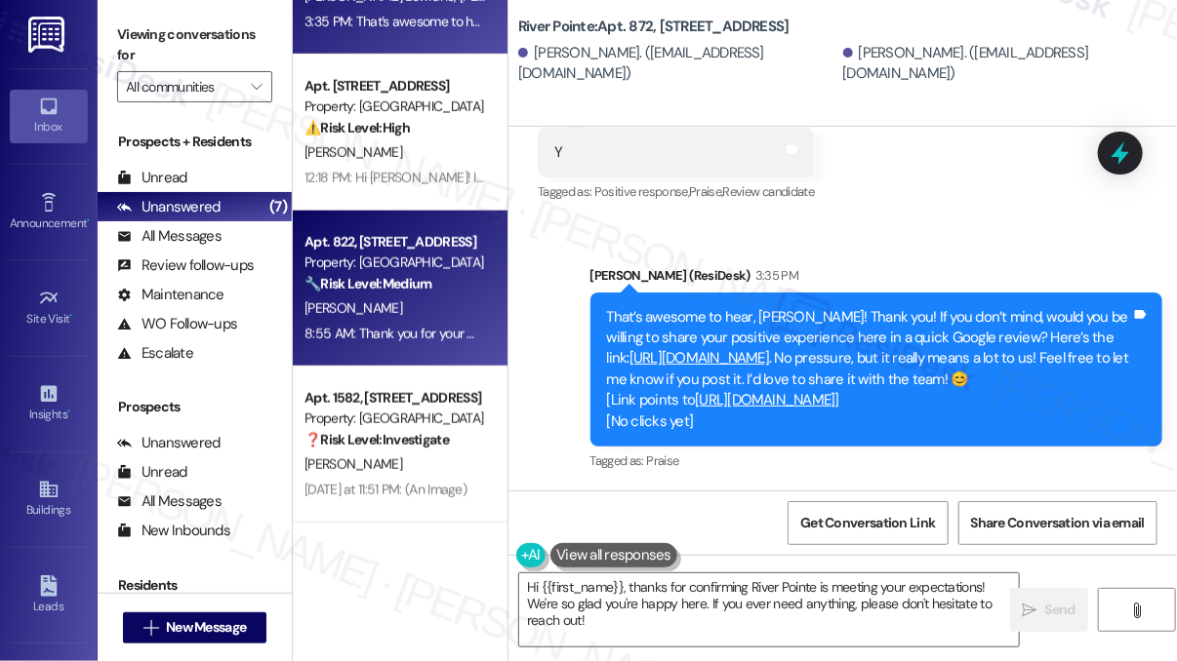
click at [408, 310] on div "[PERSON_NAME]" at bounding box center [394, 309] width 184 height 24
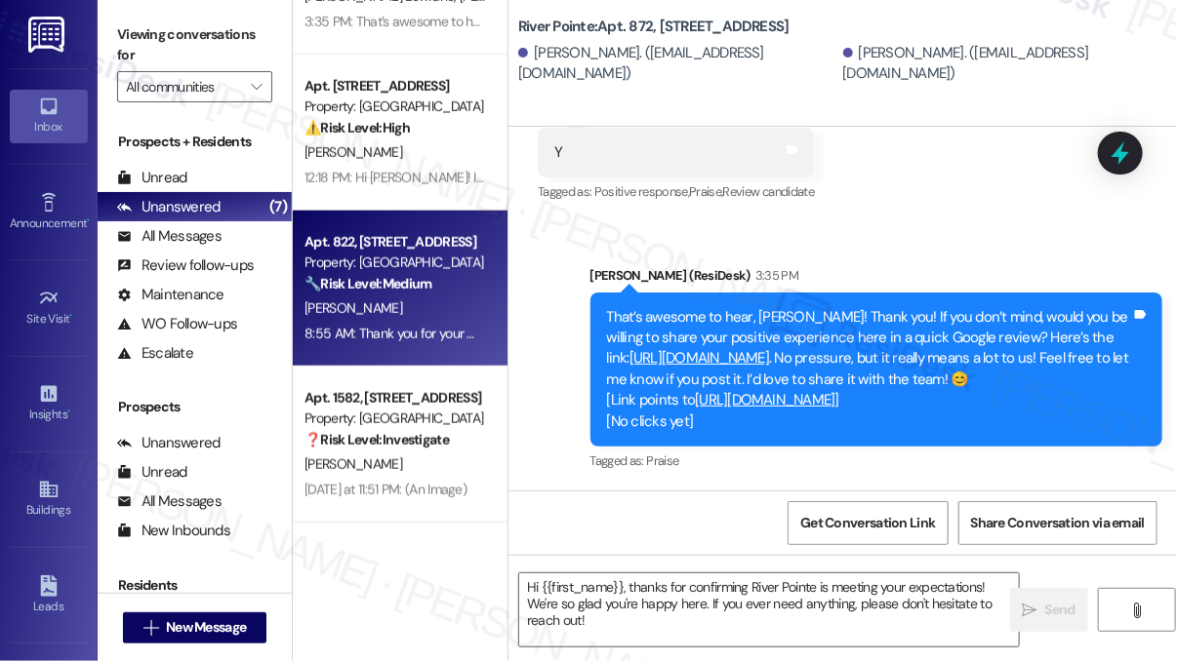
type textarea "Fetching suggested responses. Please feel free to read through the conversation…"
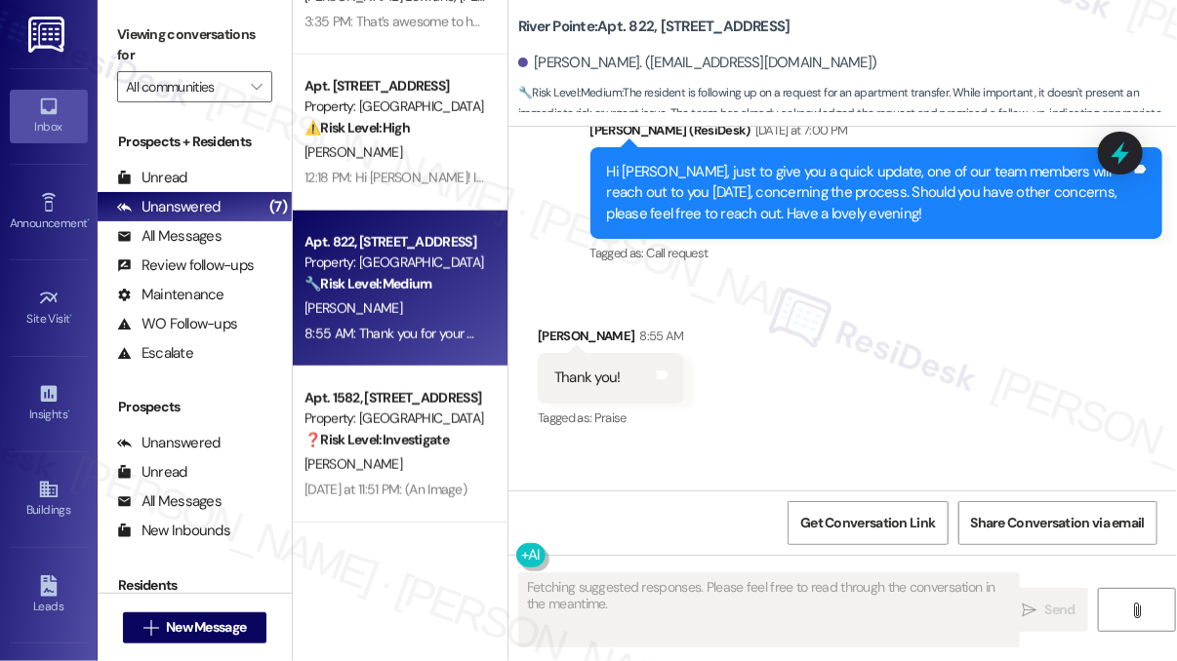
scroll to position [2854, 0]
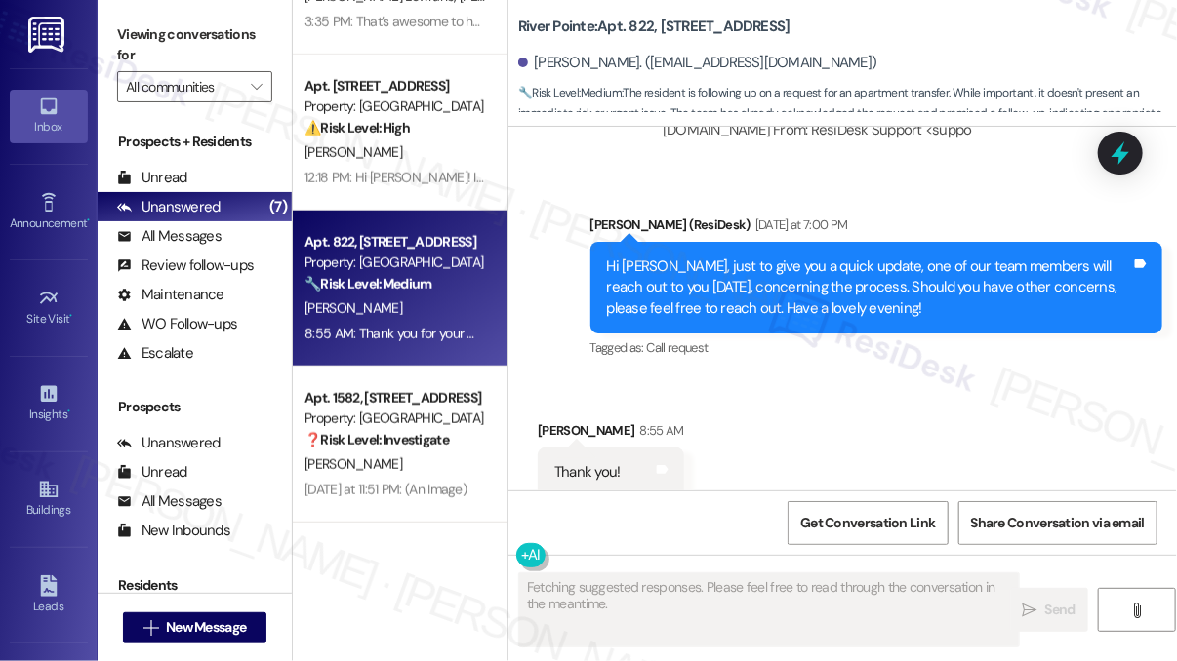
click at [739, 257] on div "Hi [PERSON_NAME], just to give you a quick update, one of our team members will…" at bounding box center [869, 288] width 525 height 62
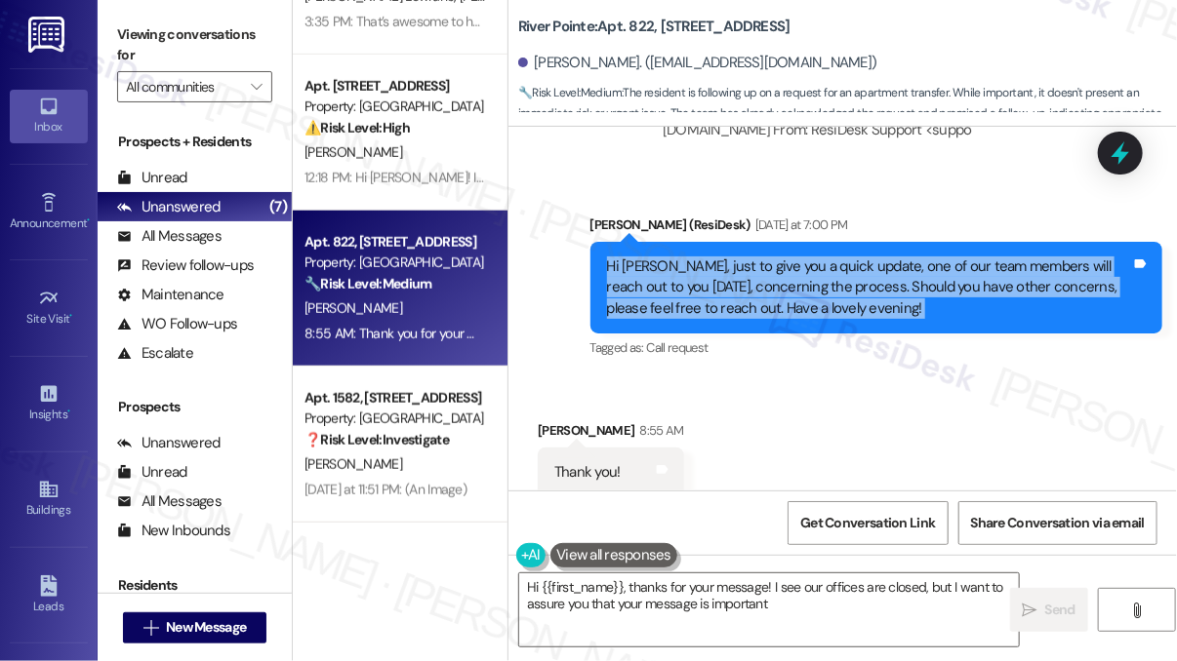
click at [739, 257] on div "Hi [PERSON_NAME], just to give you a quick update, one of our team members will…" at bounding box center [869, 288] width 525 height 62
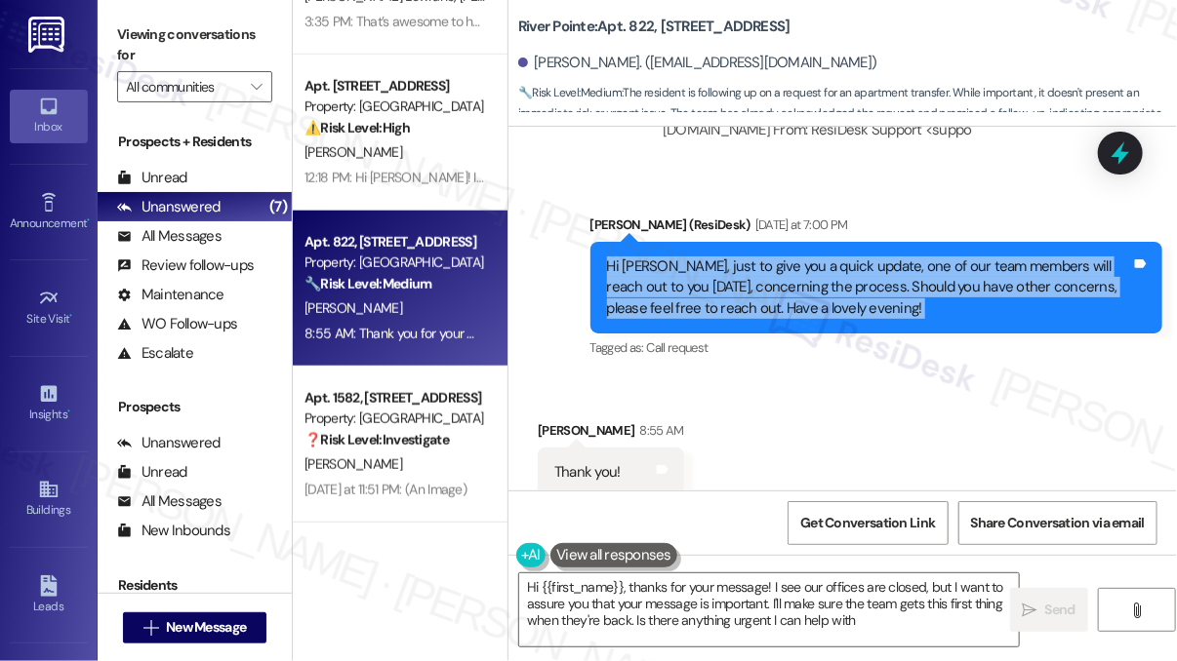
type textarea "Hi {{first_name}}, thanks for your message! I see our offices are closed, but I…"
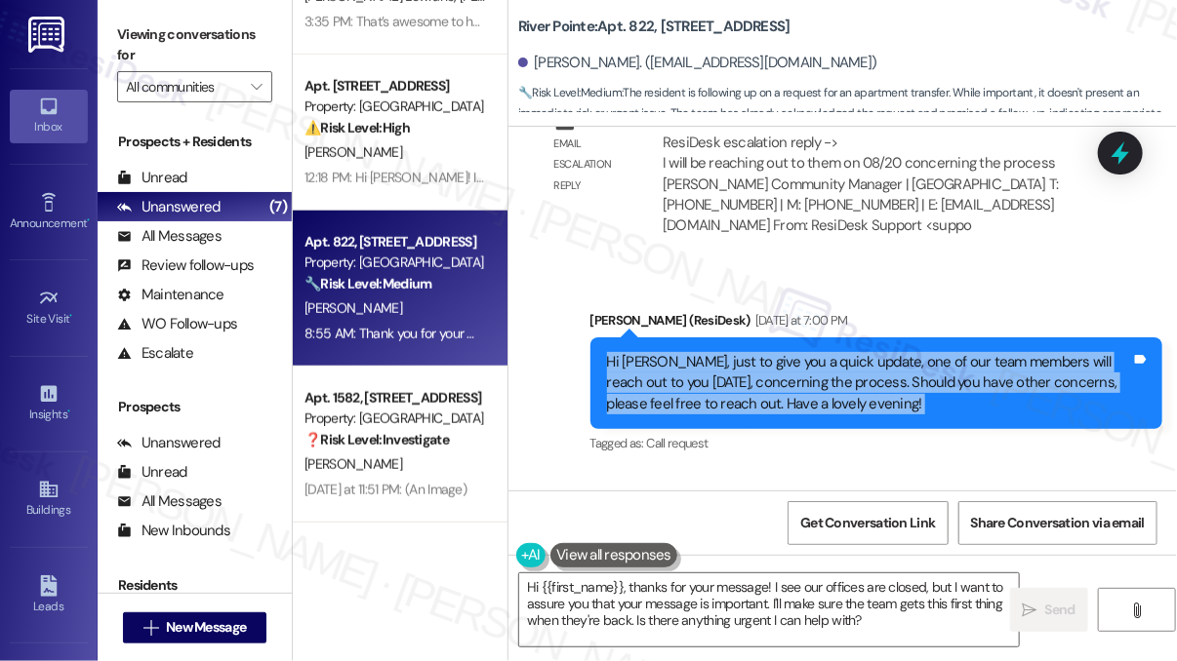
scroll to position [2757, 0]
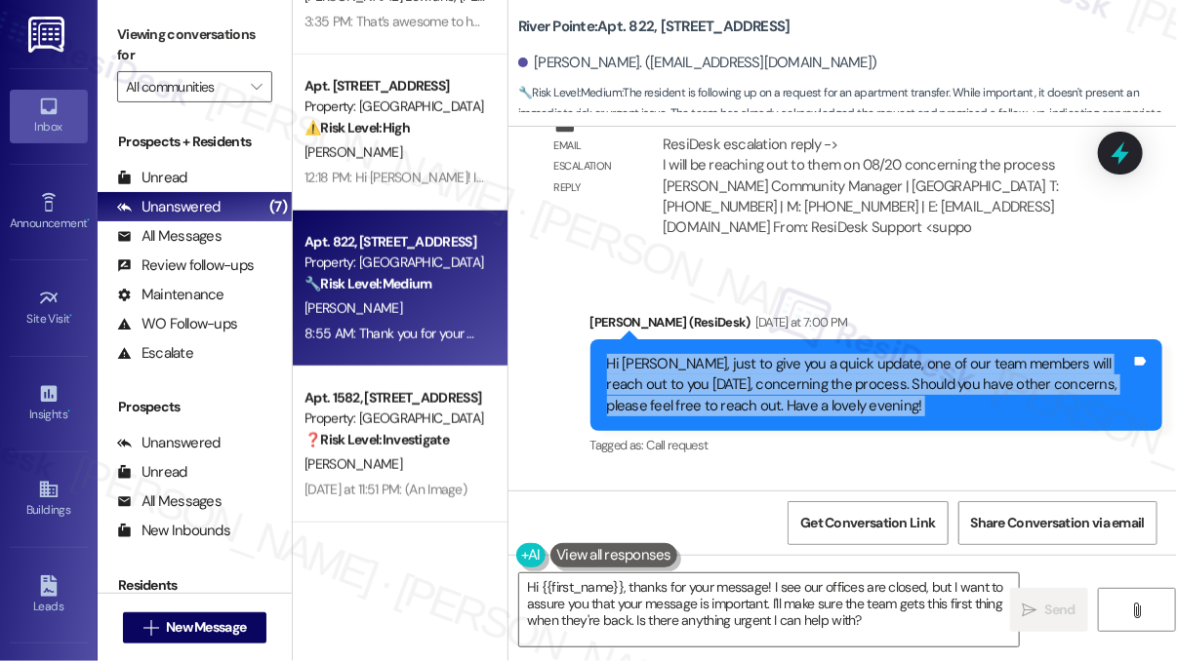
click at [714, 354] on div "Hi [PERSON_NAME], just to give you a quick update, one of our team members will…" at bounding box center [869, 385] width 525 height 62
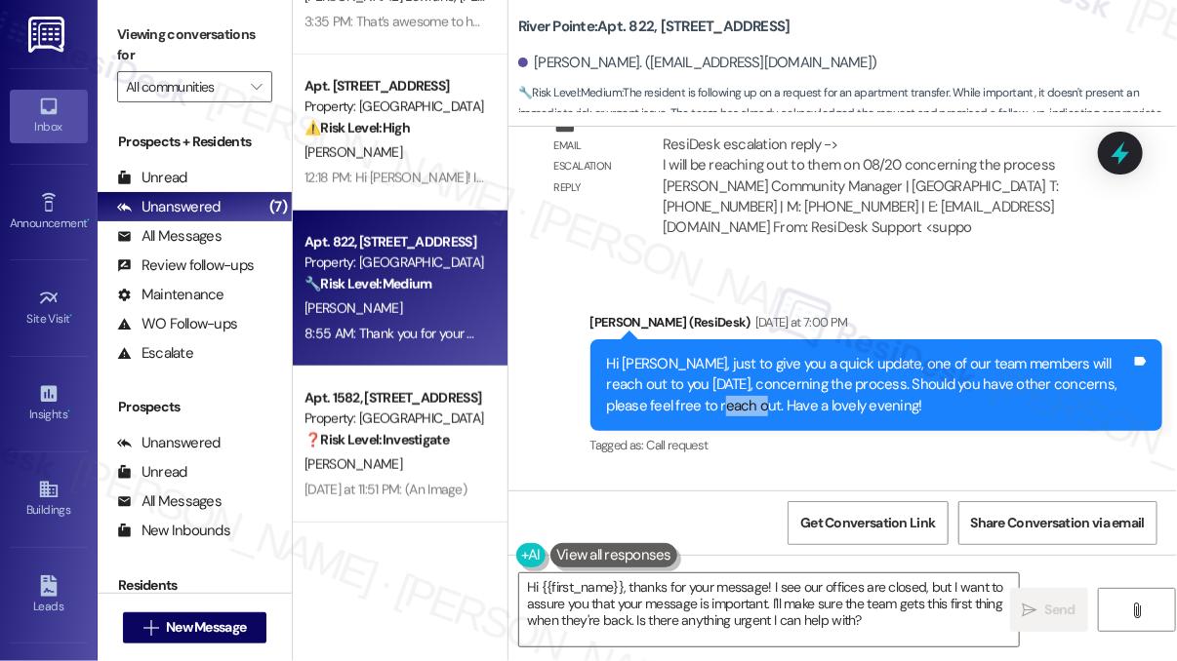
click at [714, 354] on div "Hi [PERSON_NAME], just to give you a quick update, one of our team members will…" at bounding box center [869, 385] width 525 height 62
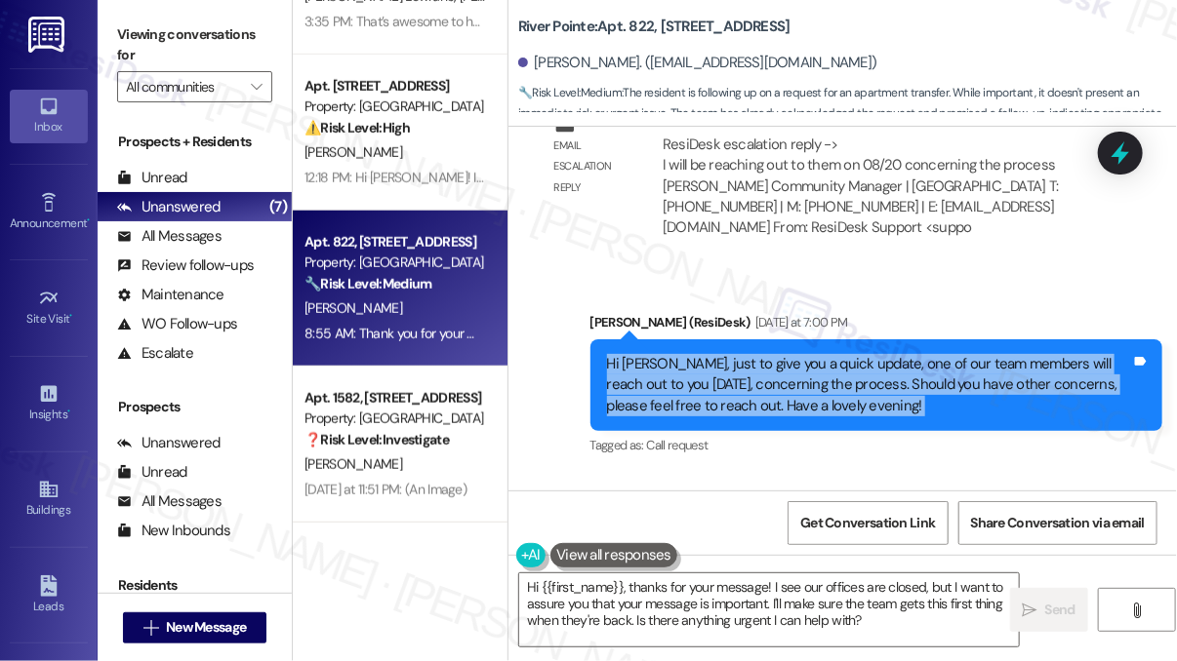
click at [714, 354] on div "Hi [PERSON_NAME], just to give you a quick update, one of our team members will…" at bounding box center [869, 385] width 525 height 62
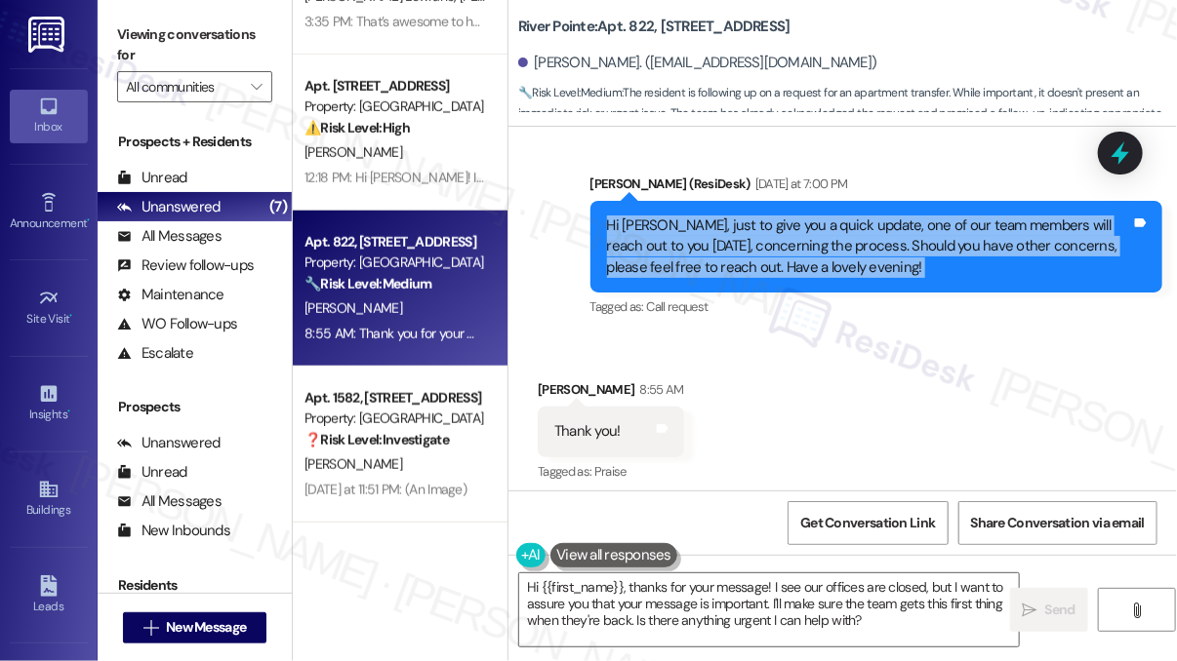
scroll to position [3050, 0]
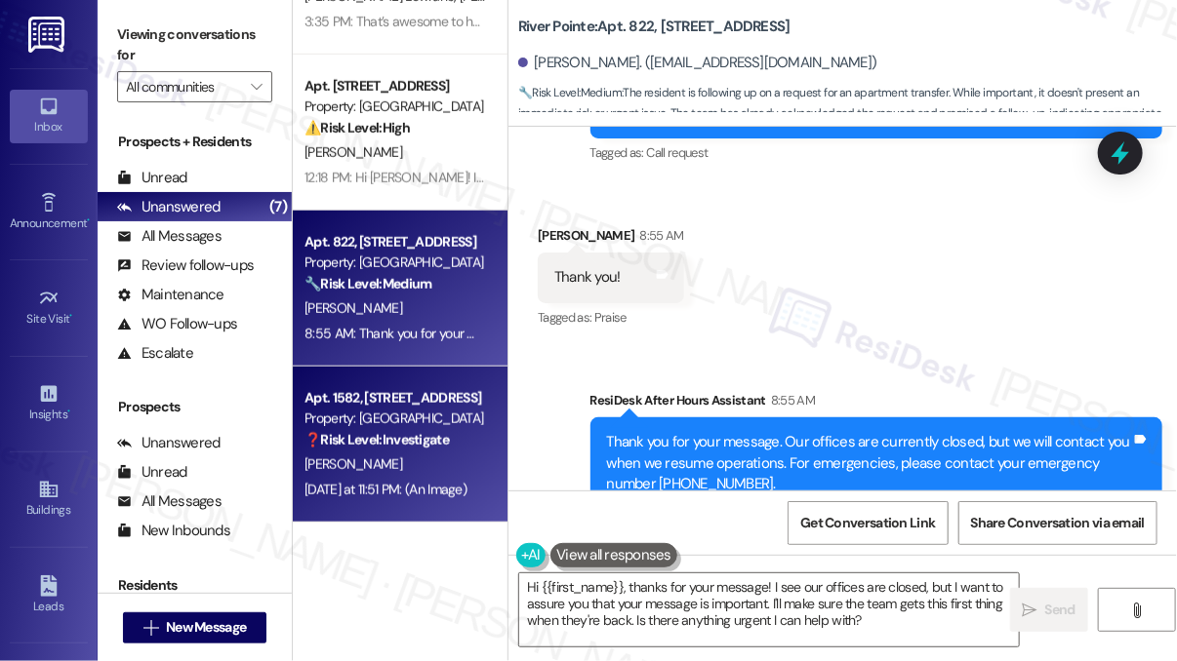
click at [482, 452] on div "Apt. 1582, [STREET_ADDRESS] Property: River Pointe ❓ Risk Level: Investigate No…" at bounding box center [400, 445] width 215 height 156
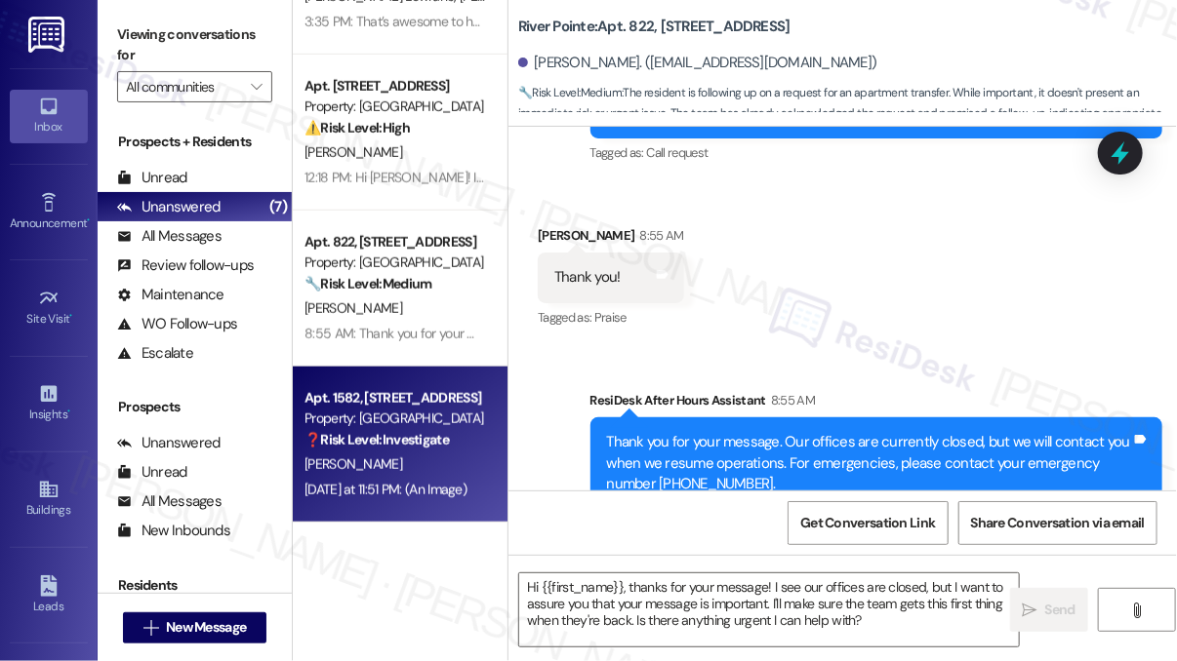
type textarea "Fetching suggested responses. Please feel free to read through the conversation…"
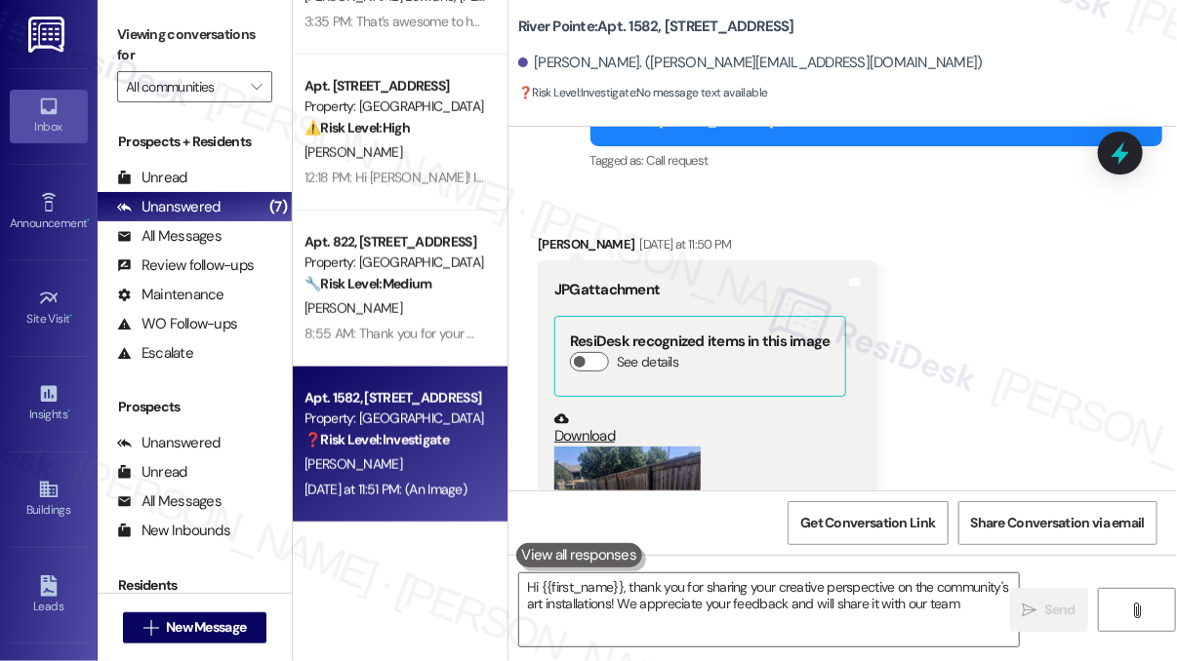
type textarea "Hi {{first_name}}, thank you for sharing your creative perspective on the commu…"
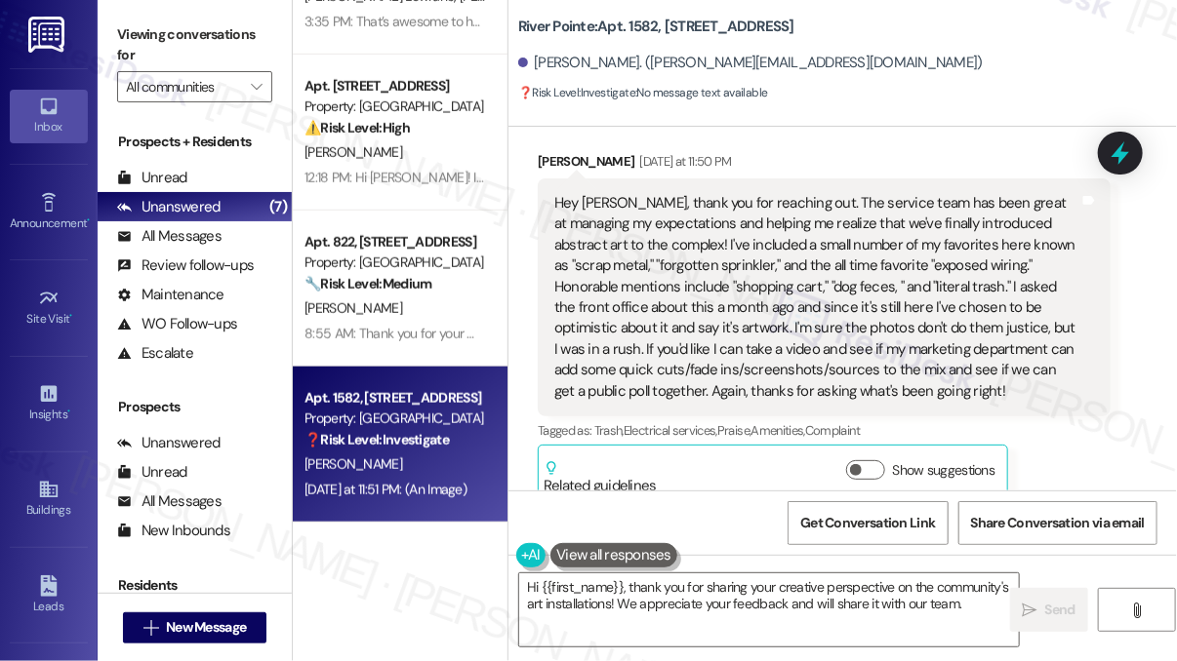
scroll to position [102, 0]
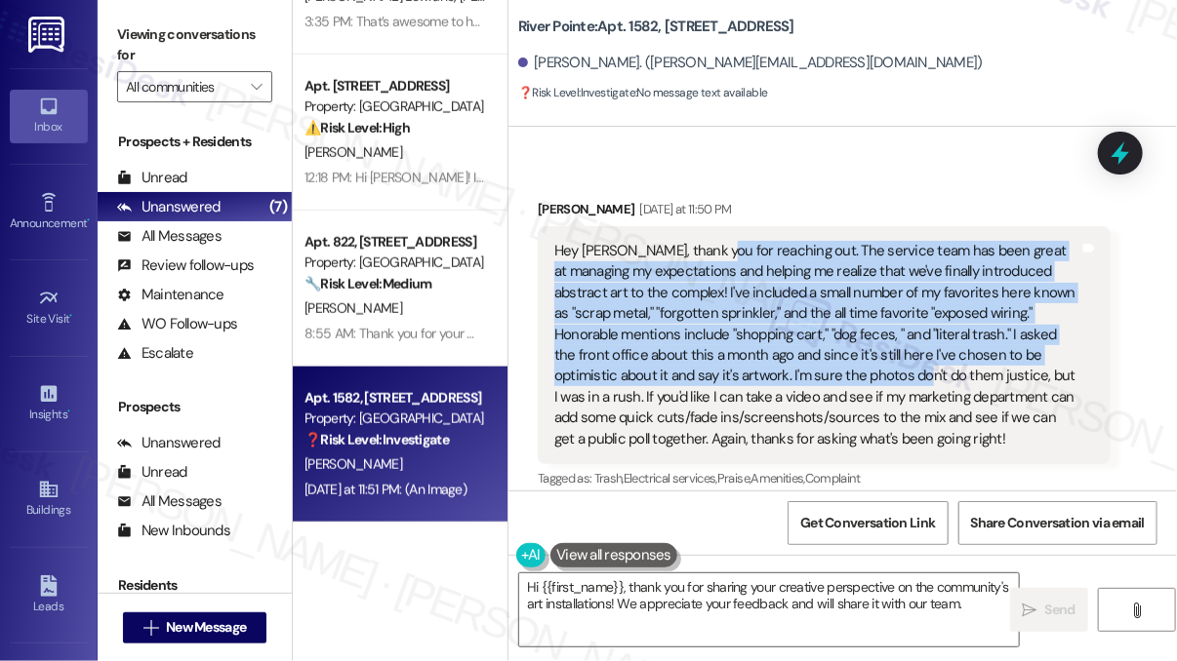
drag, startPoint x: 710, startPoint y: 257, endPoint x: 901, endPoint y: 374, distance: 224.2
click at [901, 374] on div "Hey [PERSON_NAME], thank you for reaching out. The service team has been great …" at bounding box center [816, 345] width 525 height 209
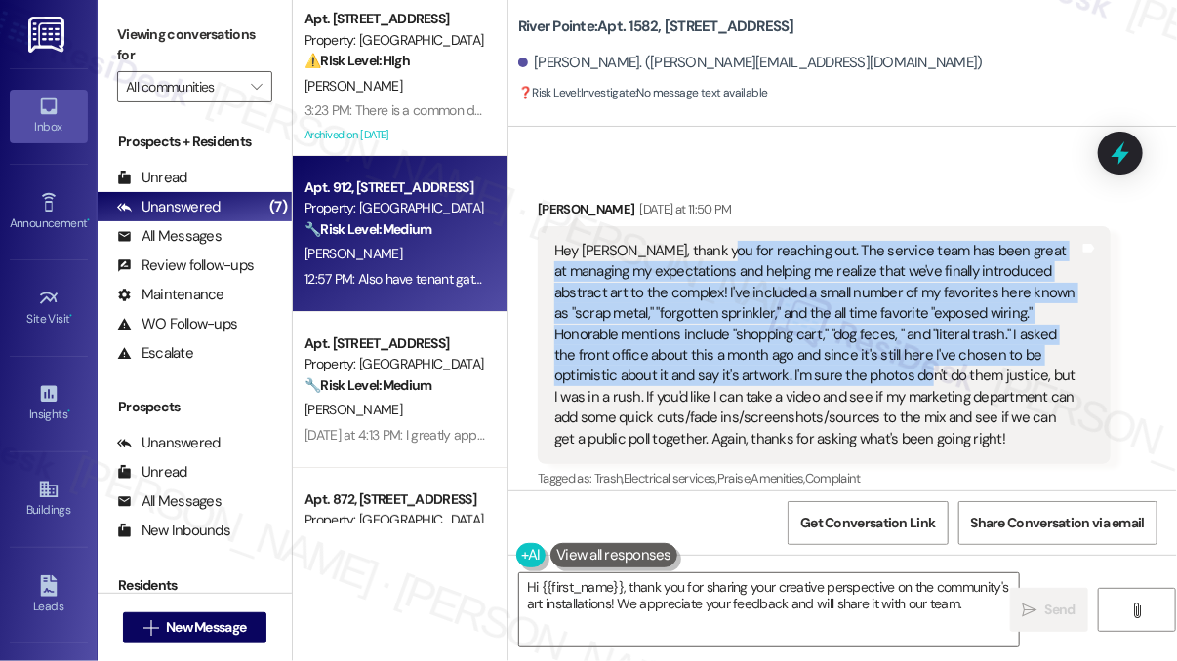
scroll to position [570, 0]
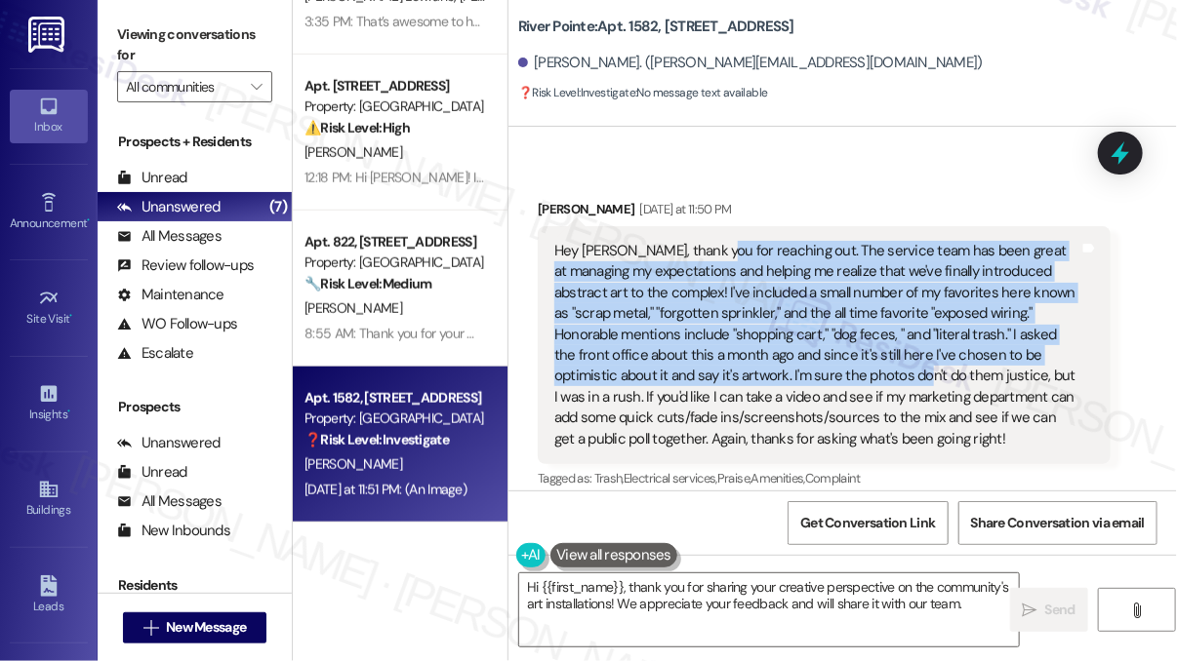
click at [714, 327] on div "Hey [PERSON_NAME], thank you for reaching out. The service team has been great …" at bounding box center [816, 345] width 525 height 209
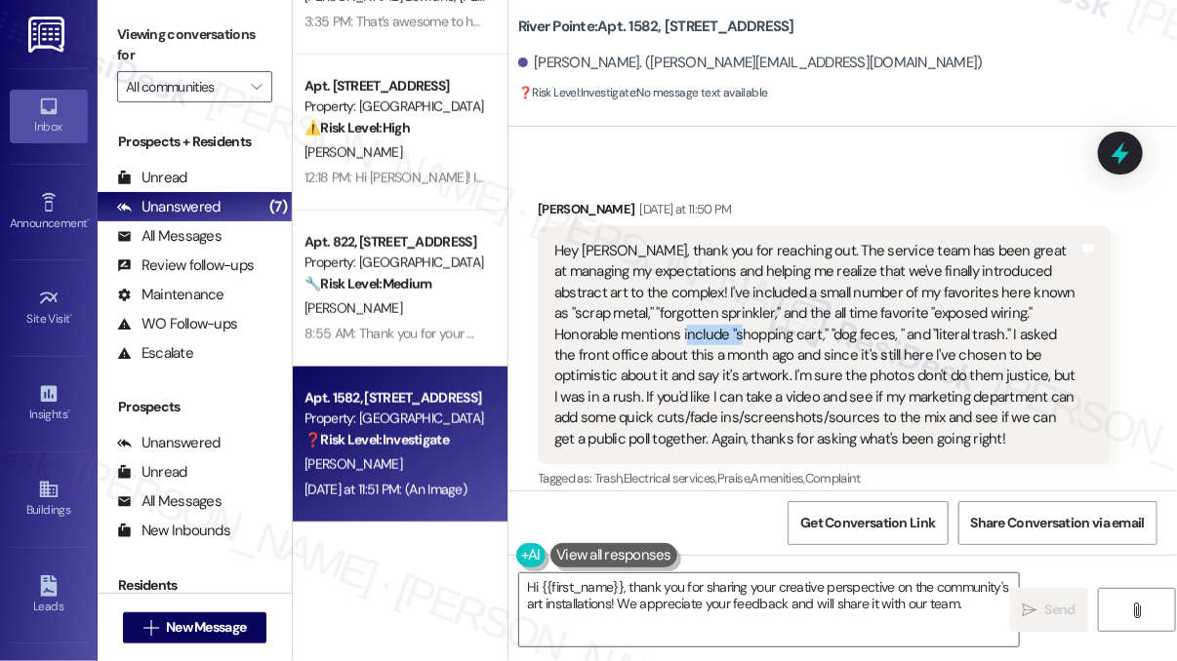
click at [714, 327] on div "Hey [PERSON_NAME], thank you for reaching out. The service team has been great …" at bounding box center [816, 345] width 525 height 209
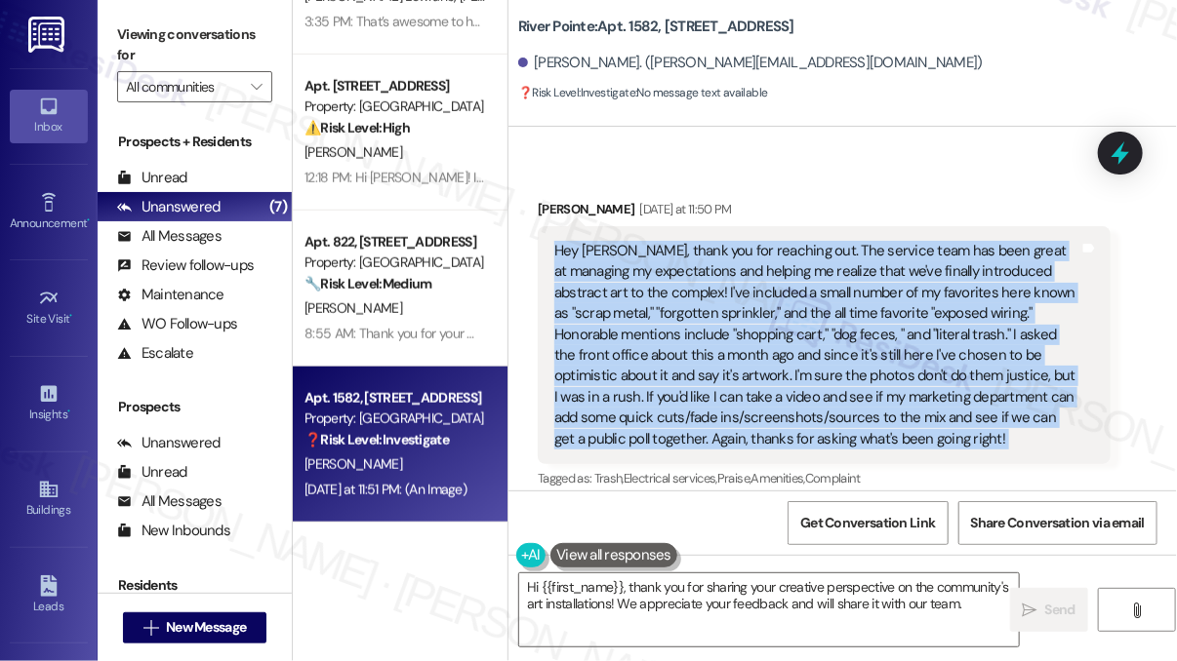
click at [714, 327] on div "Hey [PERSON_NAME], thank you for reaching out. The service team has been great …" at bounding box center [816, 345] width 525 height 209
click at [777, 316] on div "Hey [PERSON_NAME], thank you for reaching out. The service team has been great …" at bounding box center [816, 345] width 525 height 209
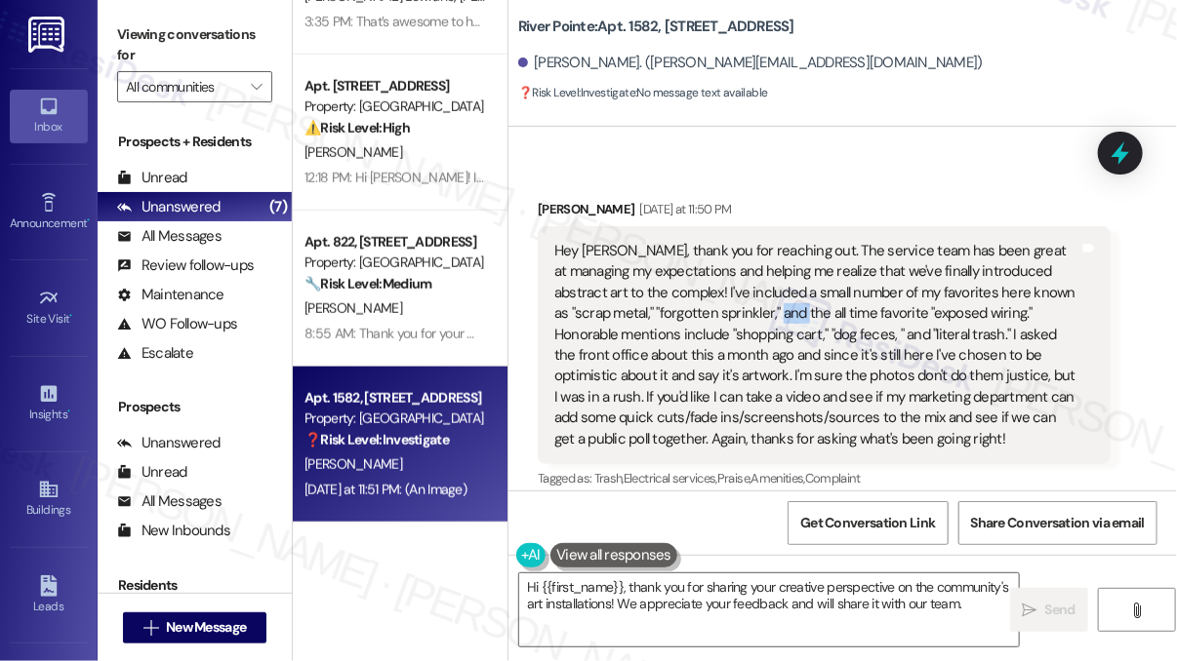
click at [777, 316] on div "Hey [PERSON_NAME], thank you for reaching out. The service team has been great …" at bounding box center [816, 345] width 525 height 209
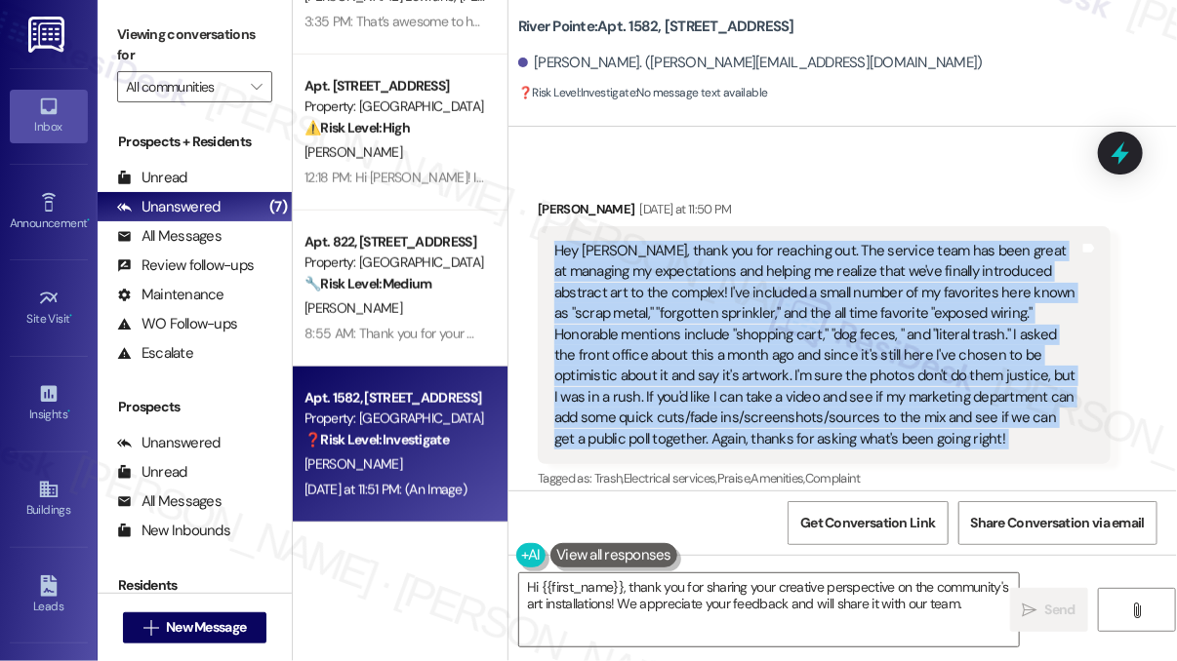
click at [777, 316] on div "Hey [PERSON_NAME], thank you for reaching out. The service team has been great …" at bounding box center [816, 345] width 525 height 209
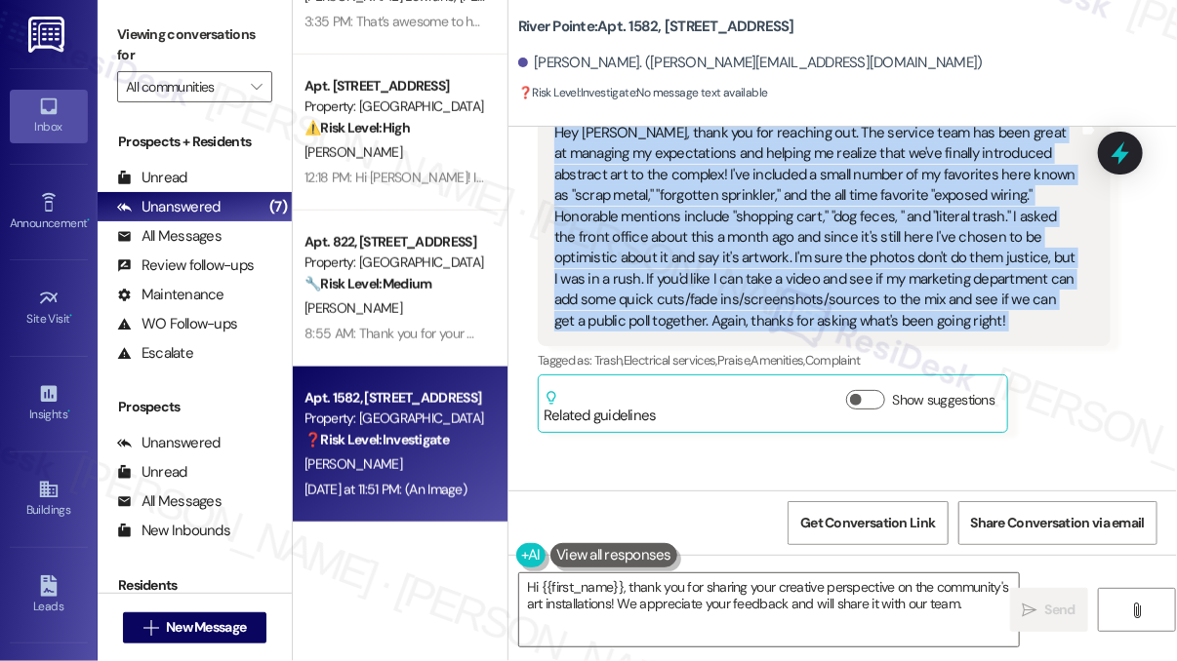
scroll to position [200, 0]
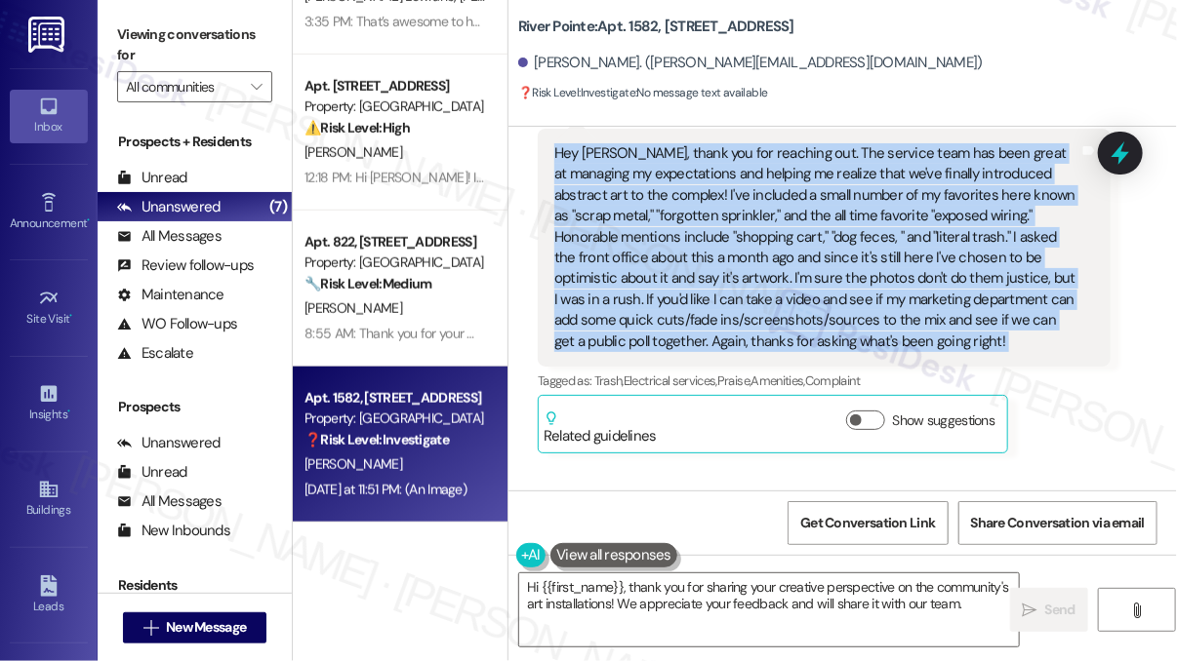
drag, startPoint x: 929, startPoint y: 281, endPoint x: 718, endPoint y: 219, distance: 219.8
click at [718, 219] on div "Hey [PERSON_NAME], thank you for reaching out. The service team has been great …" at bounding box center [816, 247] width 525 height 209
click at [768, 192] on div "Hey [PERSON_NAME], thank you for reaching out. The service team has been great …" at bounding box center [816, 247] width 525 height 209
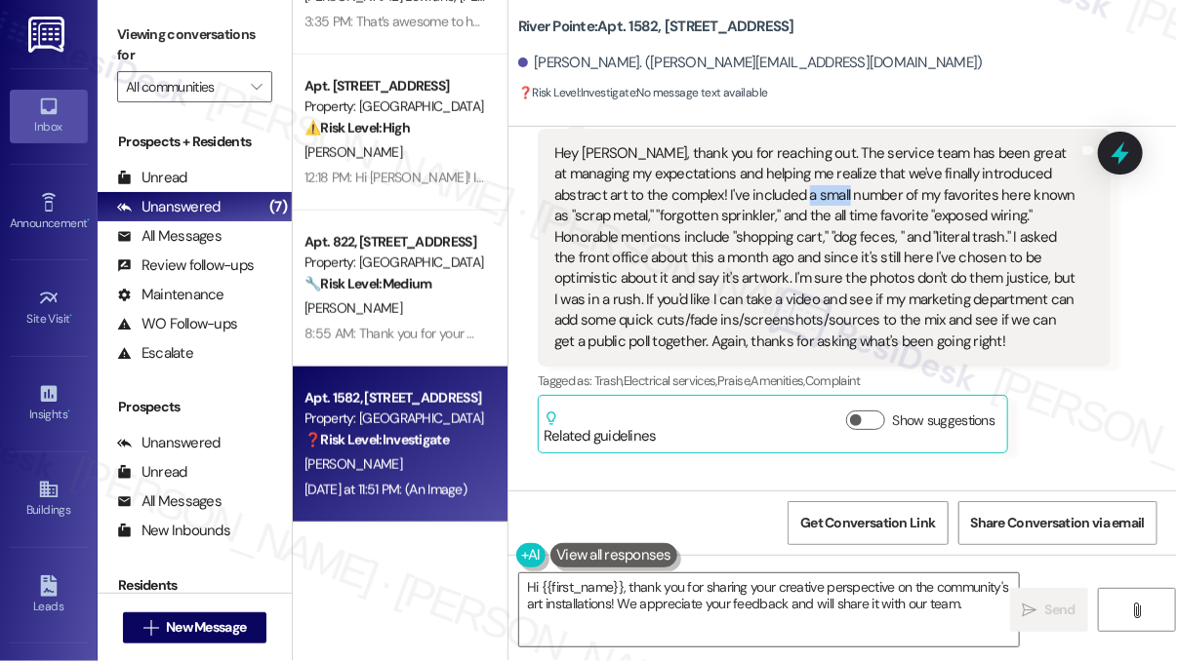
click at [768, 192] on div "Hey [PERSON_NAME], thank you for reaching out. The service team has been great …" at bounding box center [816, 247] width 525 height 209
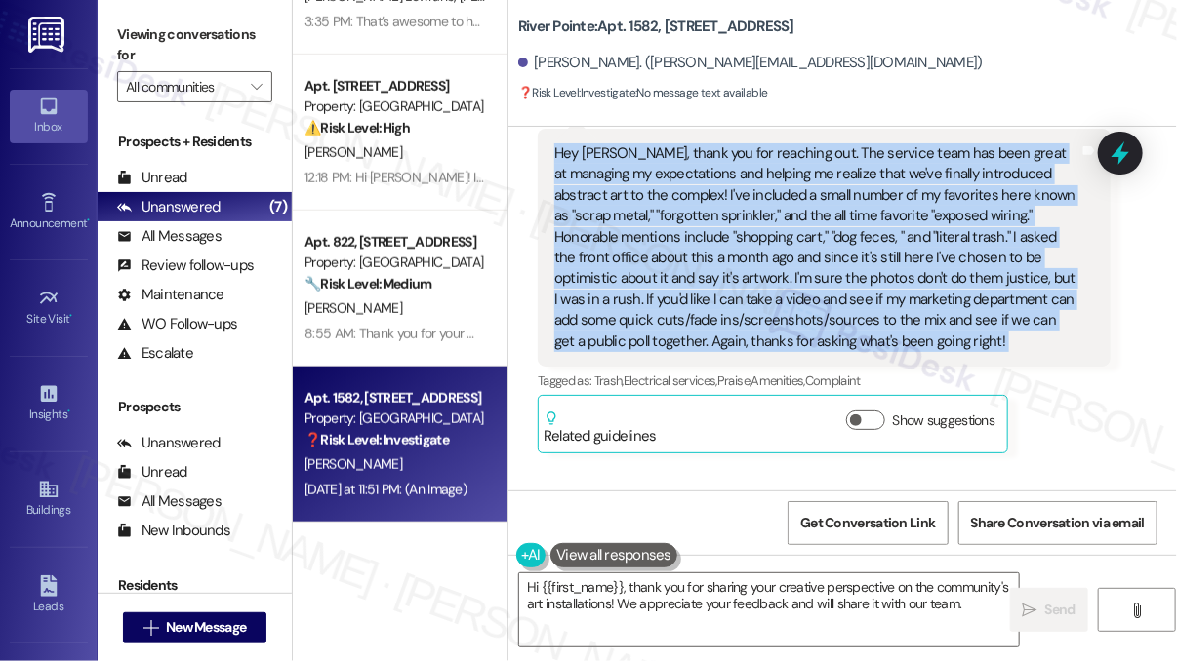
click at [768, 192] on div "Hey [PERSON_NAME], thank you for reaching out. The service team has been great …" at bounding box center [816, 247] width 525 height 209
click at [827, 254] on div "Hey [PERSON_NAME], thank you for reaching out. The service team has been great …" at bounding box center [816, 247] width 525 height 209
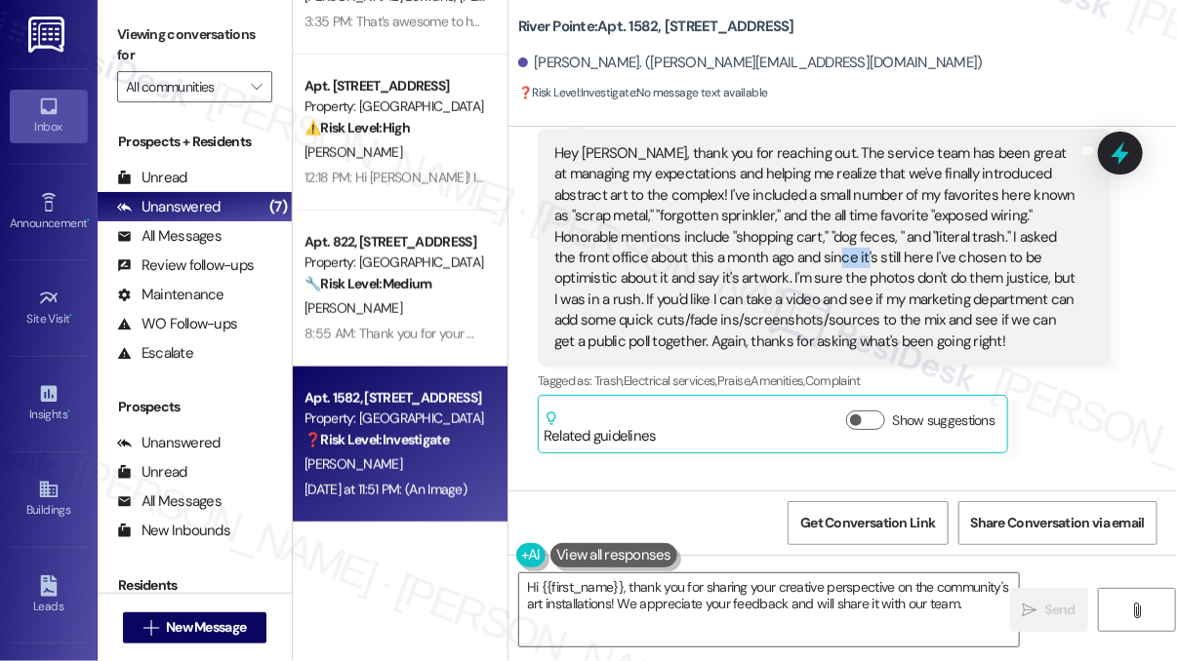
click at [827, 254] on div "Hey [PERSON_NAME], thank you for reaching out. The service team has been great …" at bounding box center [816, 247] width 525 height 209
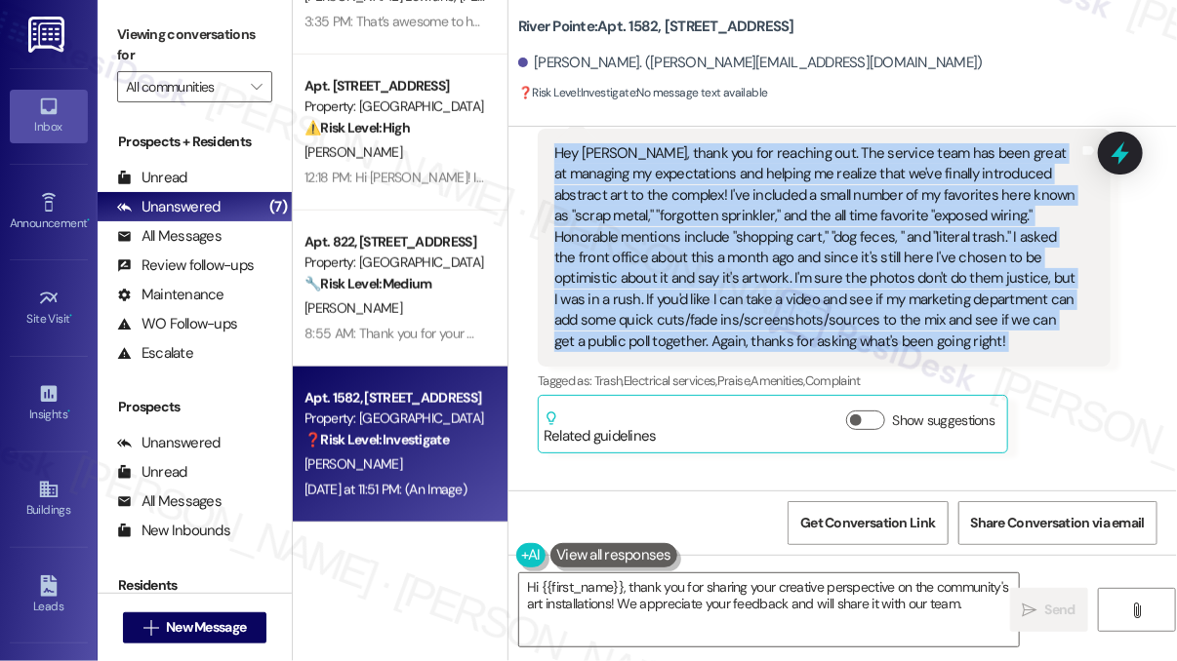
click at [827, 254] on div "Hey [PERSON_NAME], thank you for reaching out. The service team has been great …" at bounding box center [816, 247] width 525 height 209
